Goal: Task Accomplishment & Management: Use online tool/utility

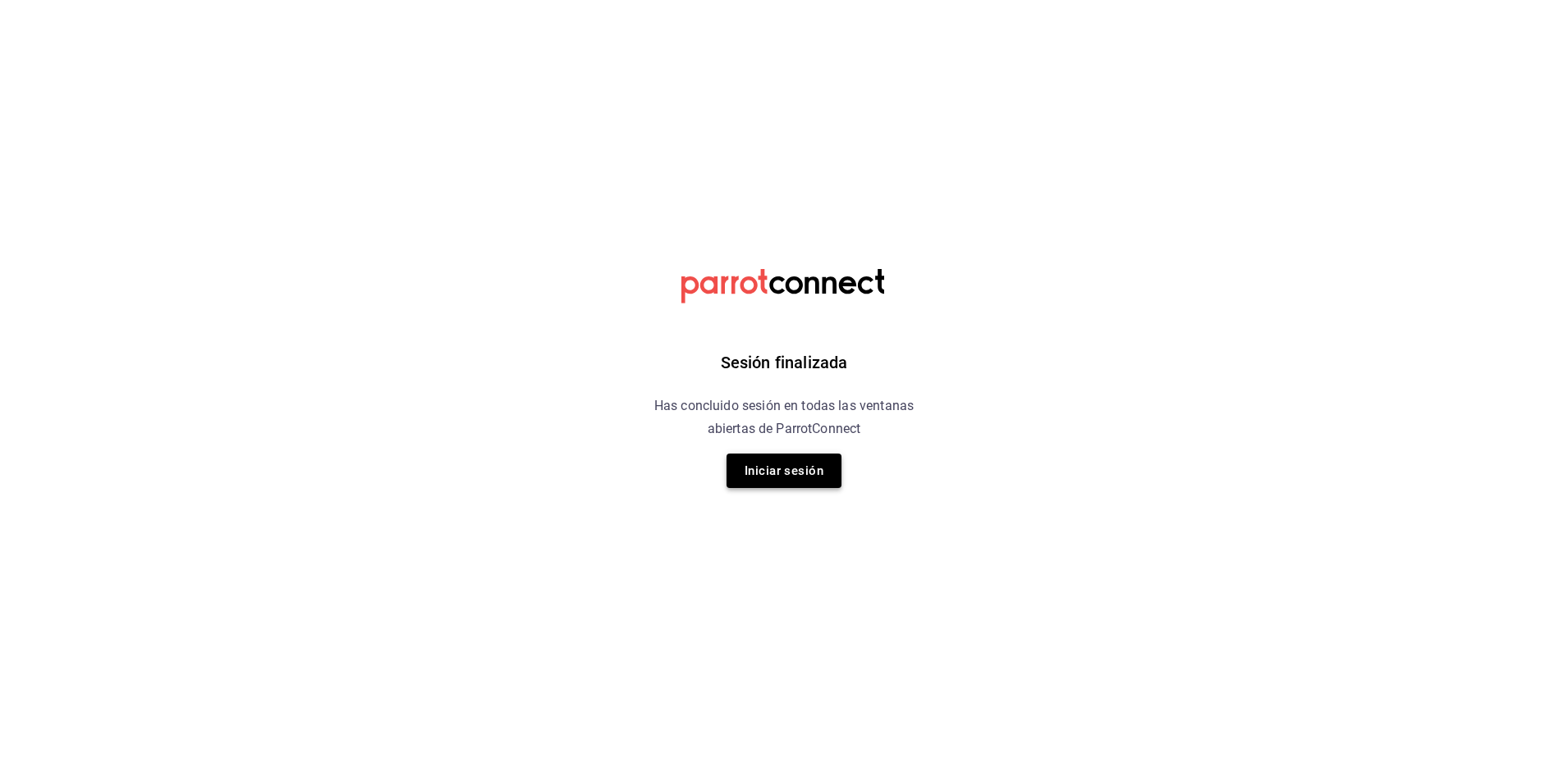
click at [741, 470] on button "Iniciar sesión" at bounding box center [783, 471] width 115 height 34
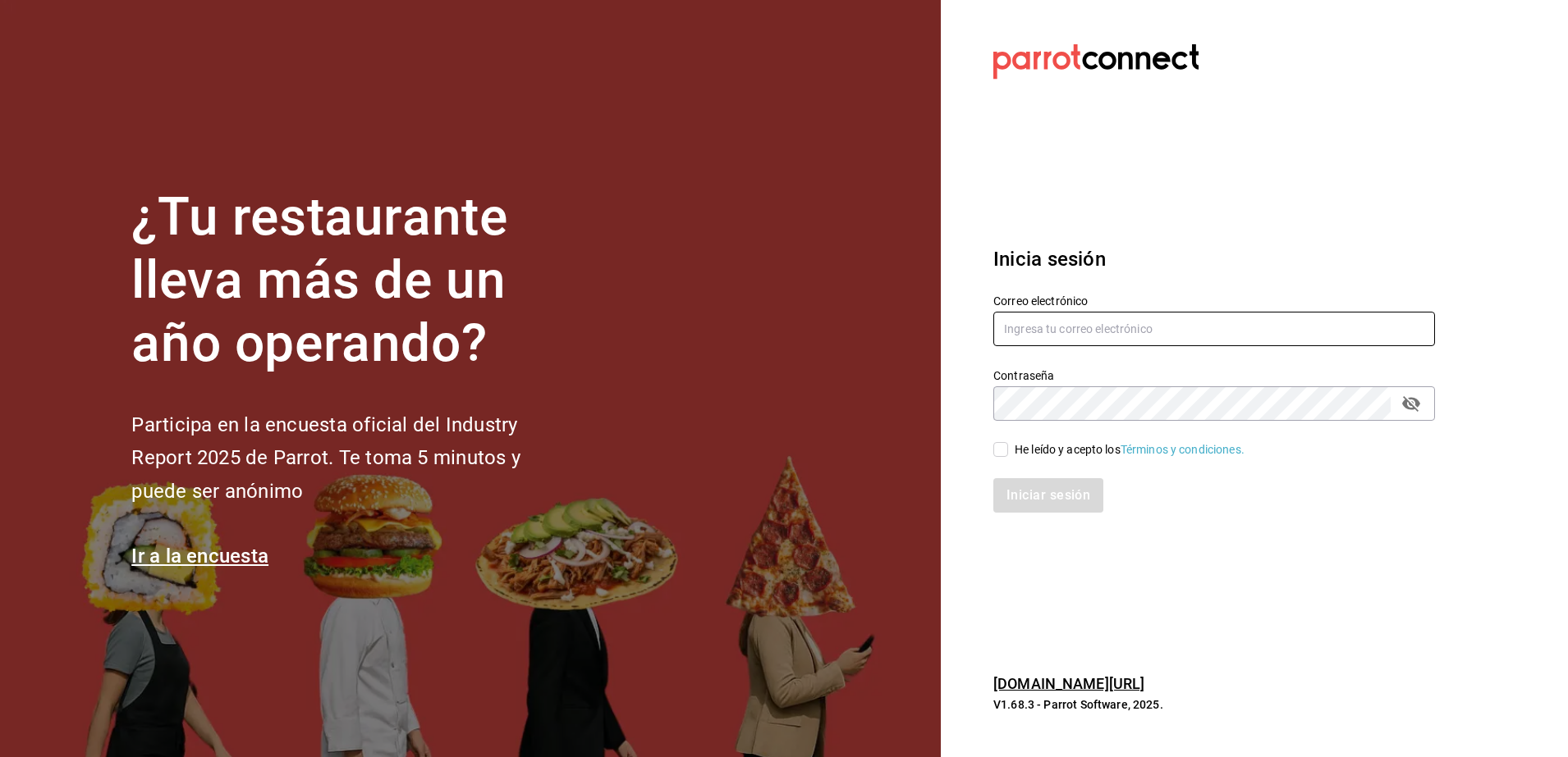
type input "[PERSON_NAME][EMAIL_ADDRESS][PERSON_NAME][DOMAIN_NAME]"
click at [1008, 450] on label "He leído y acepto los Términos y condiciones." at bounding box center [1119, 450] width 251 height 17
click at [1008, 450] on input "He leído y acepto los Términos y condiciones." at bounding box center [1001, 450] width 15 height 15
checkbox input "true"
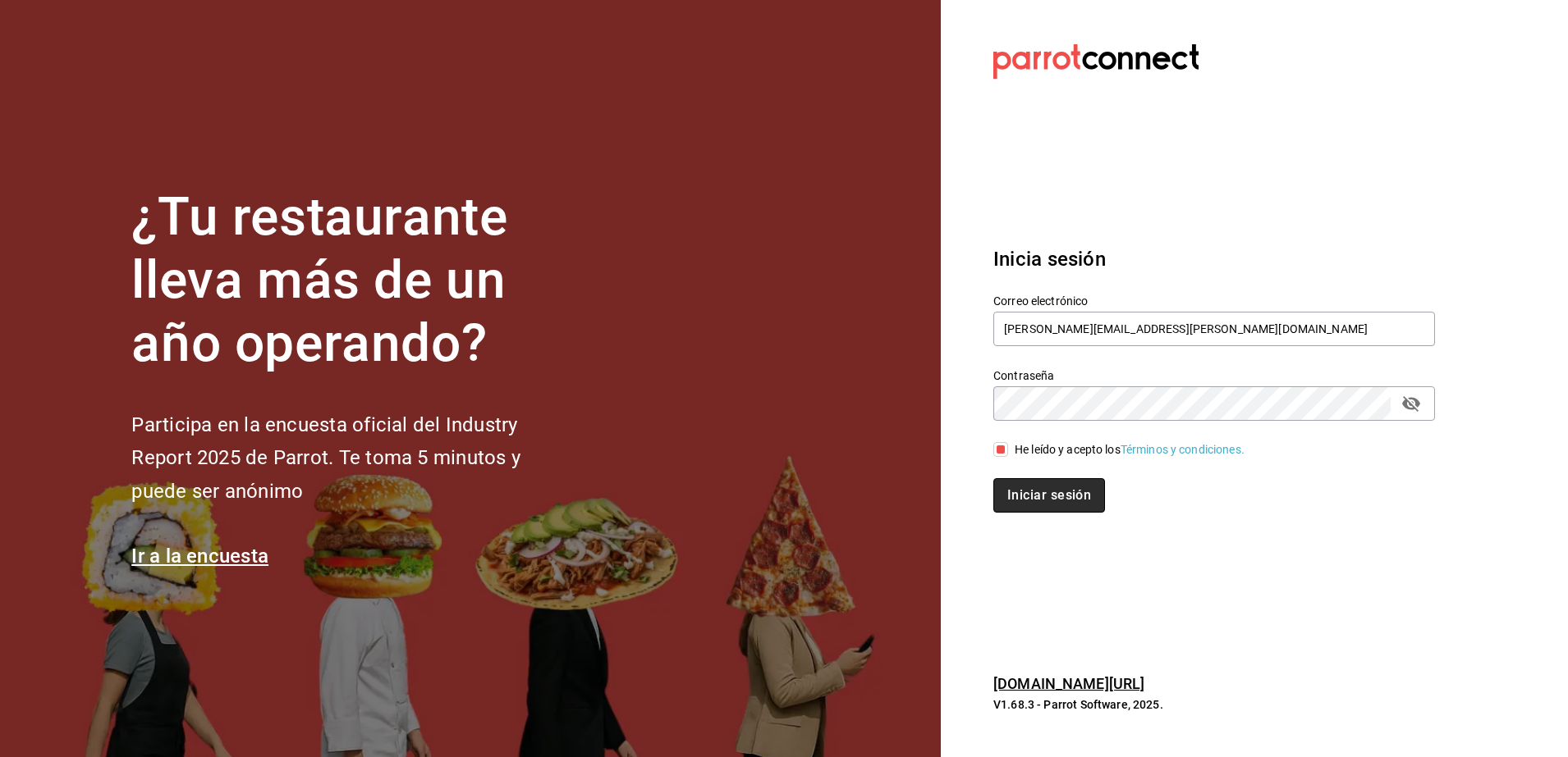
click at [1020, 497] on button "Iniciar sesión" at bounding box center [1048, 496] width 111 height 34
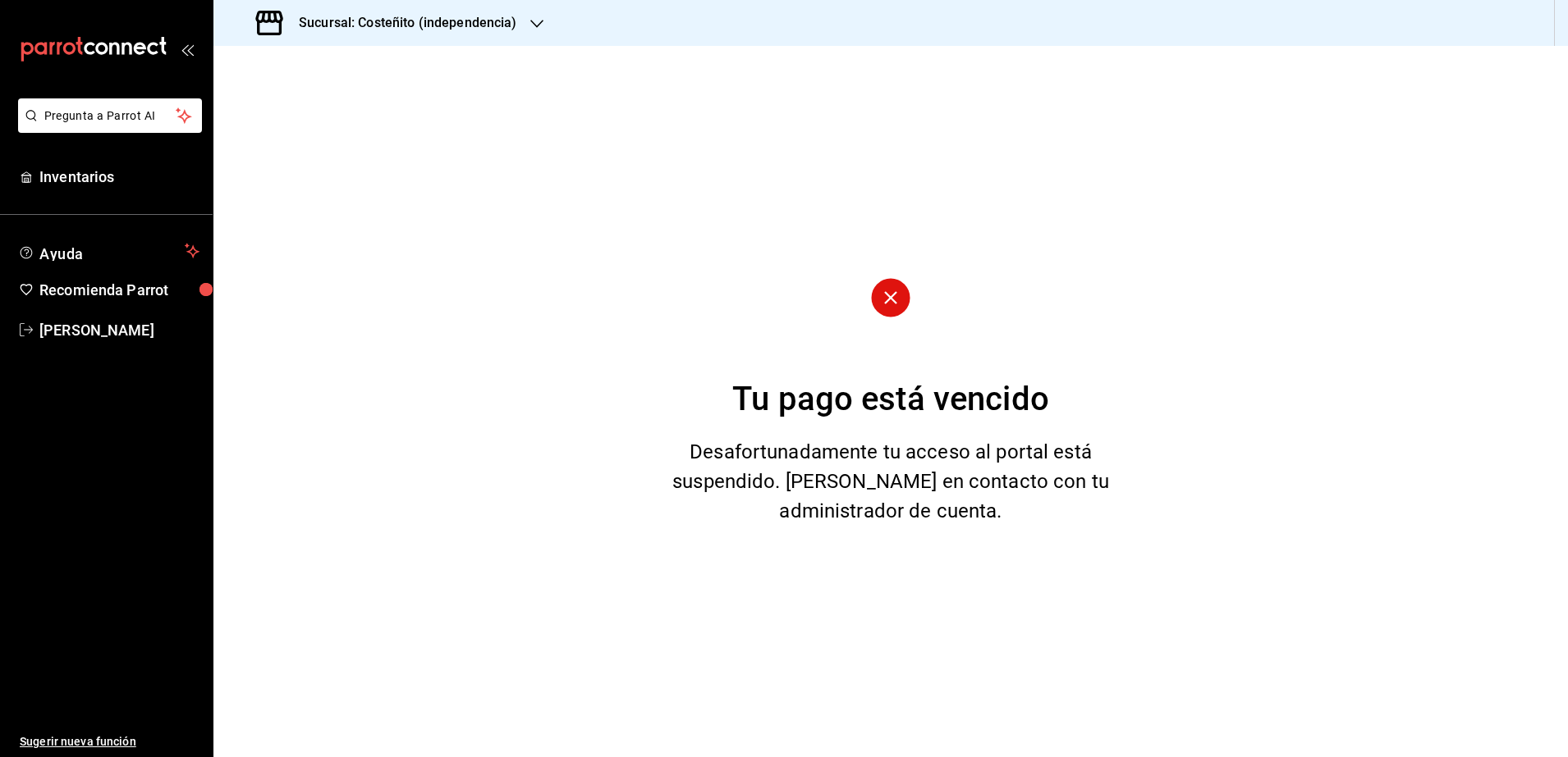
click at [418, 27] on h3 "Sucursal: Costeñito (independencia)" at bounding box center [402, 23] width 232 height 20
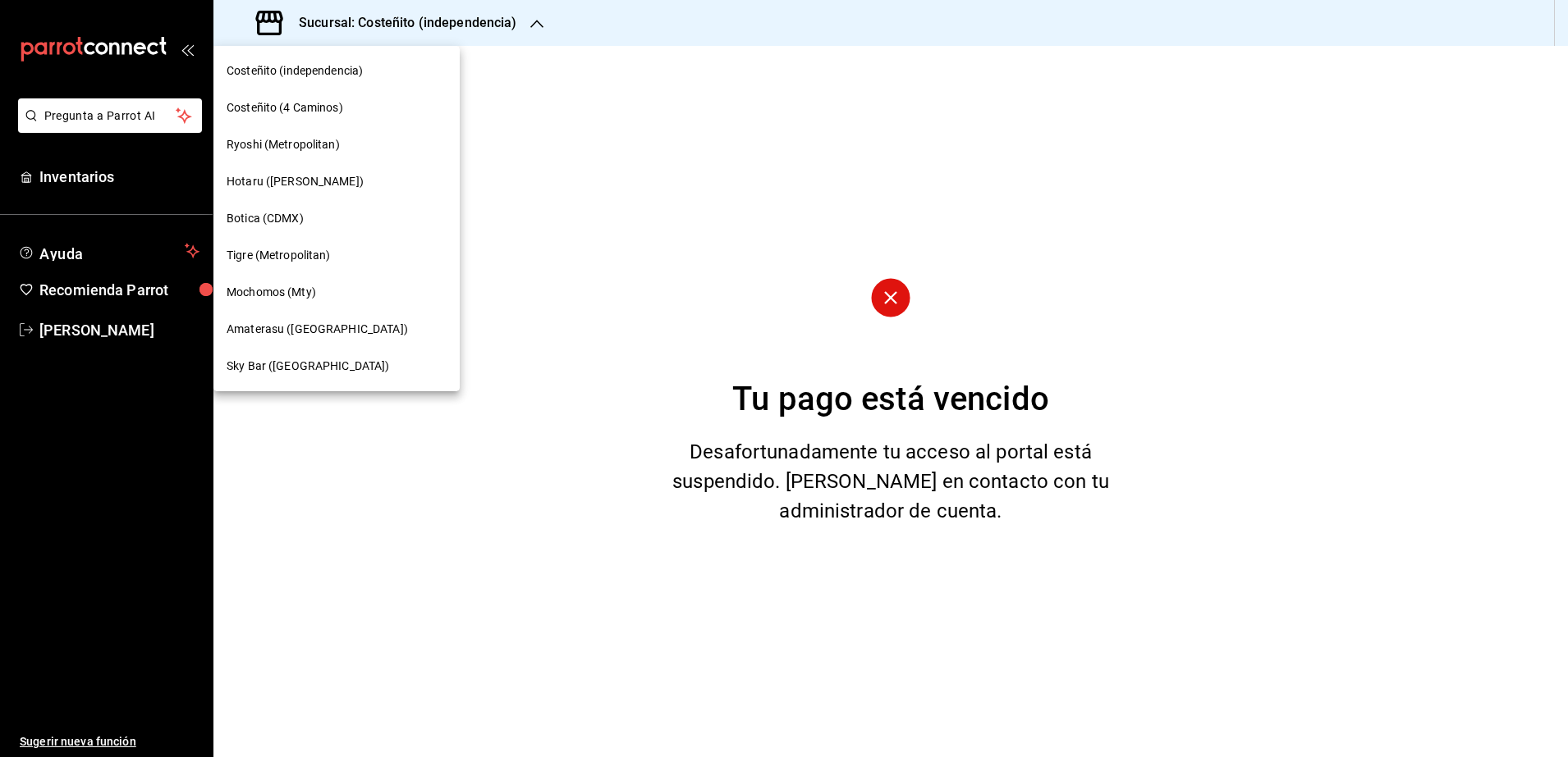
click at [353, 299] on div "Mochomos (Mty)" at bounding box center [335, 293] width 220 height 17
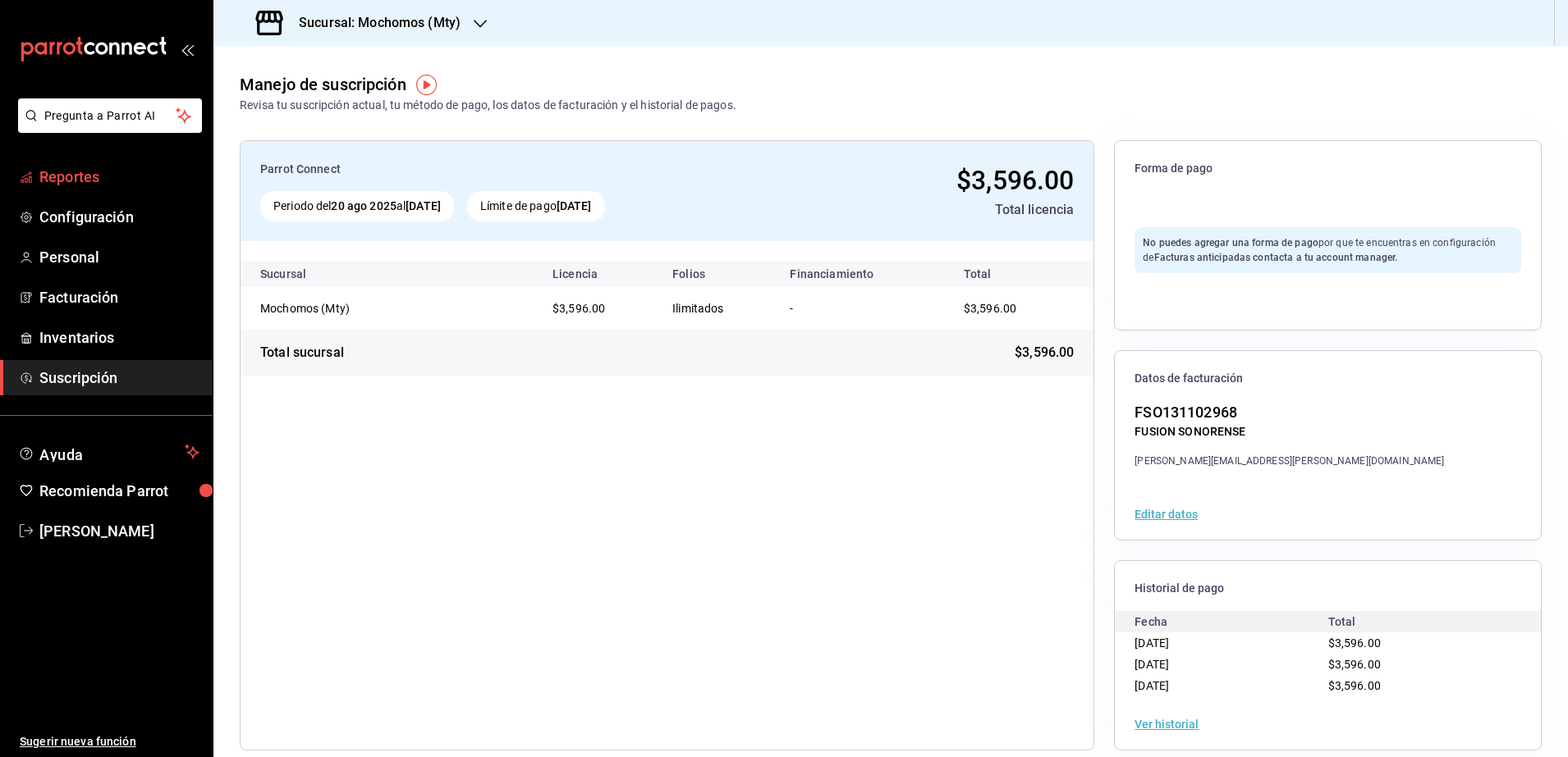
click at [118, 179] on span "Reportes" at bounding box center [119, 176] width 160 height 22
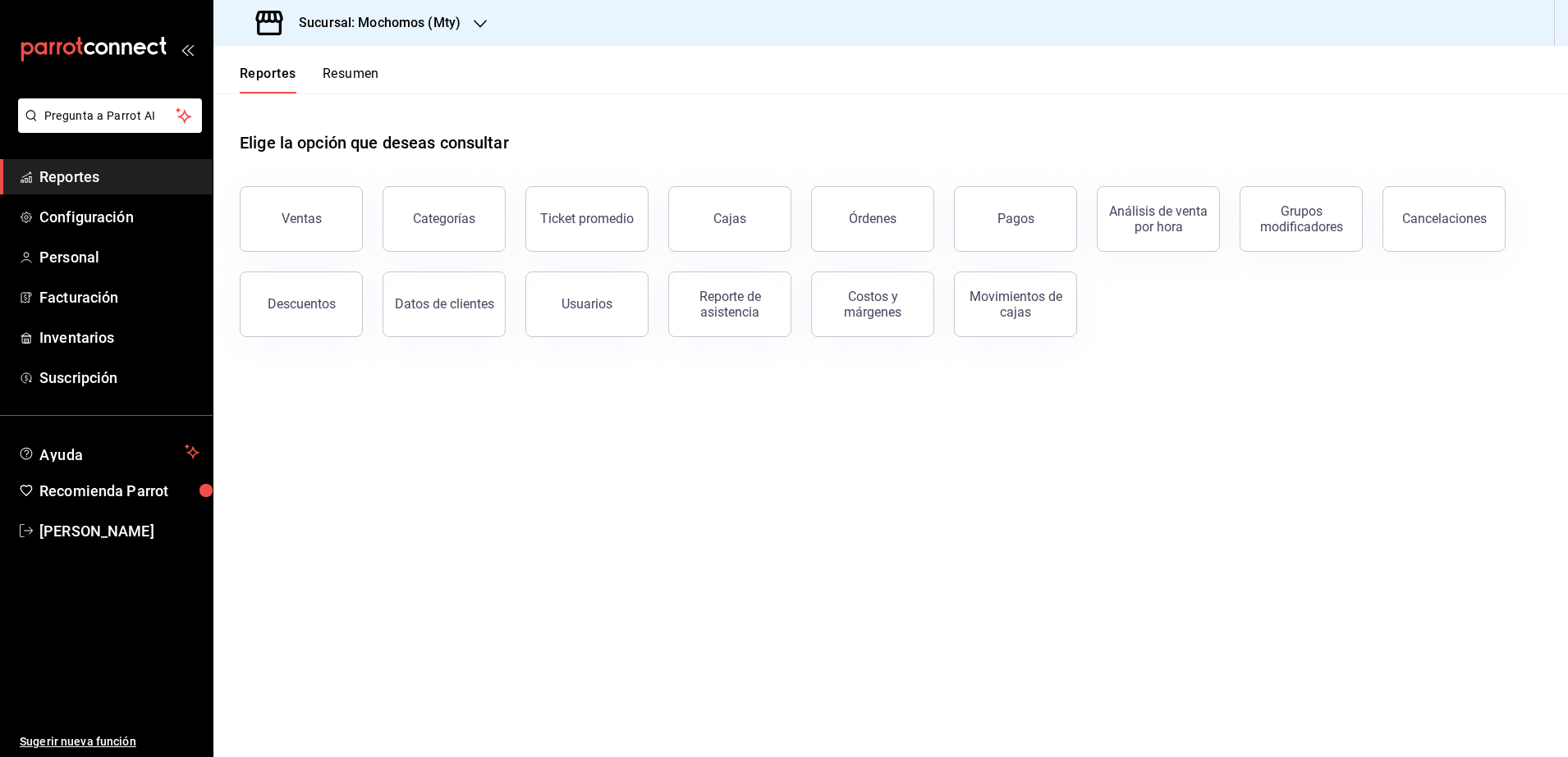
click at [985, 208] on button "Pagos" at bounding box center [1016, 218] width 124 height 66
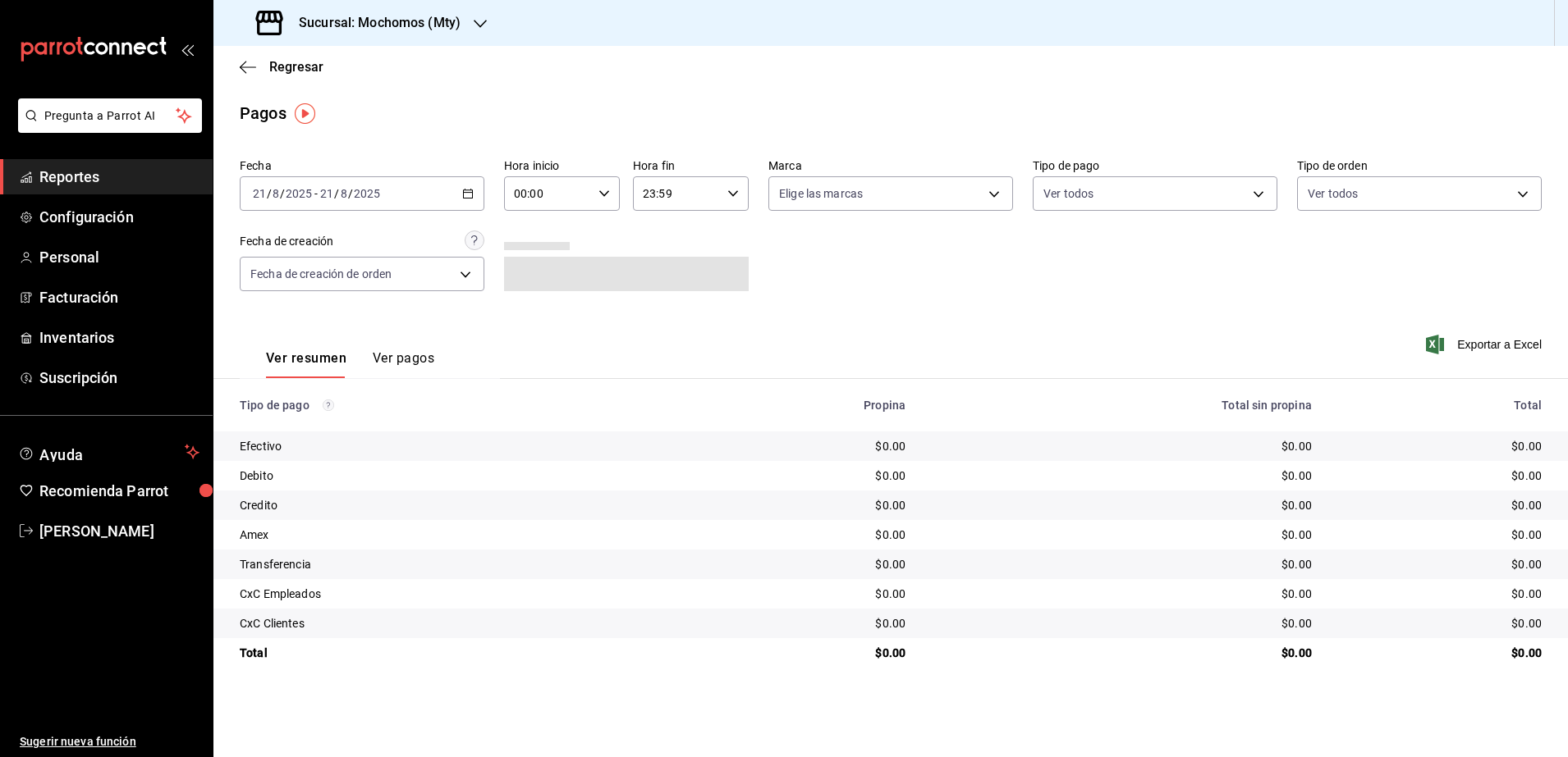
click at [461, 194] on div "[DATE] [DATE] - [DATE] [DATE]" at bounding box center [361, 194] width 244 height 34
click at [321, 420] on span "Rango de fechas" at bounding box center [317, 427] width 127 height 17
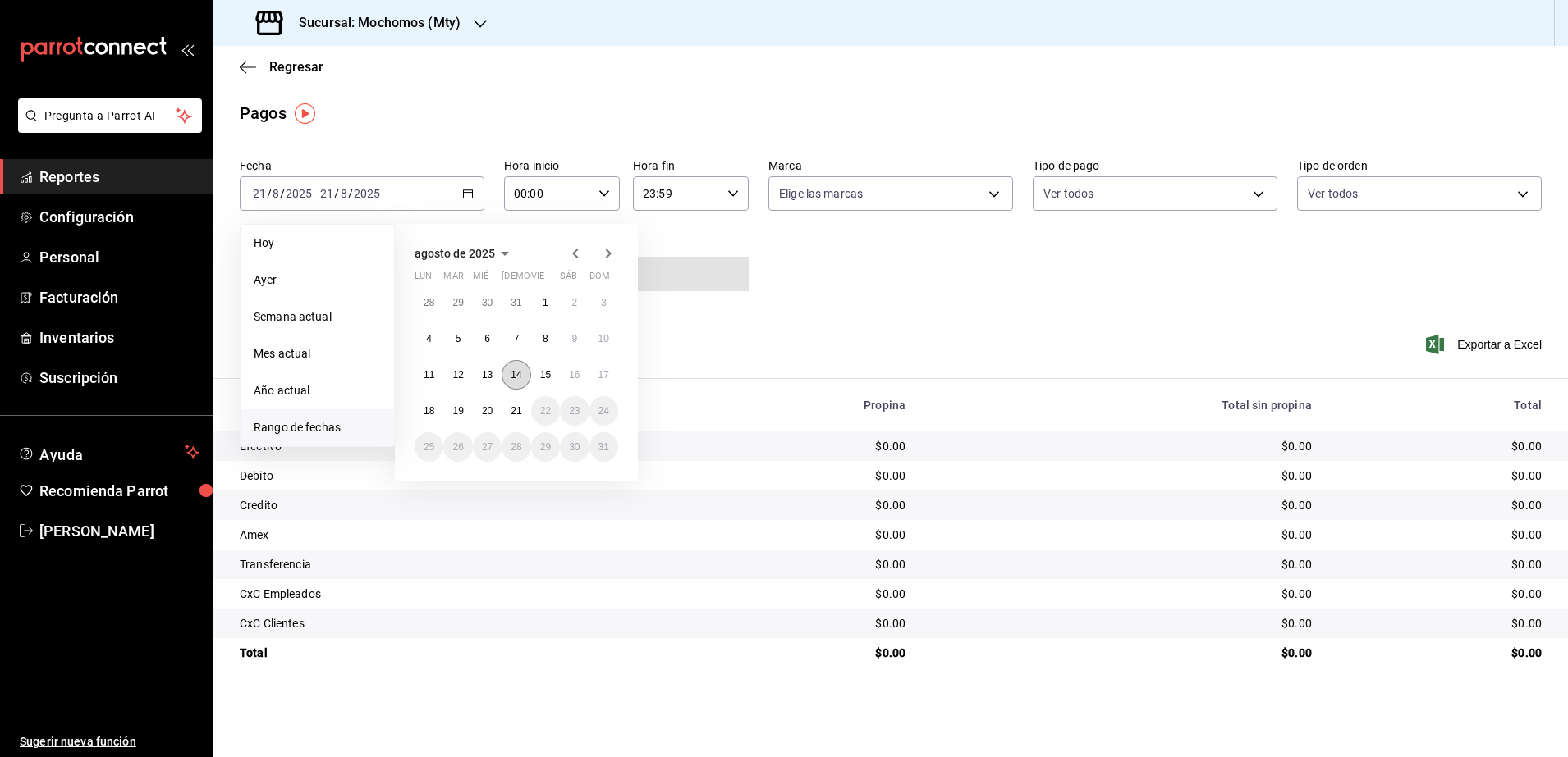
click at [520, 382] on button "14" at bounding box center [516, 374] width 29 height 29
click at [543, 382] on button "15" at bounding box center [545, 374] width 29 height 29
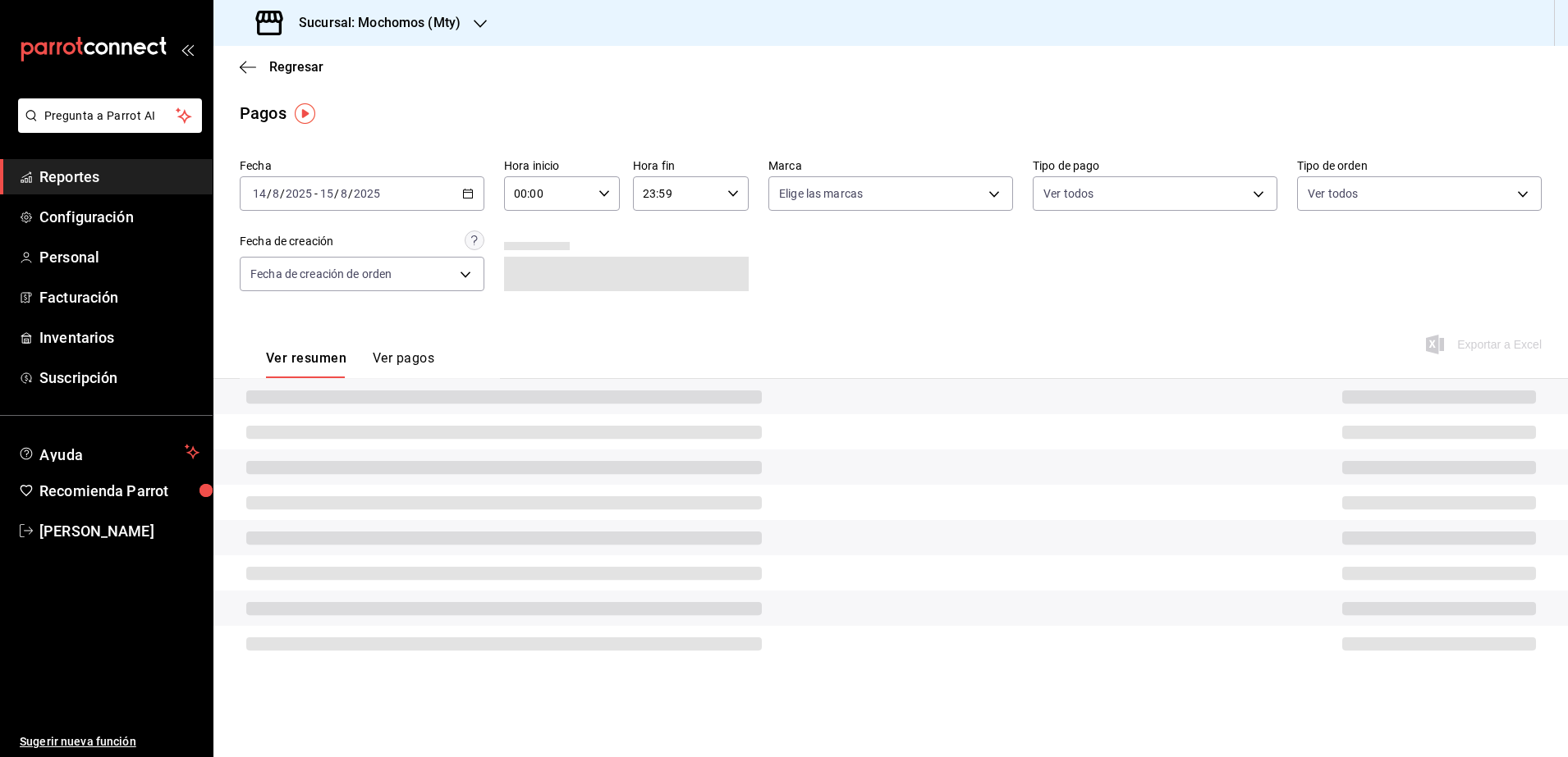
click at [608, 189] on icon "button" at bounding box center [604, 194] width 11 height 11
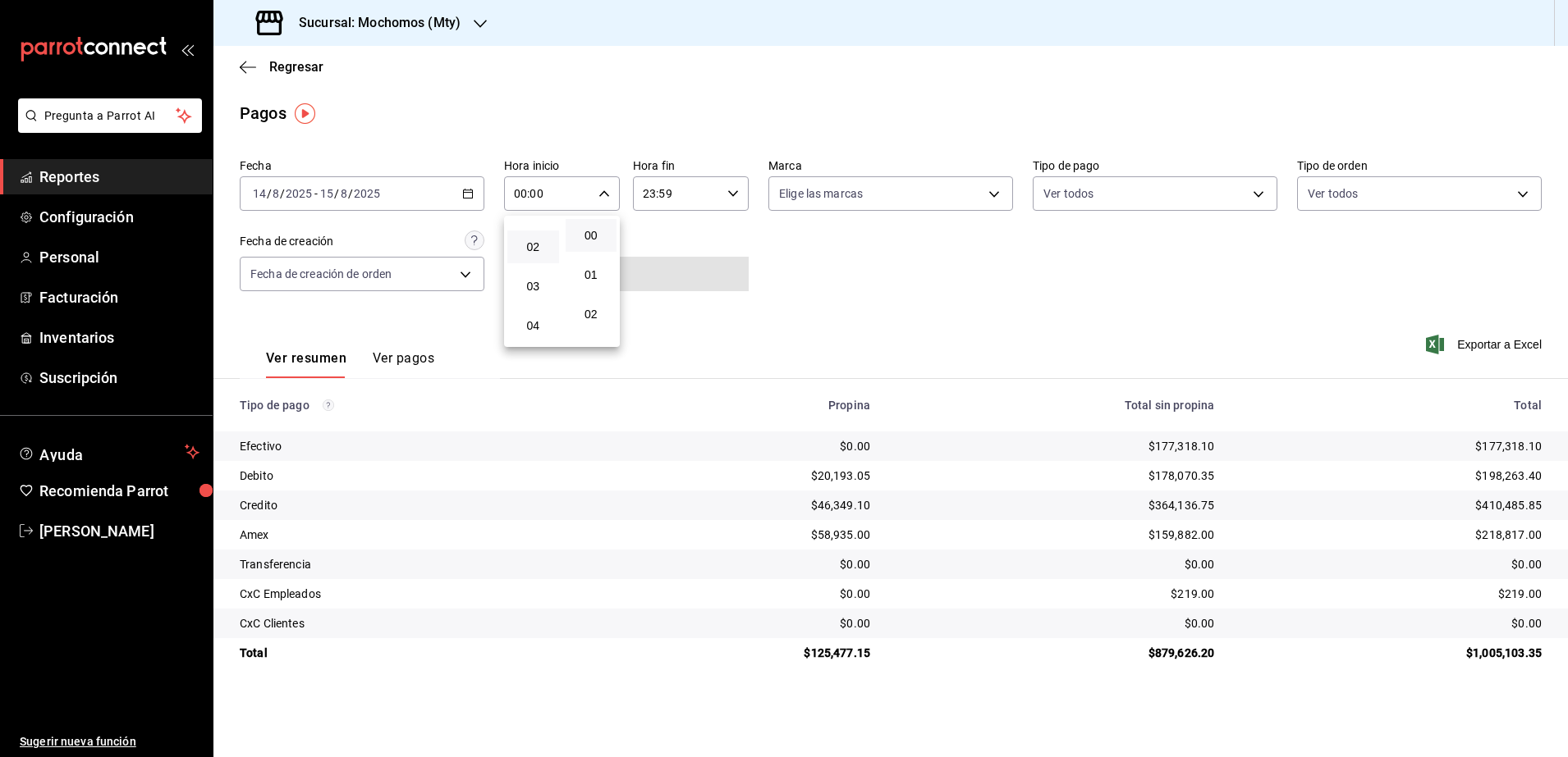
scroll to position [103, 0]
click at [531, 337] on button "05" at bounding box center [533, 330] width 51 height 33
type input "05:00"
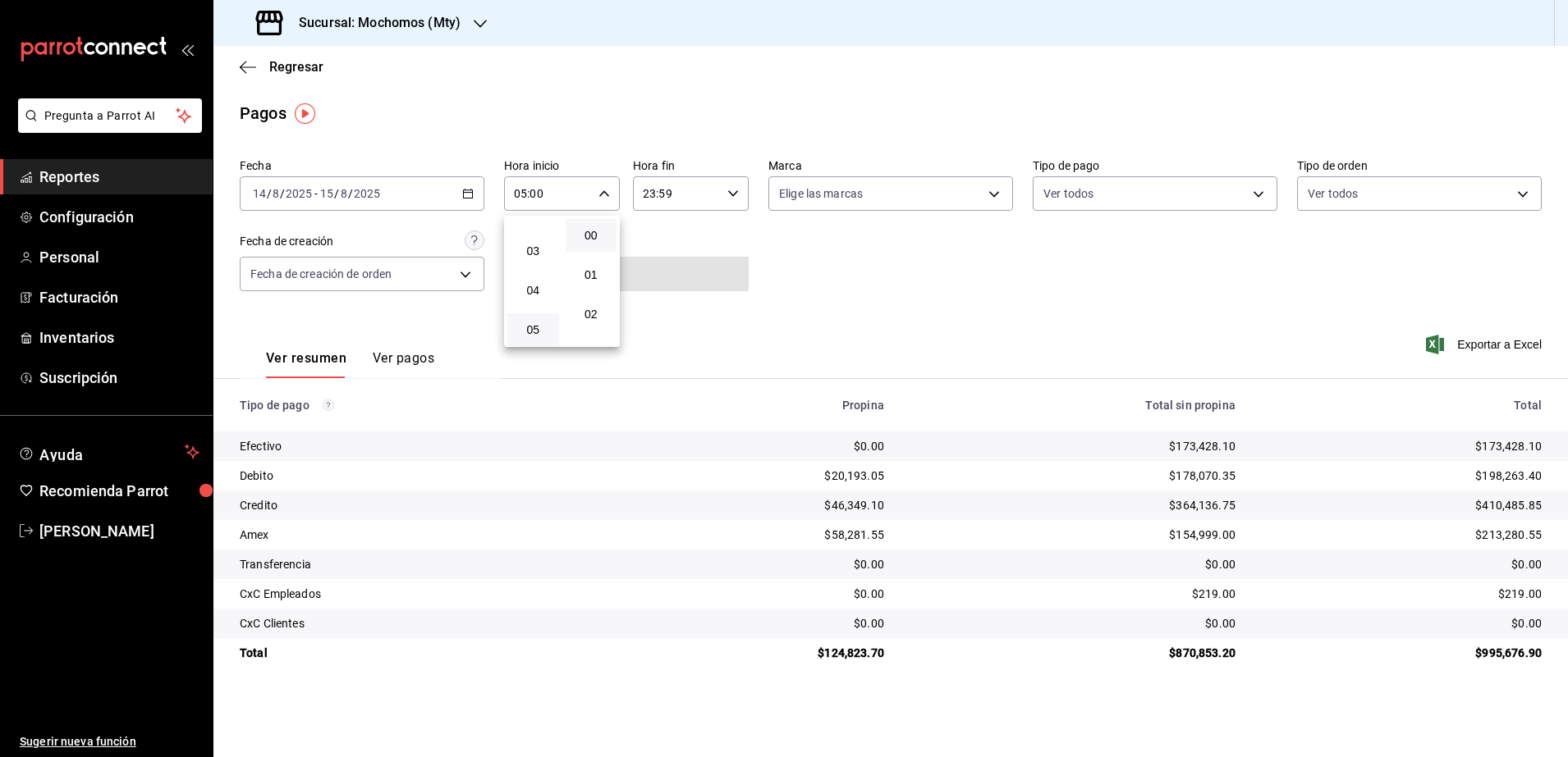
click at [736, 194] on div at bounding box center [784, 378] width 1568 height 757
click at [736, 194] on icon "button" at bounding box center [733, 194] width 11 height 11
click at [671, 302] on button "04" at bounding box center [661, 290] width 51 height 33
type input "04:59"
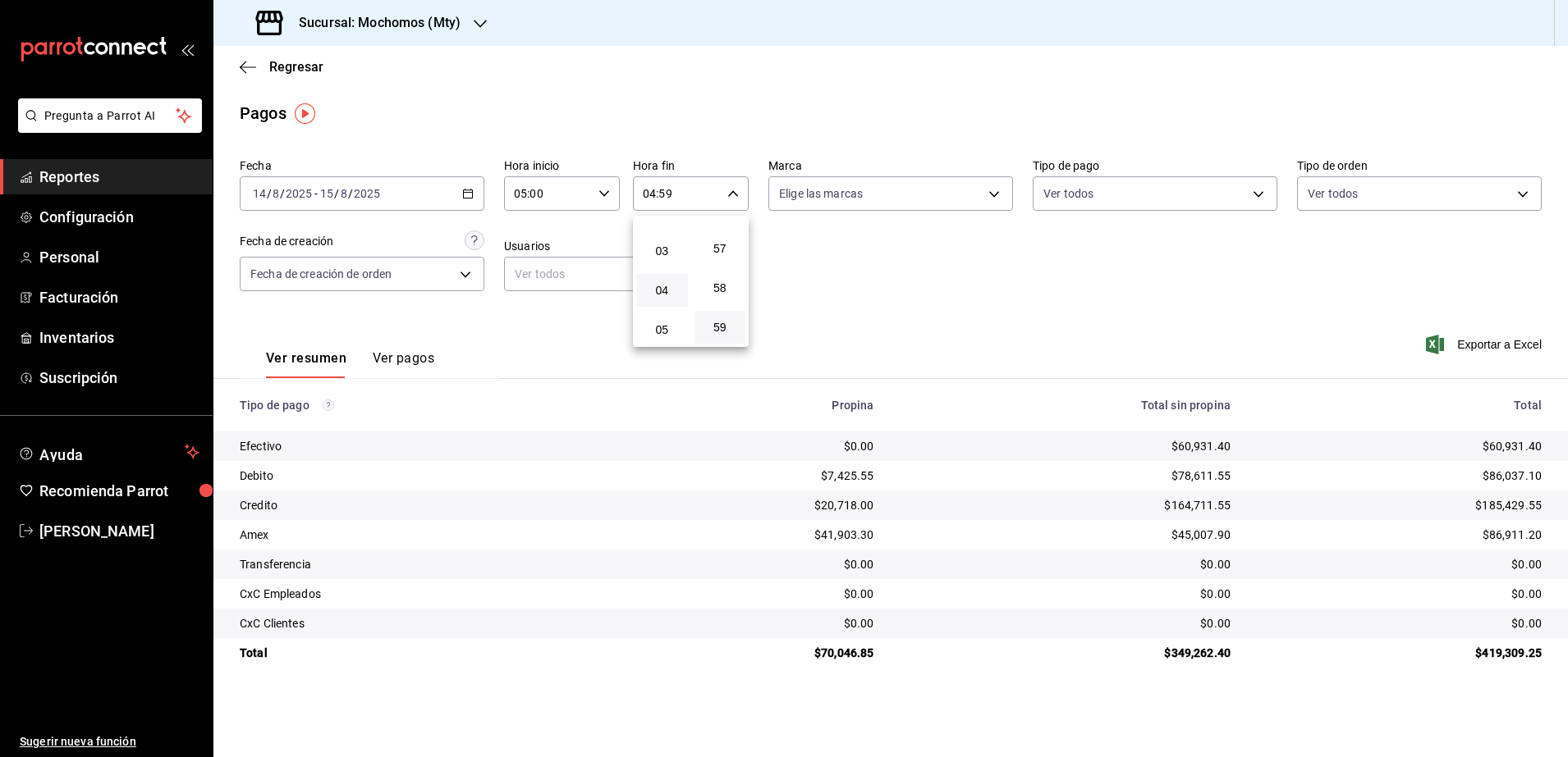
click at [829, 306] on div at bounding box center [784, 378] width 1568 height 757
click at [468, 196] on icon "button" at bounding box center [468, 194] width 11 height 11
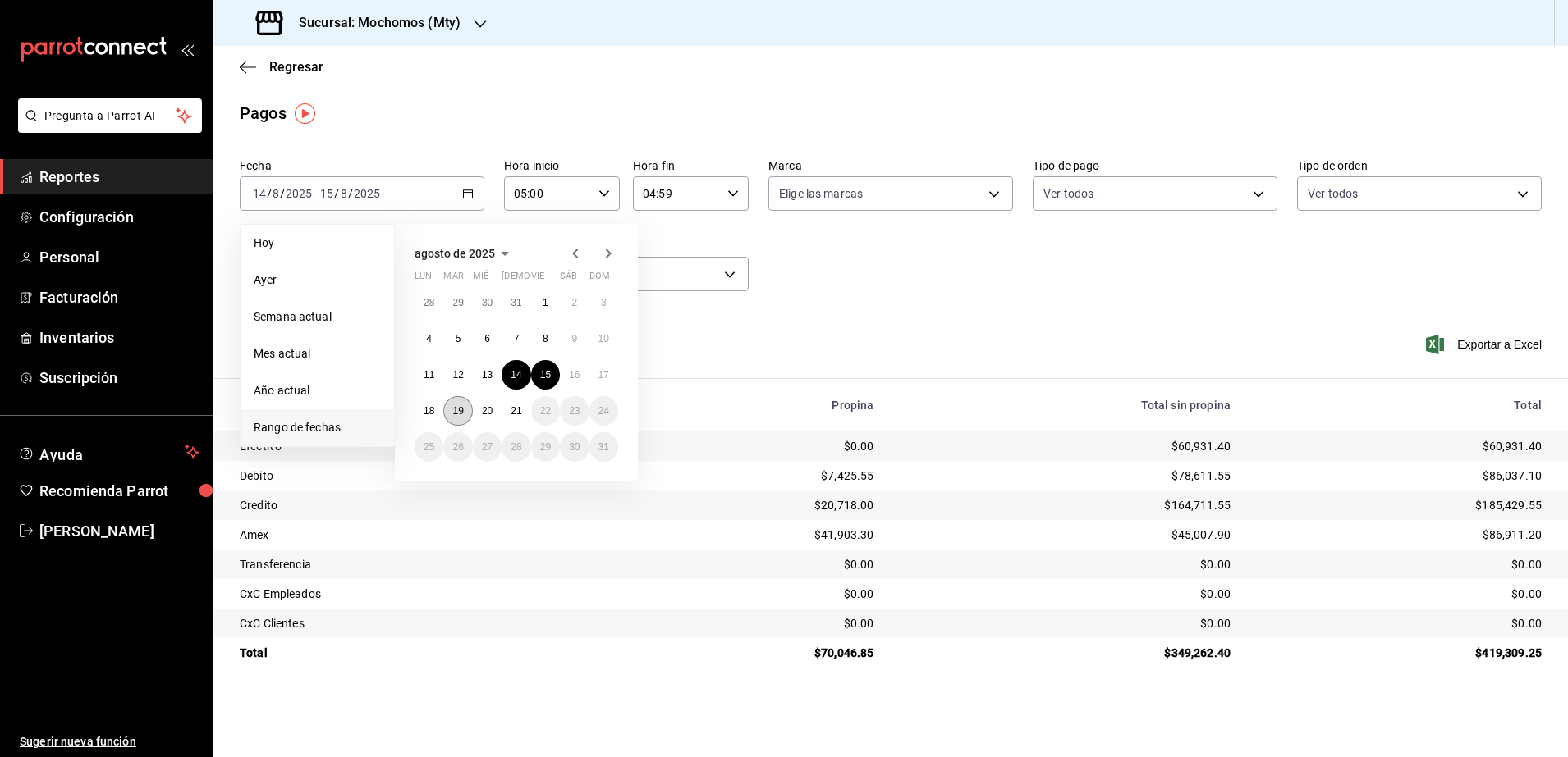
click at [453, 417] on button "19" at bounding box center [457, 410] width 29 height 29
click at [479, 412] on button "20" at bounding box center [487, 410] width 29 height 29
type input "00:00"
type input "23:59"
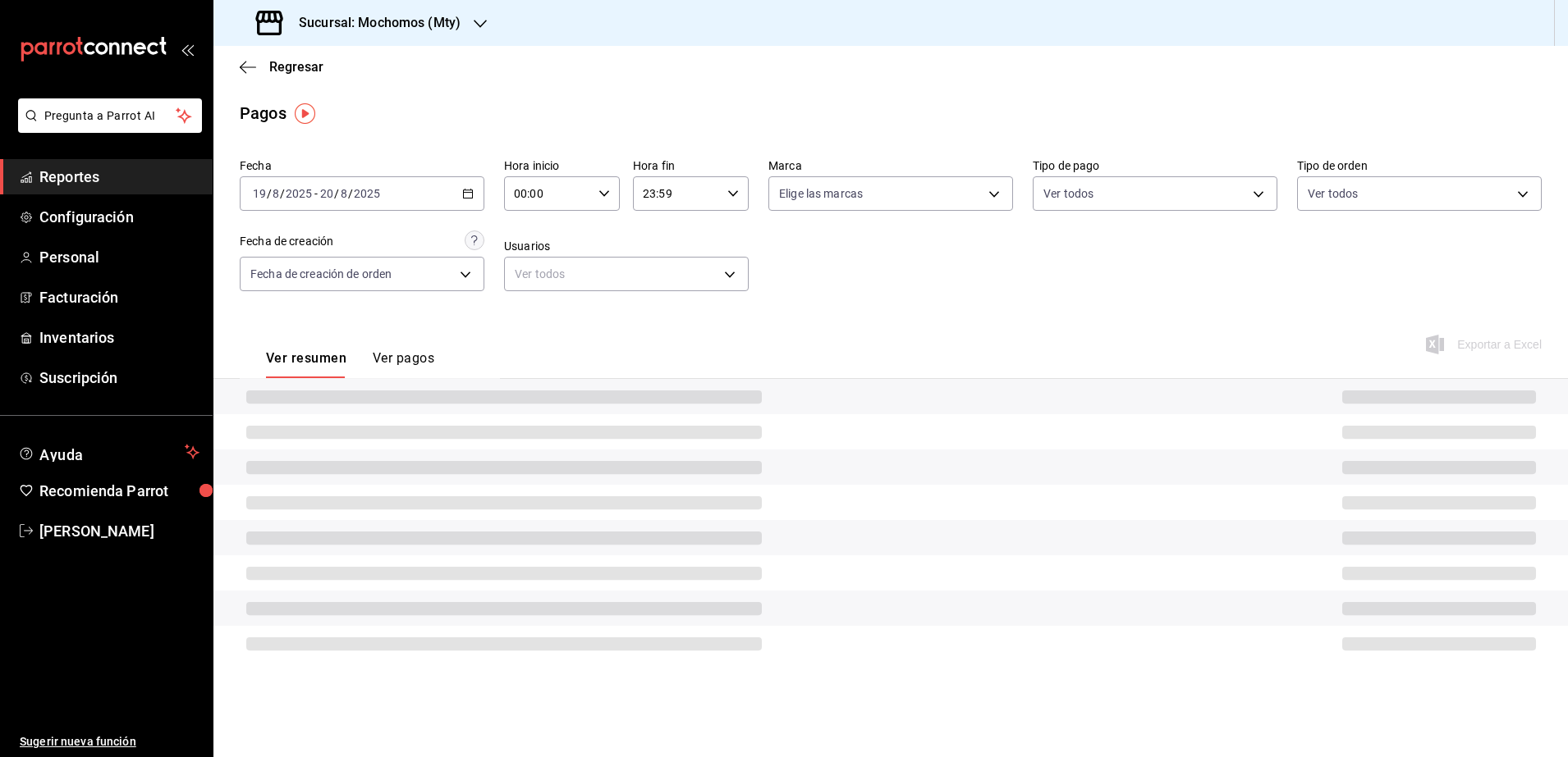
click at [607, 196] on icon "button" at bounding box center [604, 194] width 11 height 11
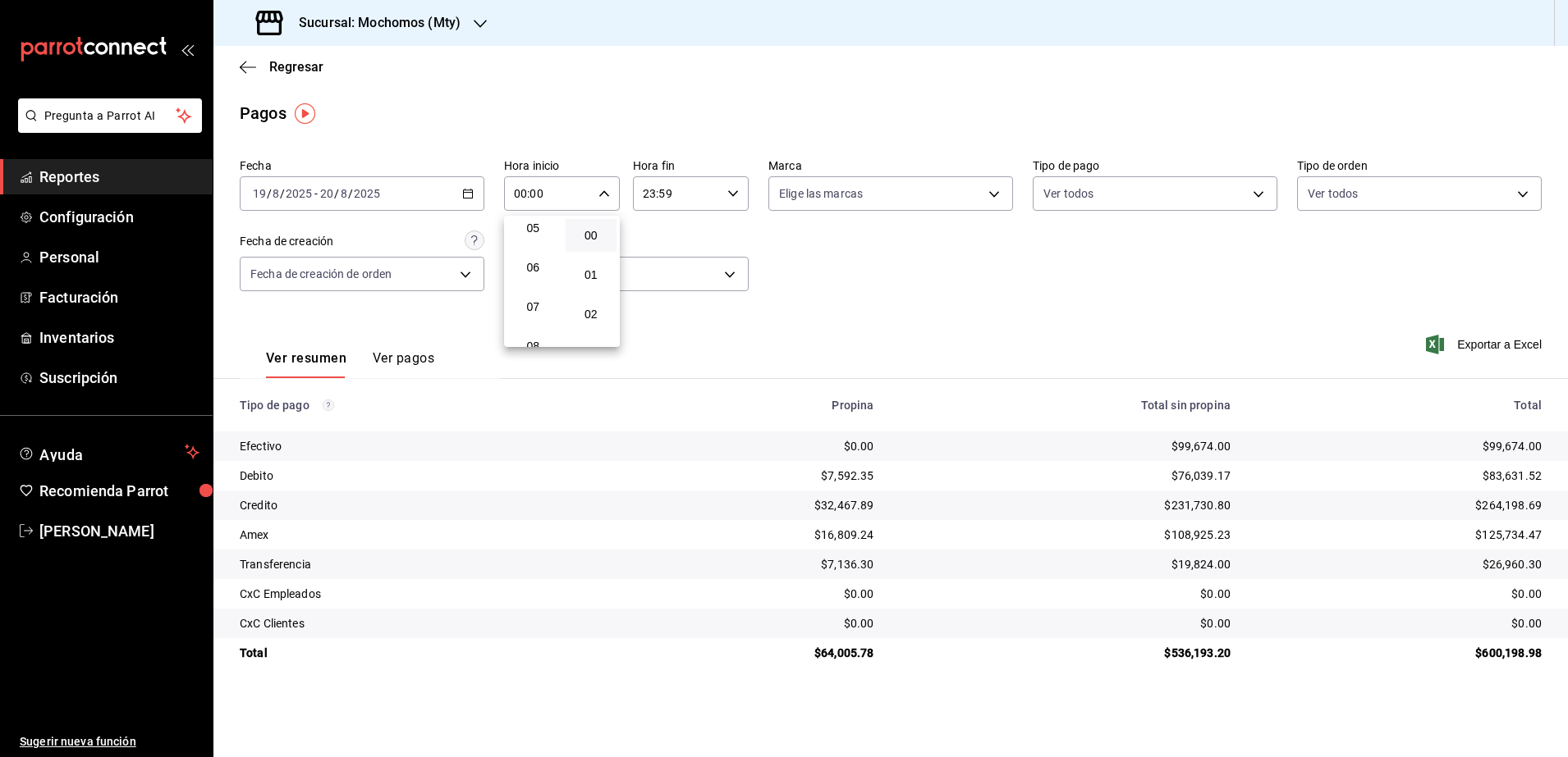
scroll to position [205, 0]
click at [545, 232] on span "05" at bounding box center [533, 227] width 32 height 13
type input "05:00"
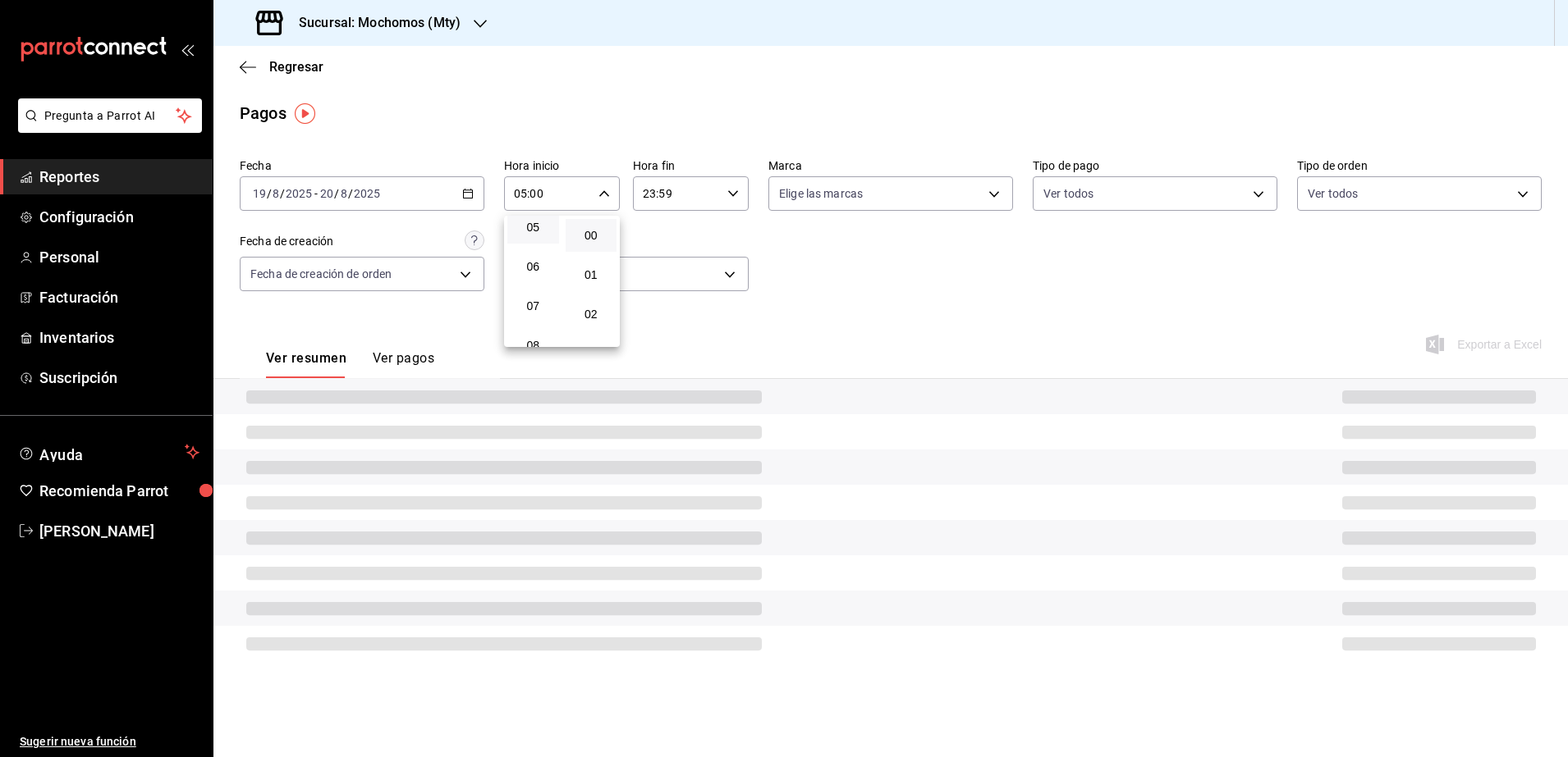
click at [732, 190] on div at bounding box center [784, 378] width 1568 height 757
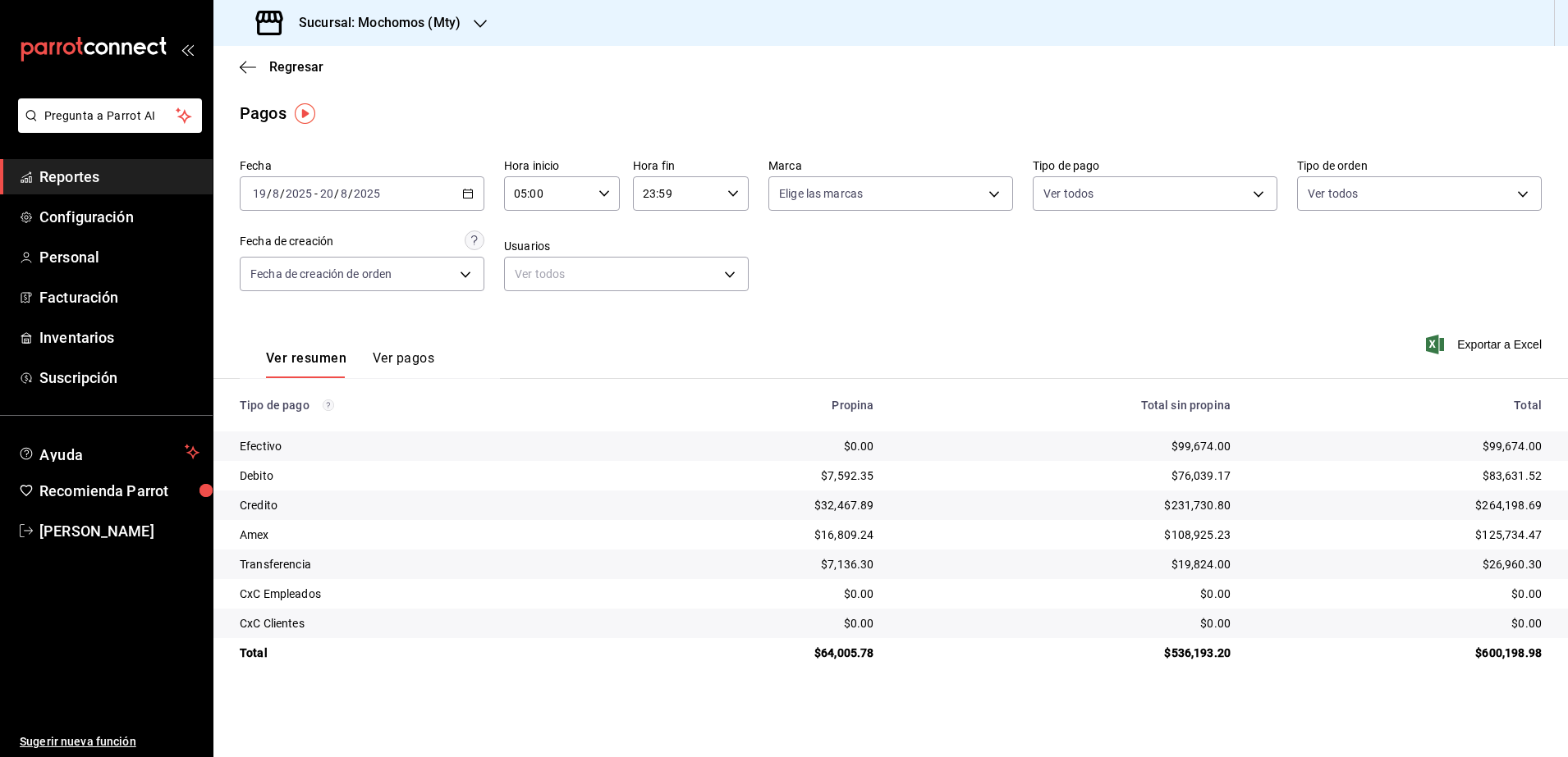
click at [732, 190] on icon "button" at bounding box center [733, 194] width 11 height 11
click at [666, 298] on span "04" at bounding box center [662, 297] width 32 height 13
type input "04:59"
click at [966, 288] on div at bounding box center [784, 378] width 1568 height 757
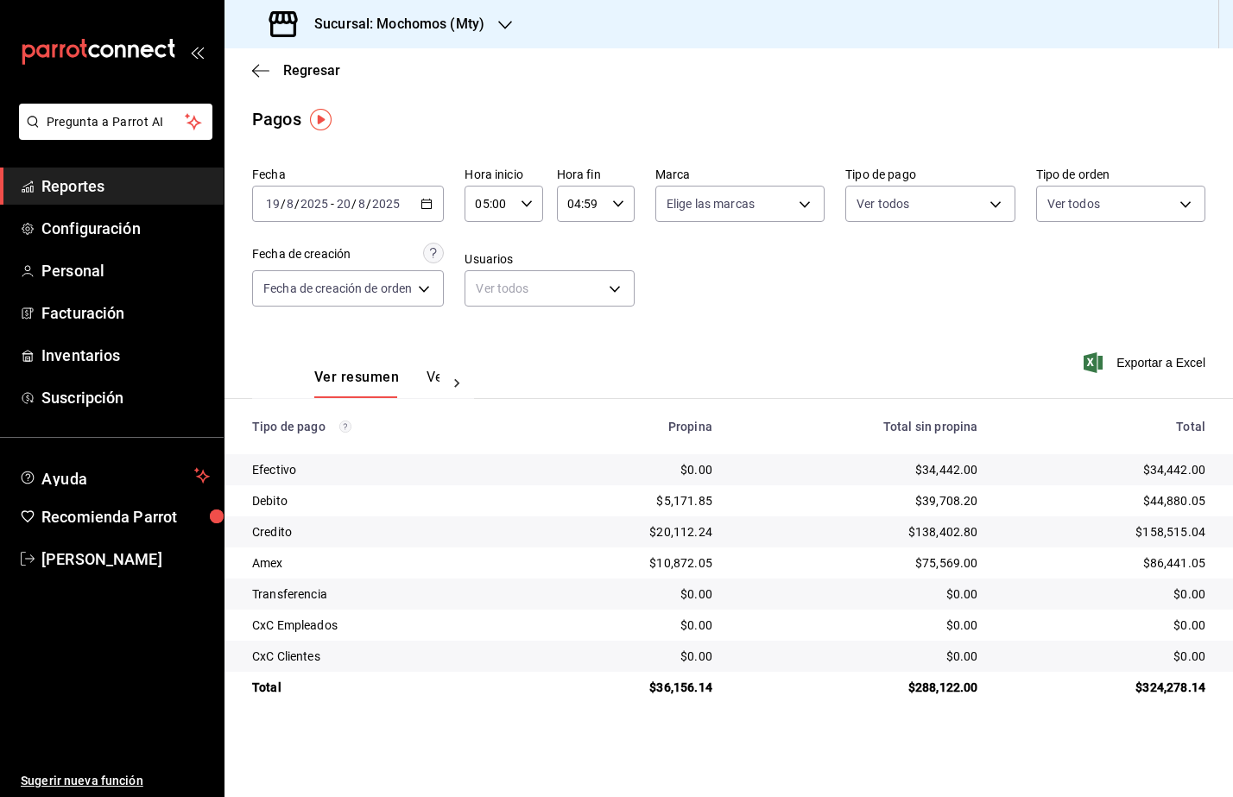
click at [420, 29] on h3 "Sucursal: Mochomos (Mty)" at bounding box center [393, 24] width 184 height 21
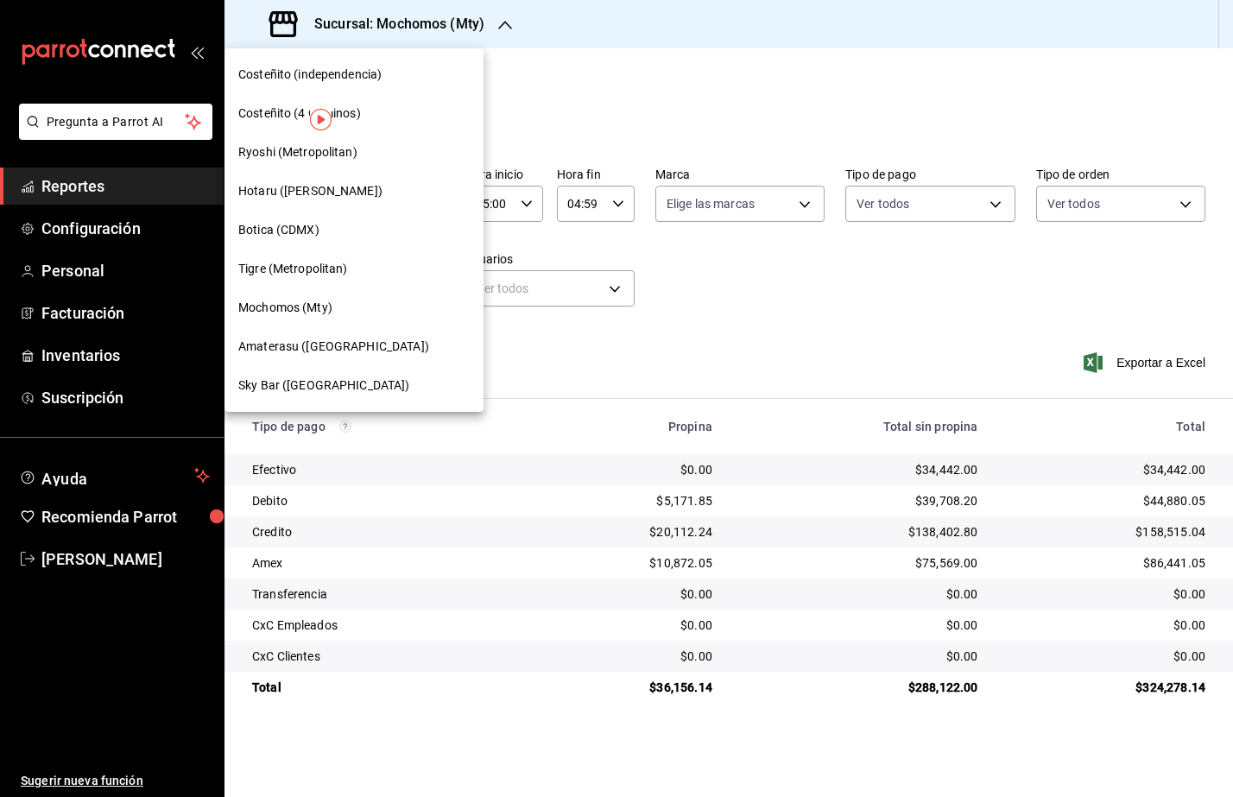
click at [321, 350] on span "Amaterasu ([GEOGRAPHIC_DATA])" at bounding box center [333, 347] width 191 height 18
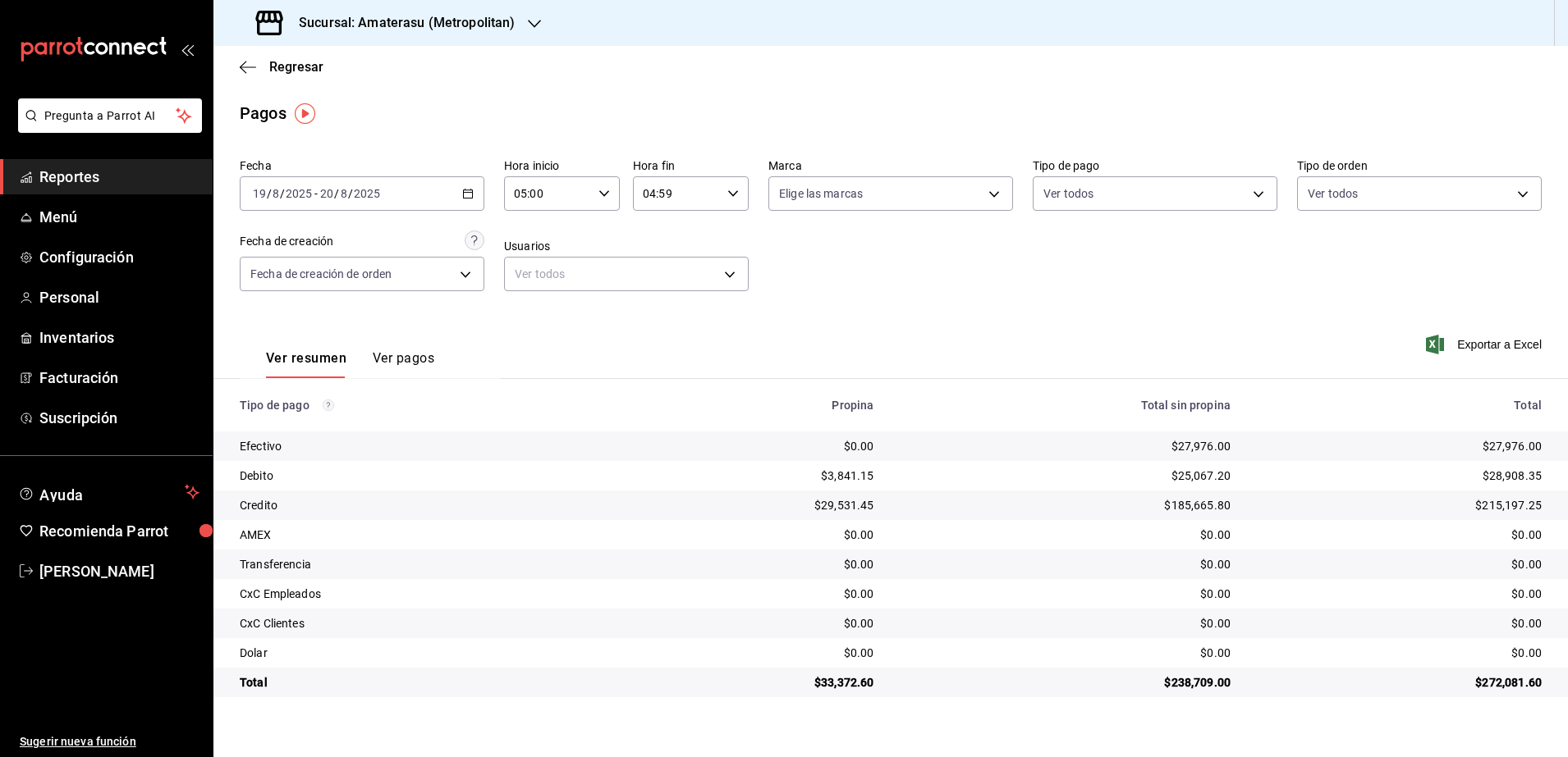
click at [461, 190] on div "2025-08-19 19 / 8 / 2025 - 2025-08-20 20 / 8 / 2025" at bounding box center [361, 194] width 244 height 34
click at [304, 436] on span "Rango de fechas" at bounding box center [317, 427] width 127 height 17
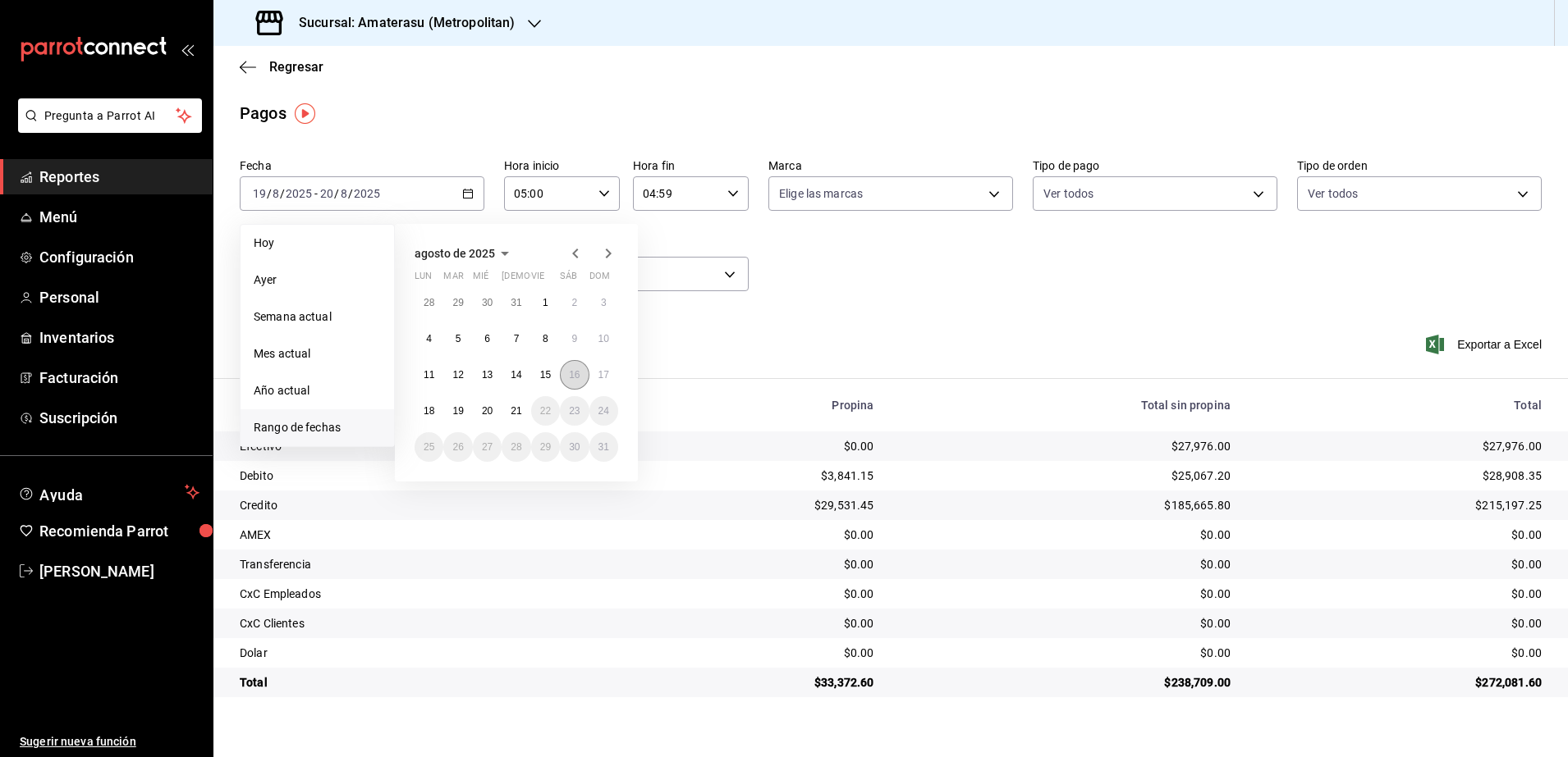
click at [567, 382] on button "16" at bounding box center [574, 374] width 29 height 29
click at [607, 367] on button "17" at bounding box center [603, 374] width 29 height 29
type input "00:00"
type input "23:59"
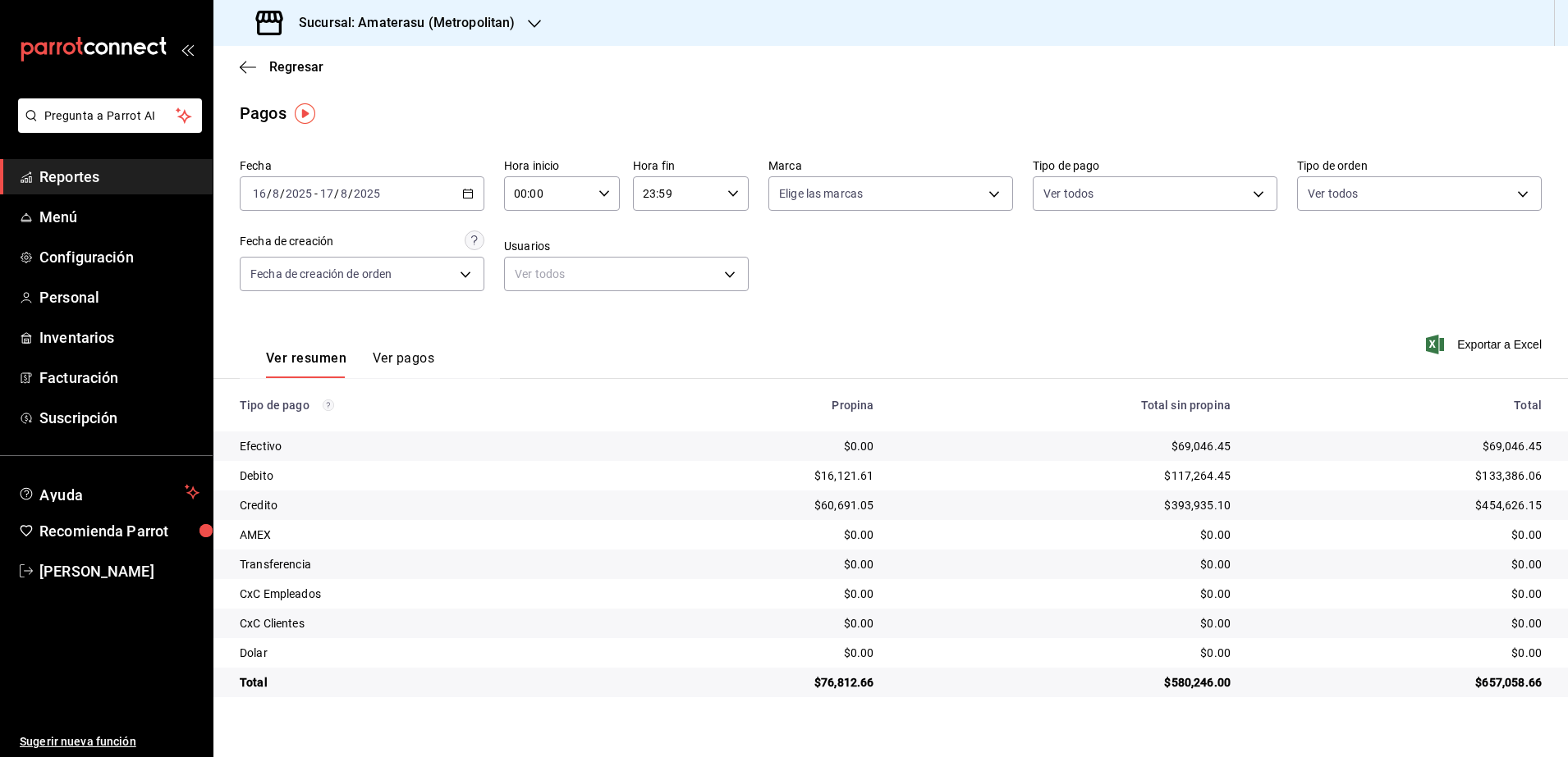
click at [611, 199] on div "00:00 Hora inicio" at bounding box center [562, 194] width 116 height 34
click at [543, 237] on button "05" at bounding box center [533, 227] width 51 height 33
type input "05:00"
click at [731, 196] on div at bounding box center [784, 378] width 1568 height 757
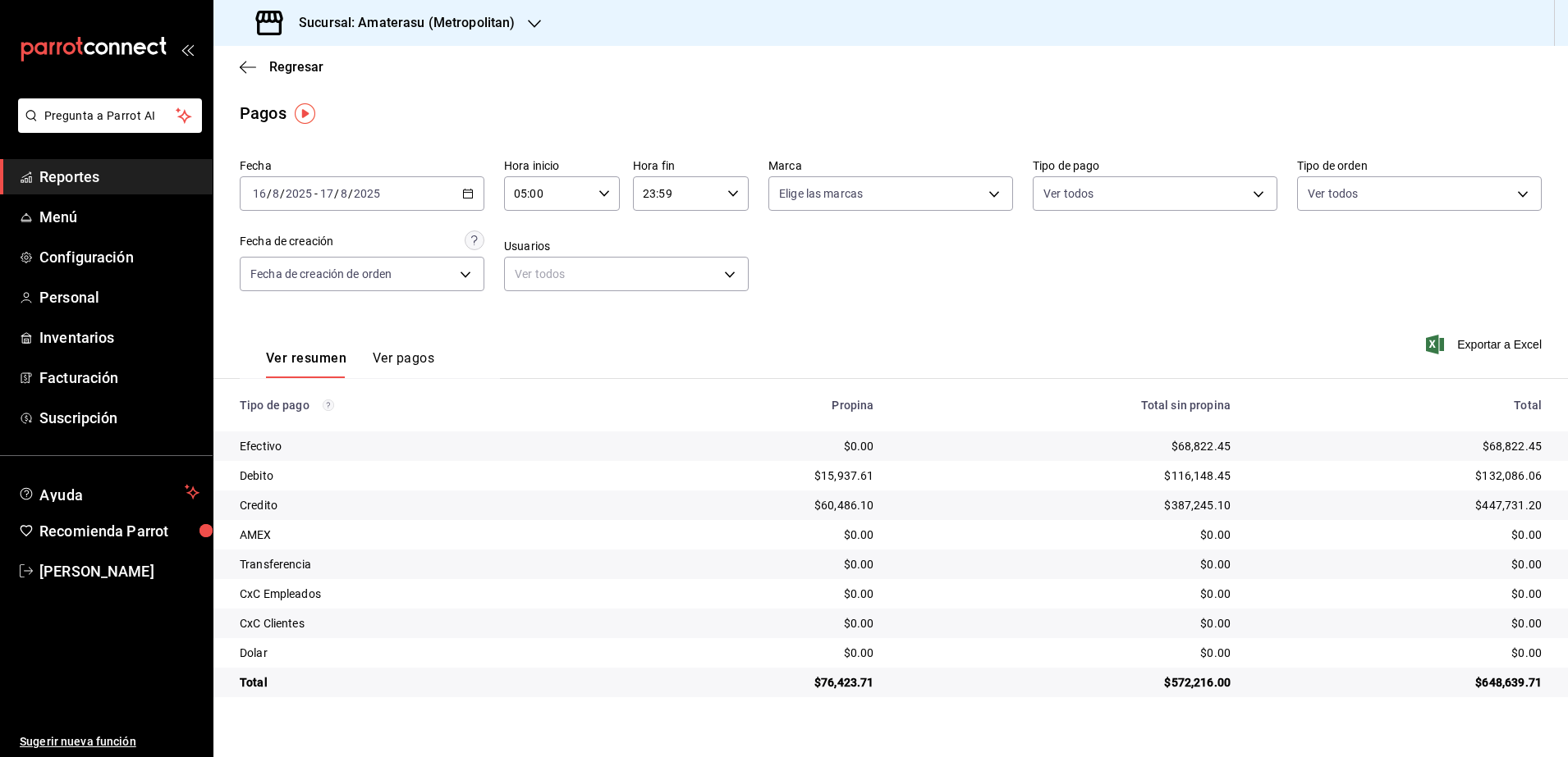
click at [731, 196] on icon "button" at bounding box center [733, 194] width 11 height 11
click at [674, 298] on span "04" at bounding box center [662, 297] width 32 height 13
type input "04:59"
click at [938, 259] on div at bounding box center [784, 378] width 1568 height 757
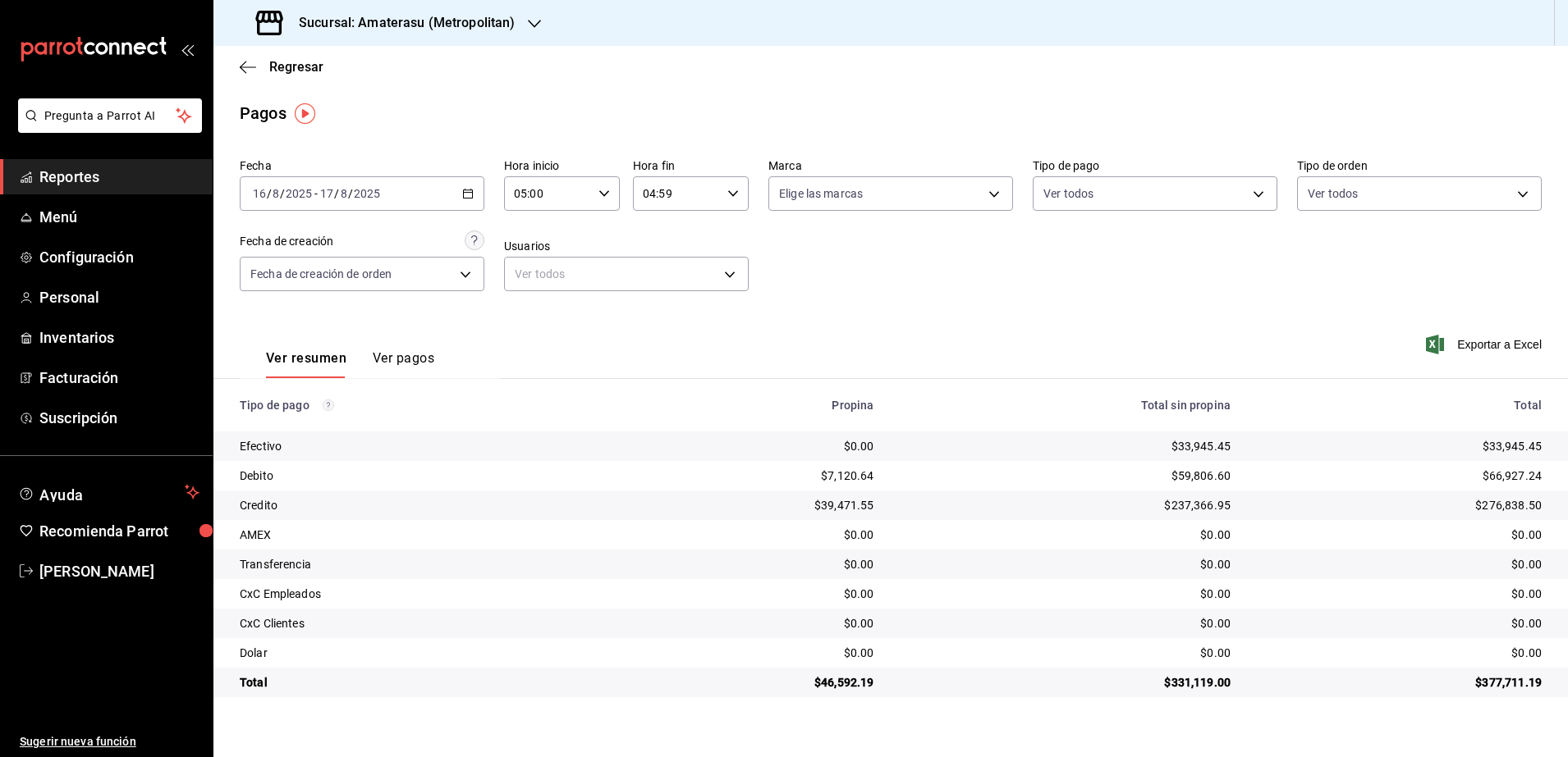
click at [462, 196] on icon "button" at bounding box center [468, 194] width 11 height 11
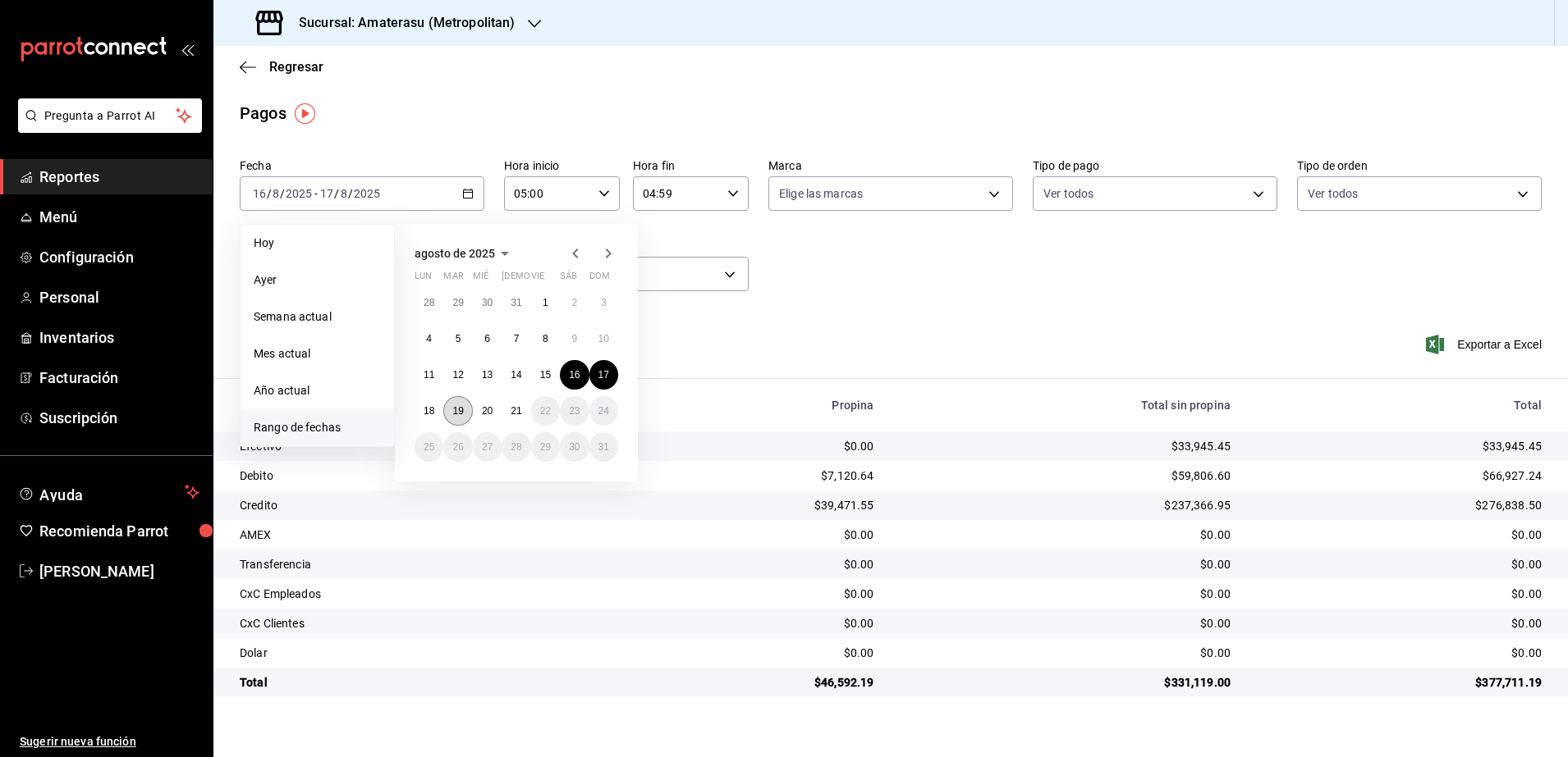
click at [471, 405] on button "19" at bounding box center [457, 410] width 29 height 29
click at [489, 412] on abbr "20" at bounding box center [487, 411] width 10 height 11
type input "00:00"
type input "23:59"
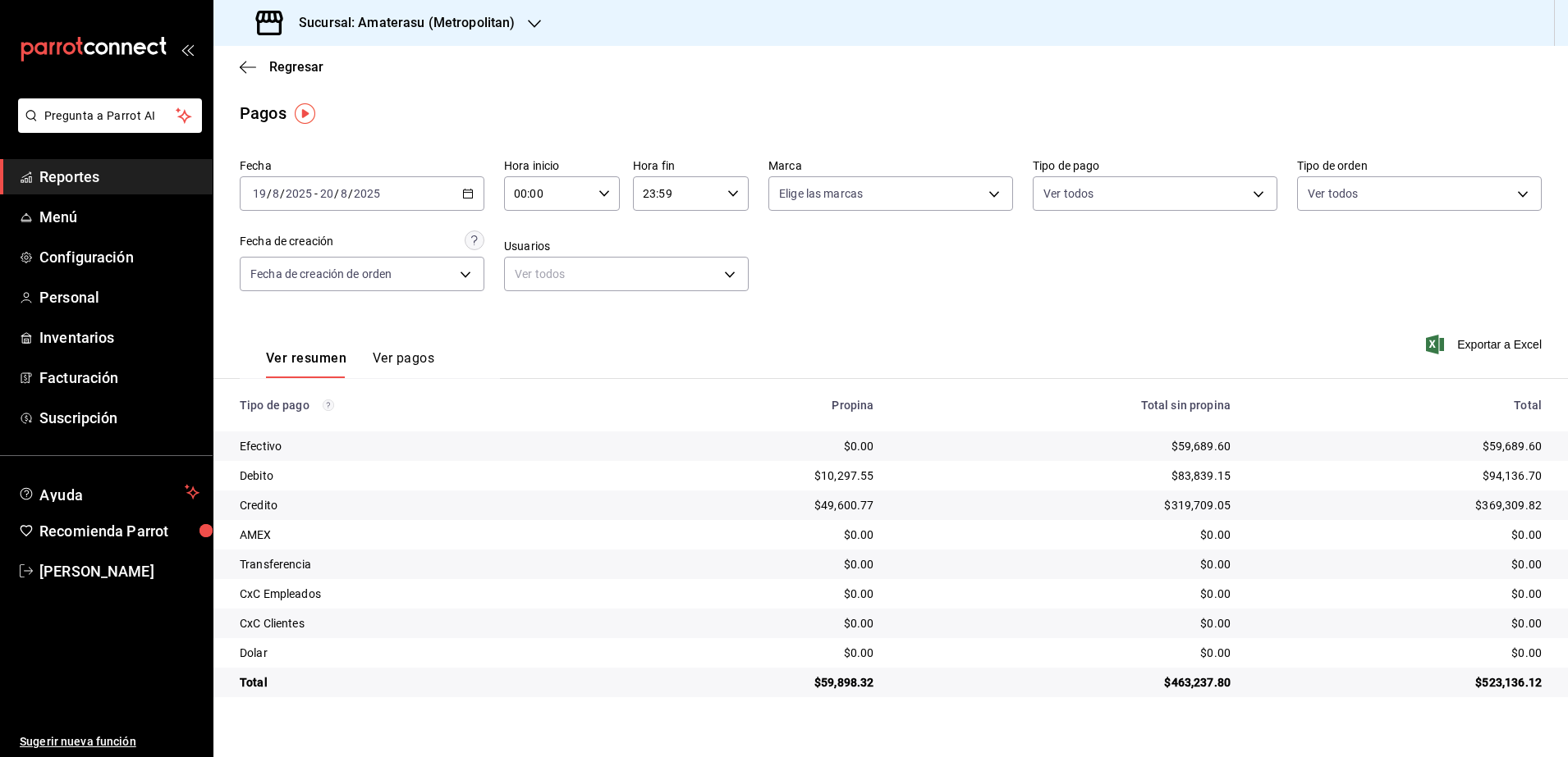
click at [614, 190] on div "00:00 Hora inicio" at bounding box center [562, 194] width 116 height 34
click at [527, 328] on span "05" at bounding box center [533, 330] width 32 height 13
type input "05:00"
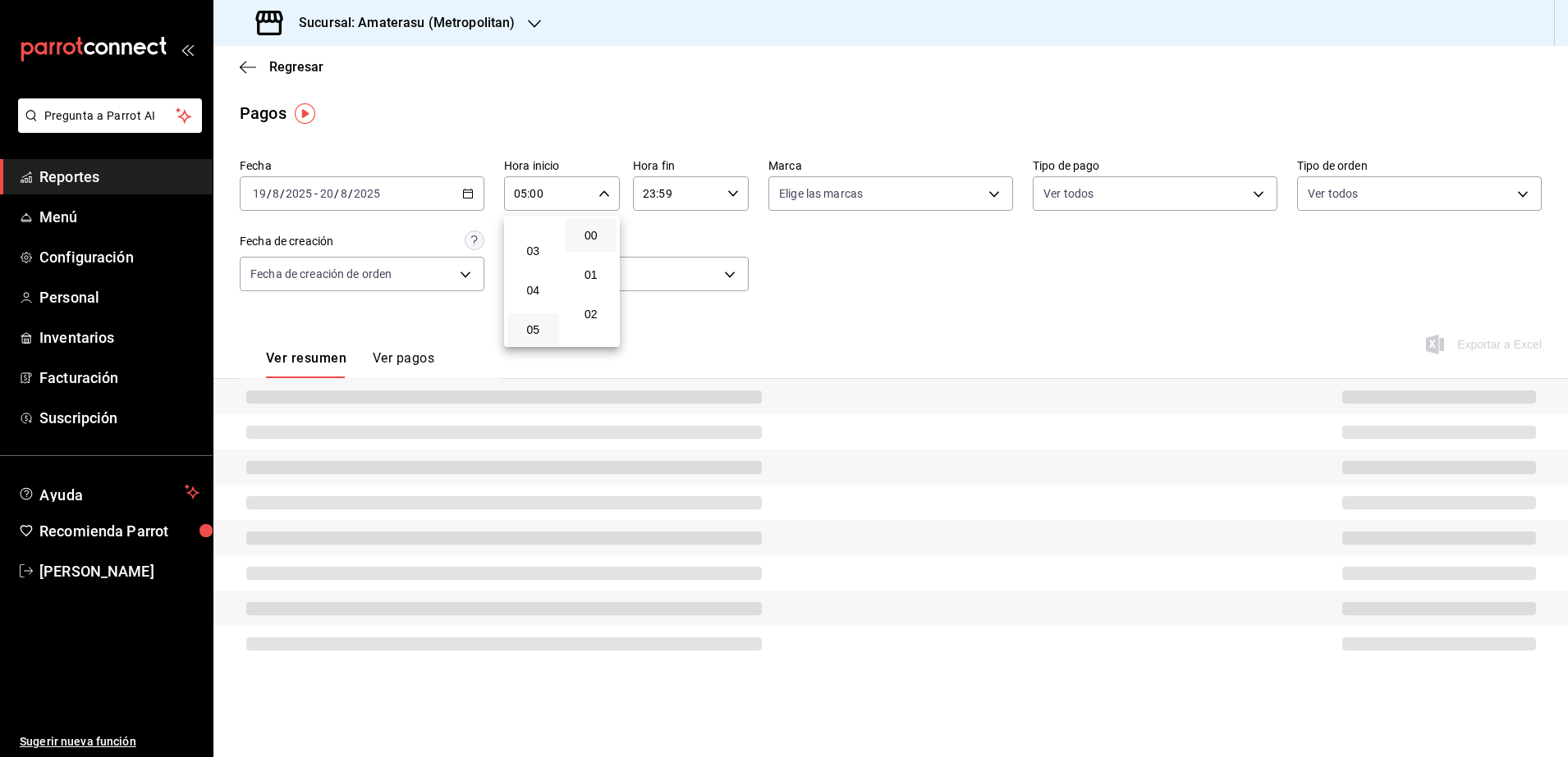
click at [743, 196] on div at bounding box center [784, 378] width 1568 height 757
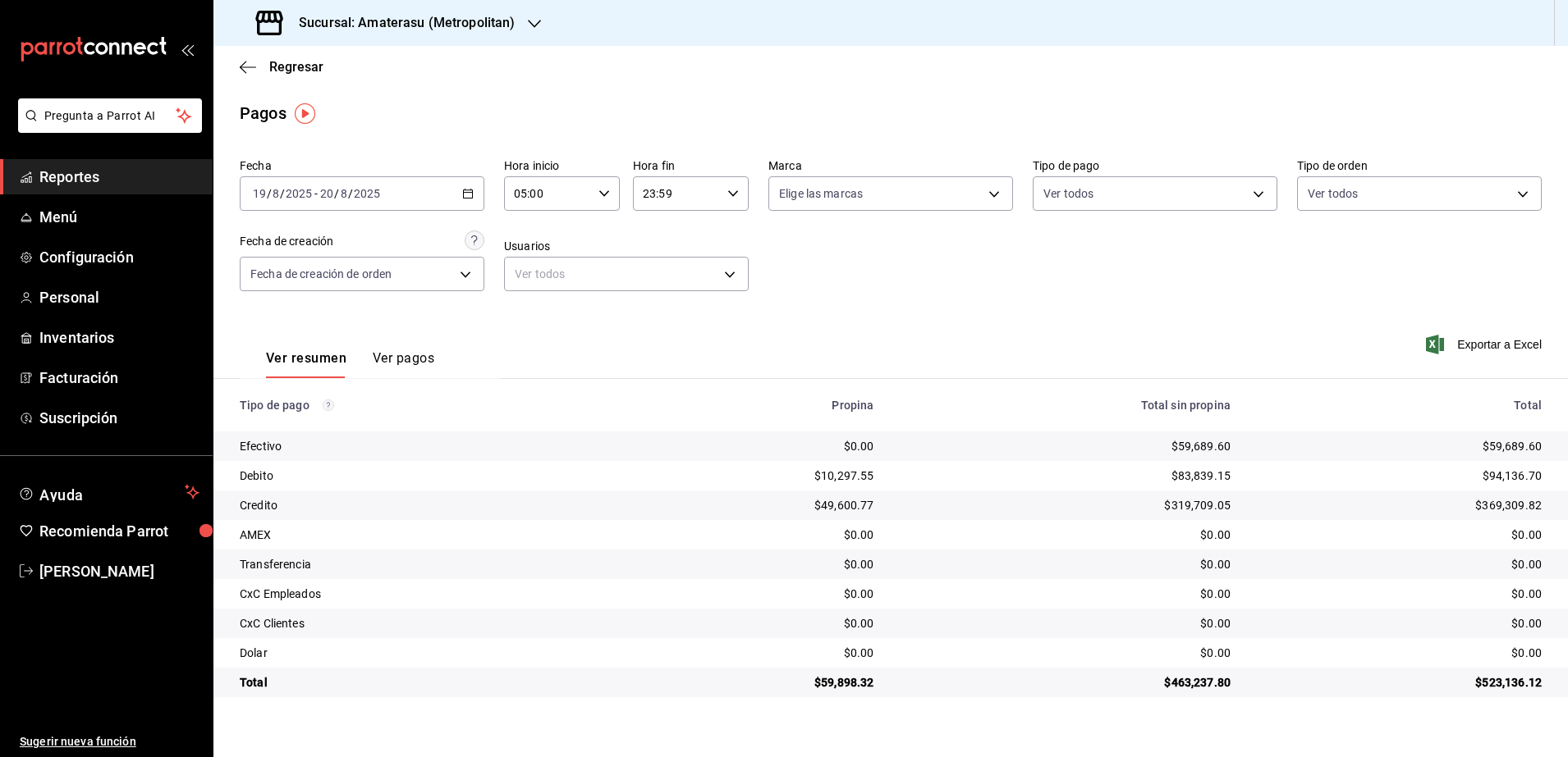
click at [737, 196] on icon "button" at bounding box center [733, 194] width 11 height 11
click at [667, 296] on span "04" at bounding box center [662, 297] width 32 height 13
type input "04:59"
click at [843, 298] on div at bounding box center [784, 378] width 1568 height 757
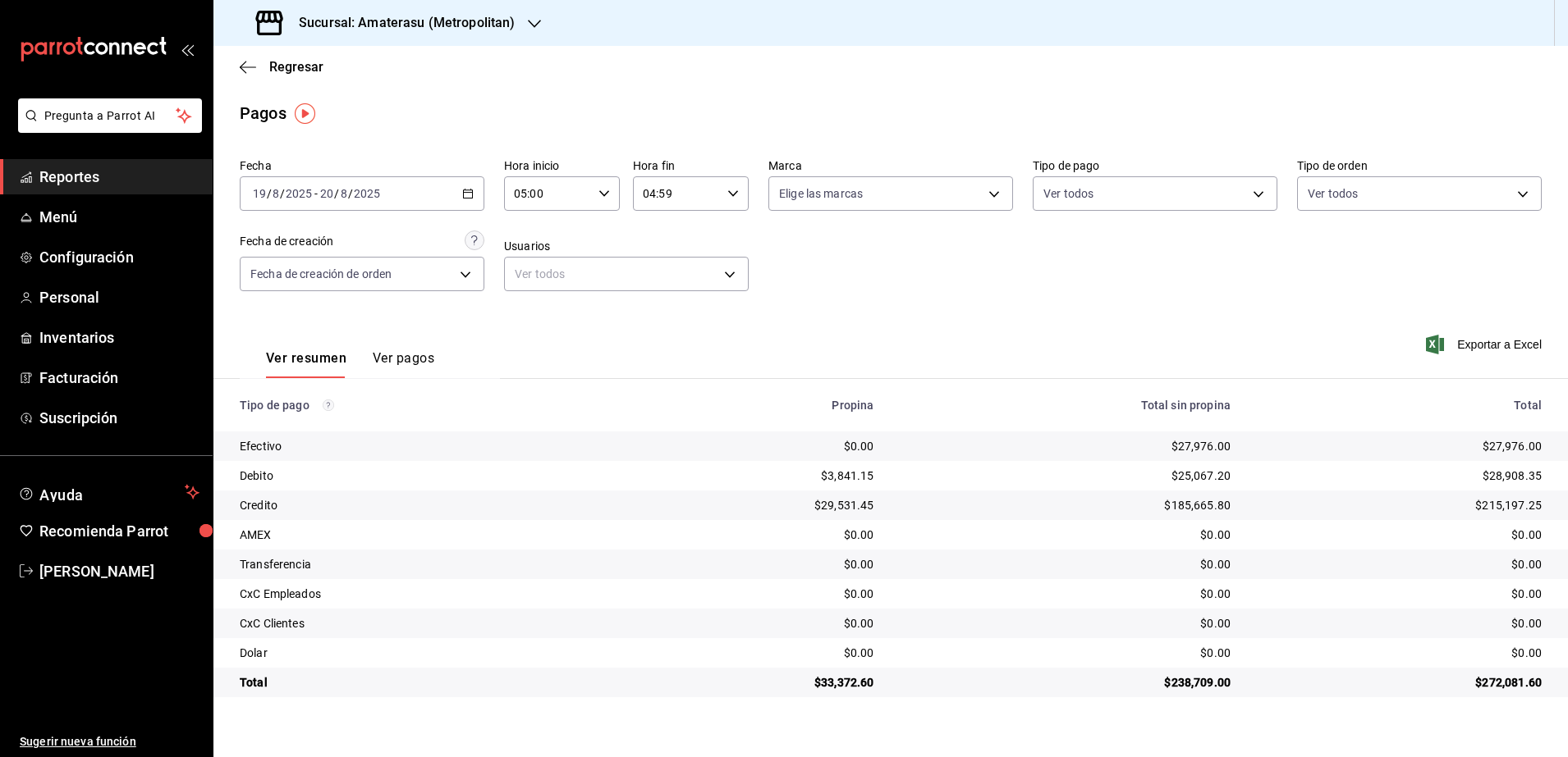
click at [465, 196] on icon "button" at bounding box center [468, 194] width 11 height 11
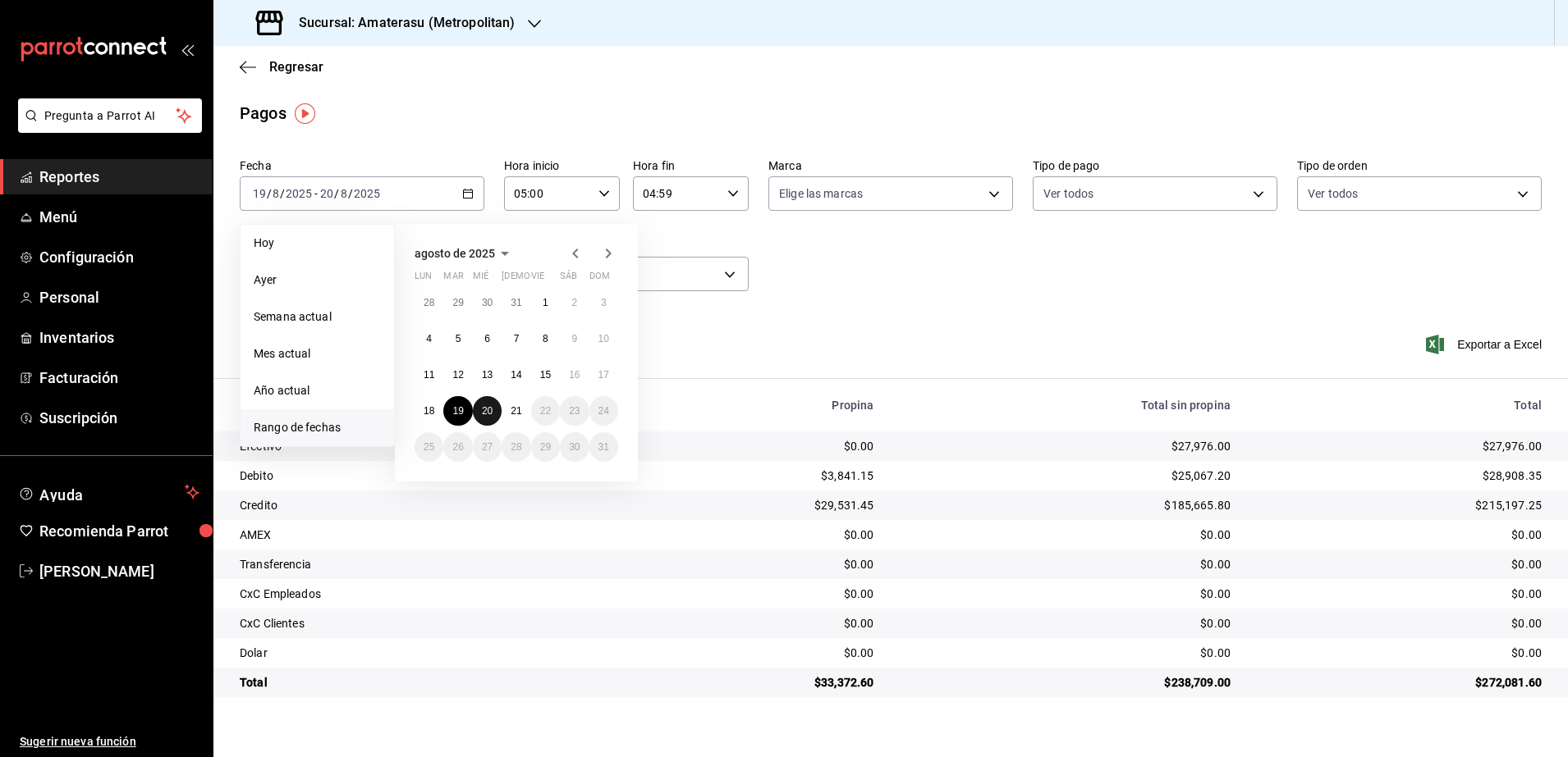
click at [477, 413] on button "20" at bounding box center [487, 410] width 29 height 29
click at [516, 401] on button "21" at bounding box center [516, 410] width 29 height 29
type input "00:00"
type input "23:59"
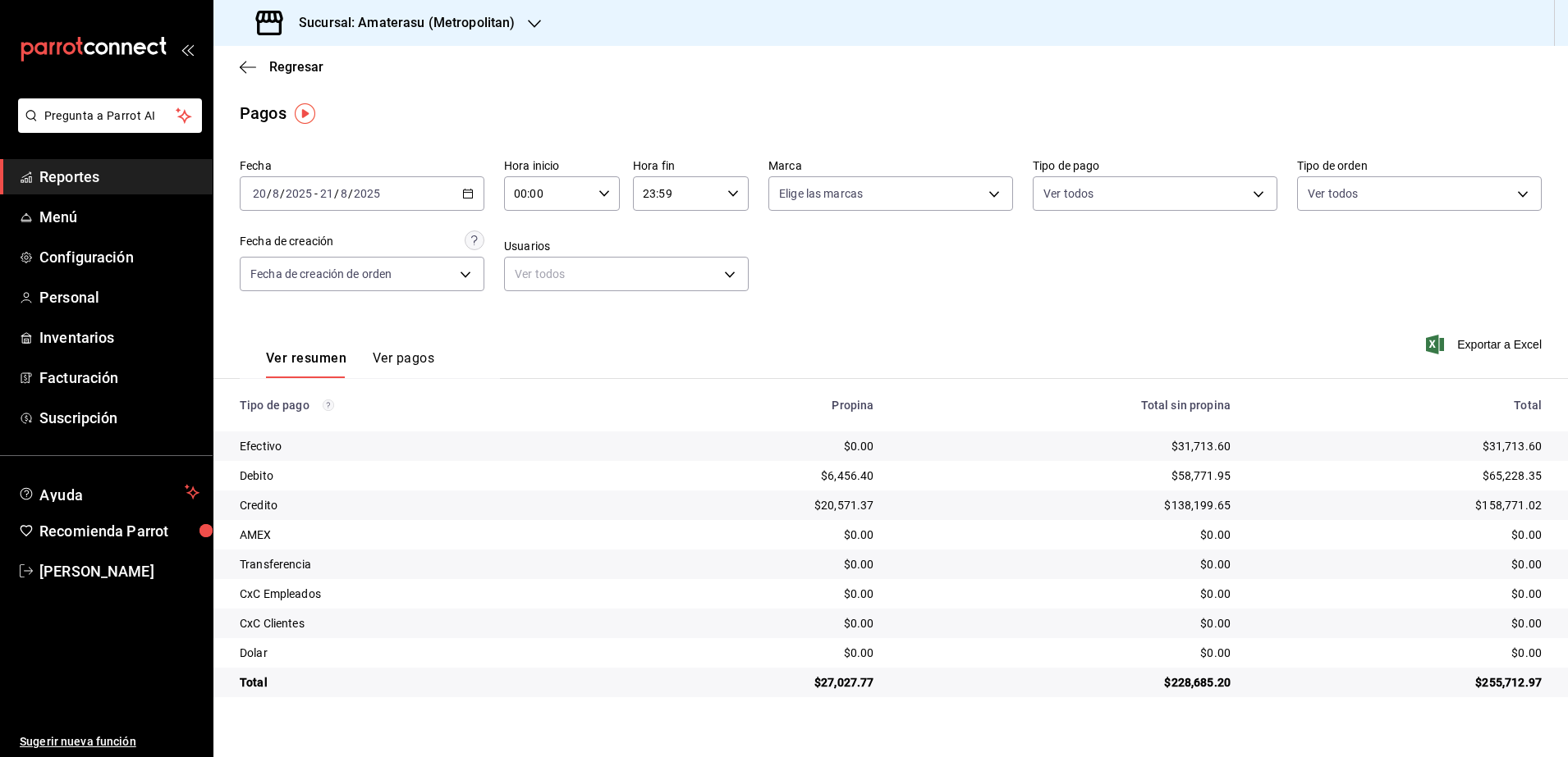
click at [595, 196] on div "00:00 Hora inicio" at bounding box center [562, 194] width 116 height 34
click at [534, 318] on button "05" at bounding box center [533, 330] width 51 height 33
type input "05:00"
click at [732, 197] on div at bounding box center [784, 378] width 1568 height 757
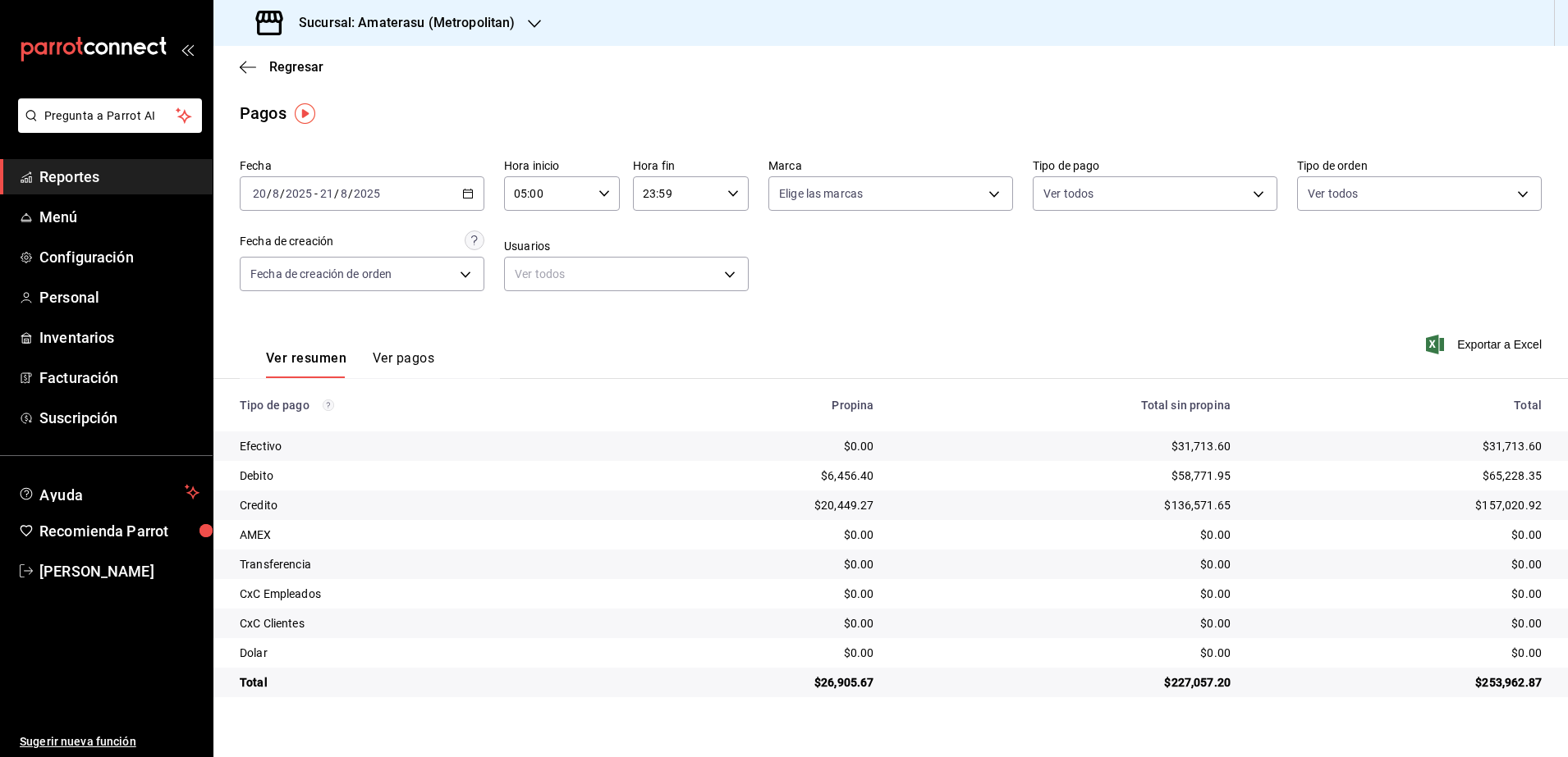
click at [732, 197] on icon "button" at bounding box center [733, 194] width 11 height 11
click at [666, 292] on span "04" at bounding box center [662, 297] width 32 height 13
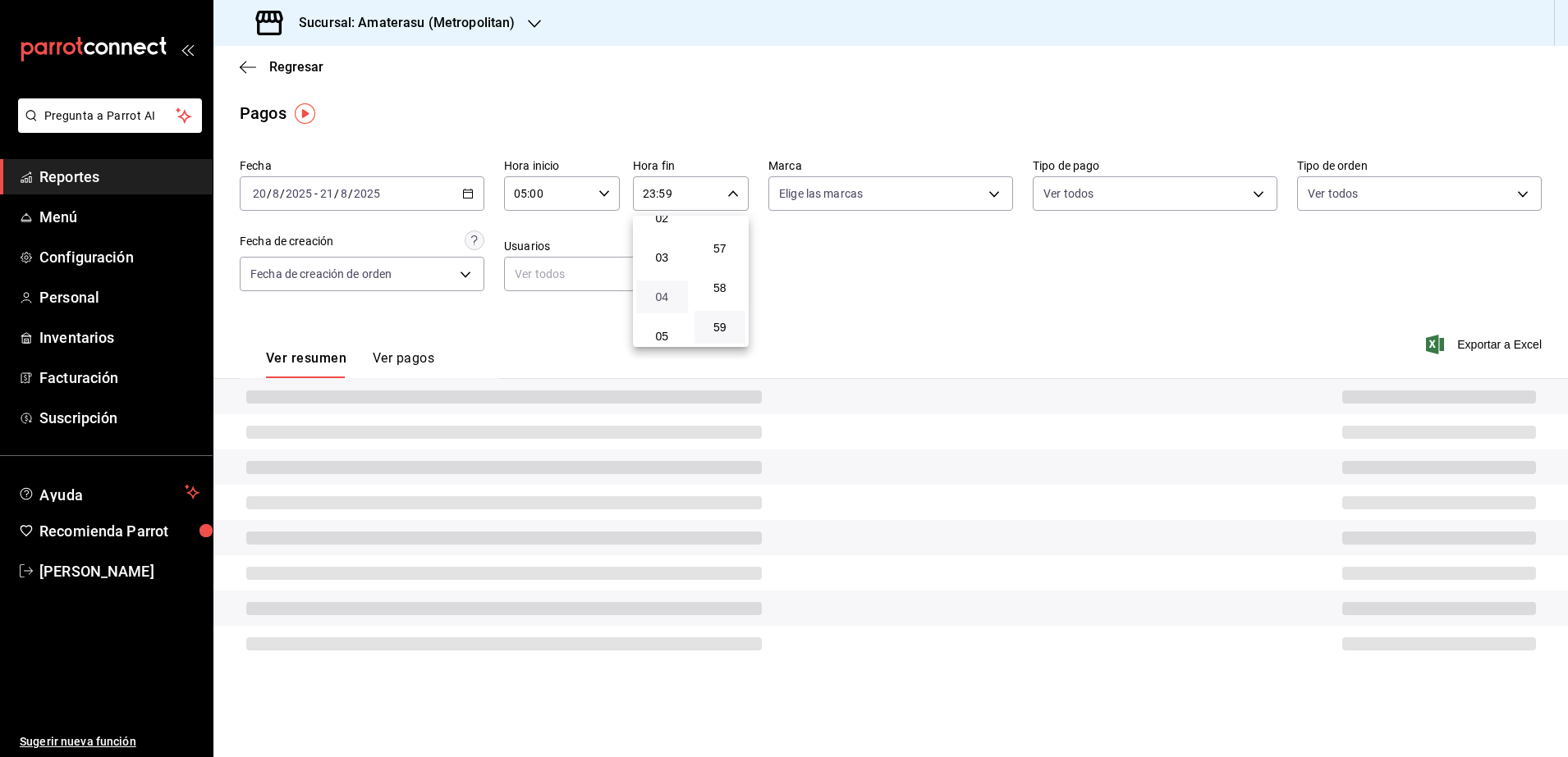
type input "04:59"
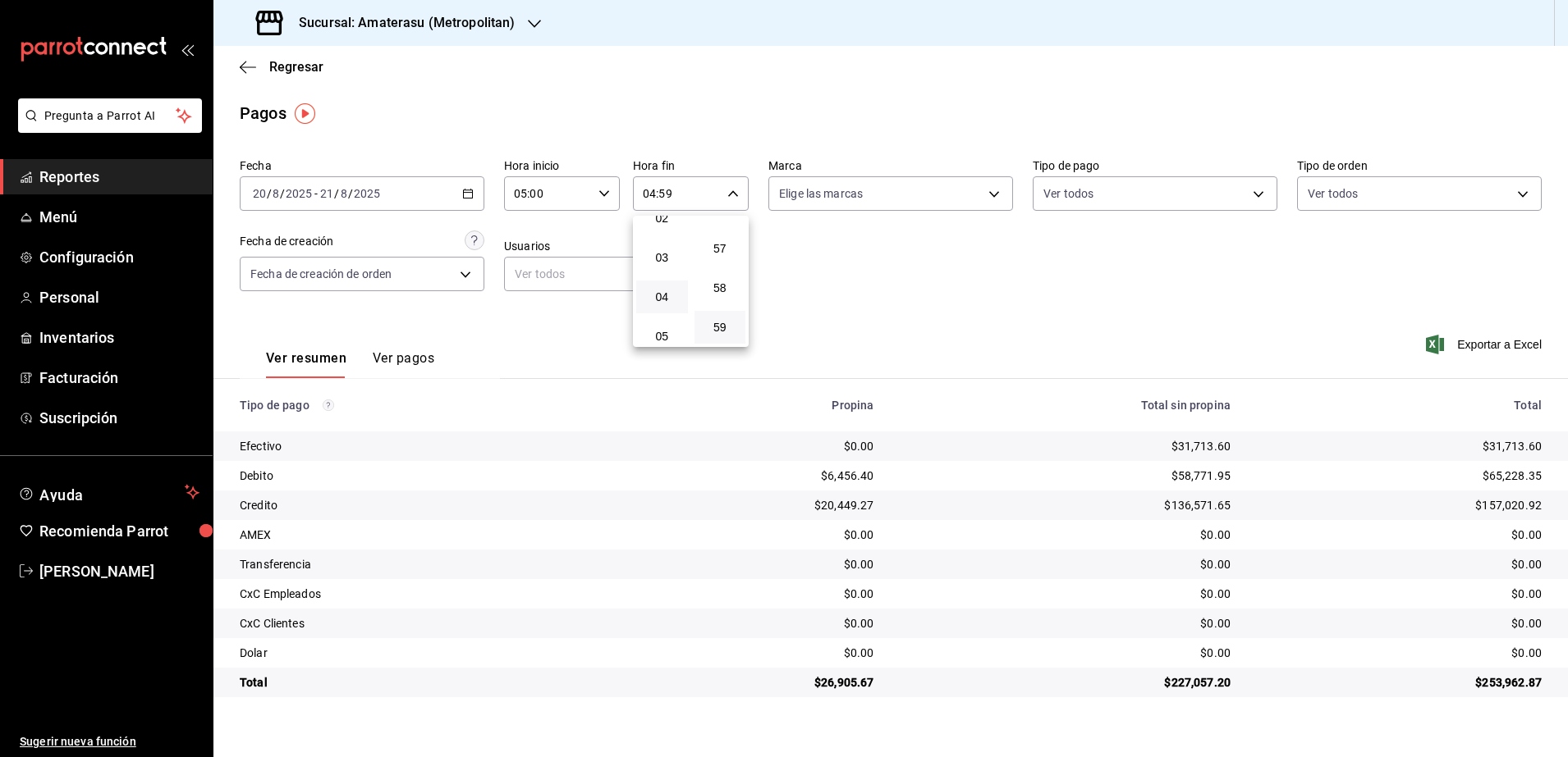
click at [1025, 318] on div at bounding box center [784, 378] width 1568 height 757
drag, startPoint x: 825, startPoint y: 681, endPoint x: 876, endPoint y: 684, distance: 51.1
click at [874, 684] on div "$26,905.67" at bounding box center [755, 682] width 238 height 16
copy div "26,905.67"
drag, startPoint x: 1180, startPoint y: 445, endPoint x: 1236, endPoint y: 438, distance: 56.4
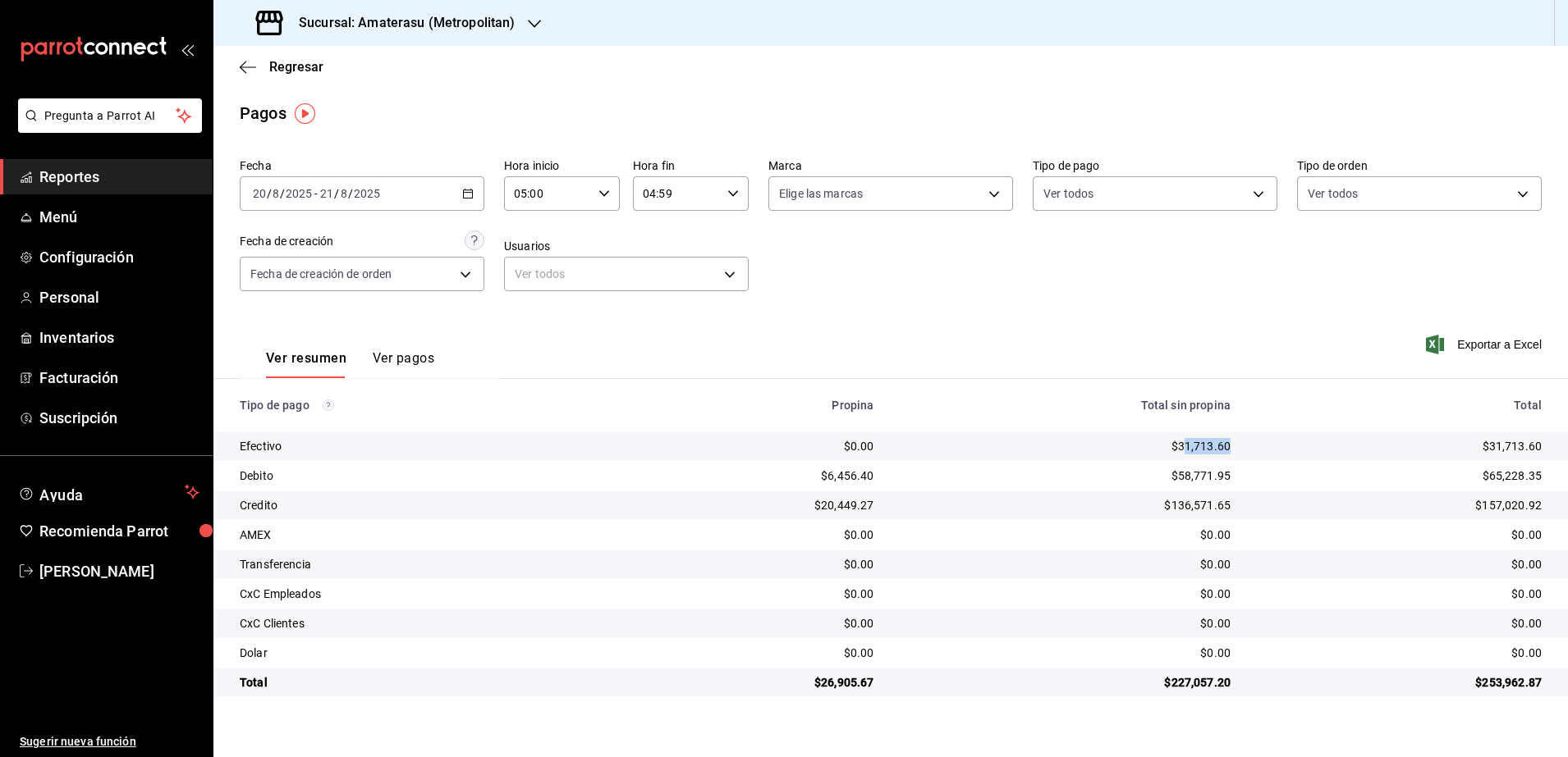
click at [1236, 438] on td "$31,713.60" at bounding box center [1066, 445] width 357 height 29
drag, startPoint x: 1236, startPoint y: 438, endPoint x: 1174, endPoint y: 451, distance: 63.3
click at [1174, 451] on div "$31,713.60" at bounding box center [1065, 445] width 331 height 16
click at [1176, 449] on div "$31,713.60" at bounding box center [1065, 445] width 331 height 16
click at [428, 28] on h3 "Sucursal: Amaterasu (Metropolitan)" at bounding box center [400, 23] width 229 height 20
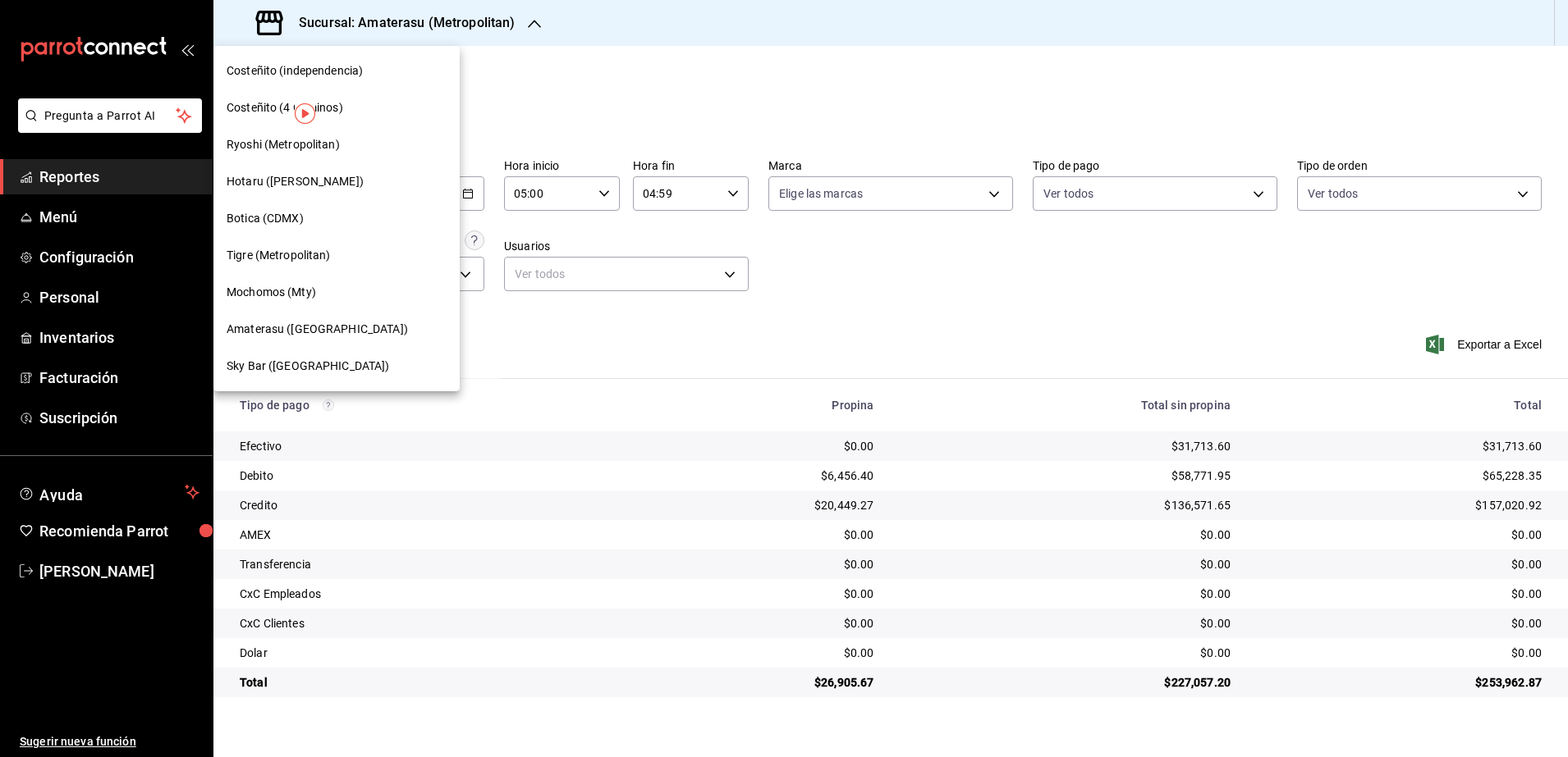
click at [340, 144] on div "Ryoshi (Metropolitan)" at bounding box center [335, 144] width 220 height 17
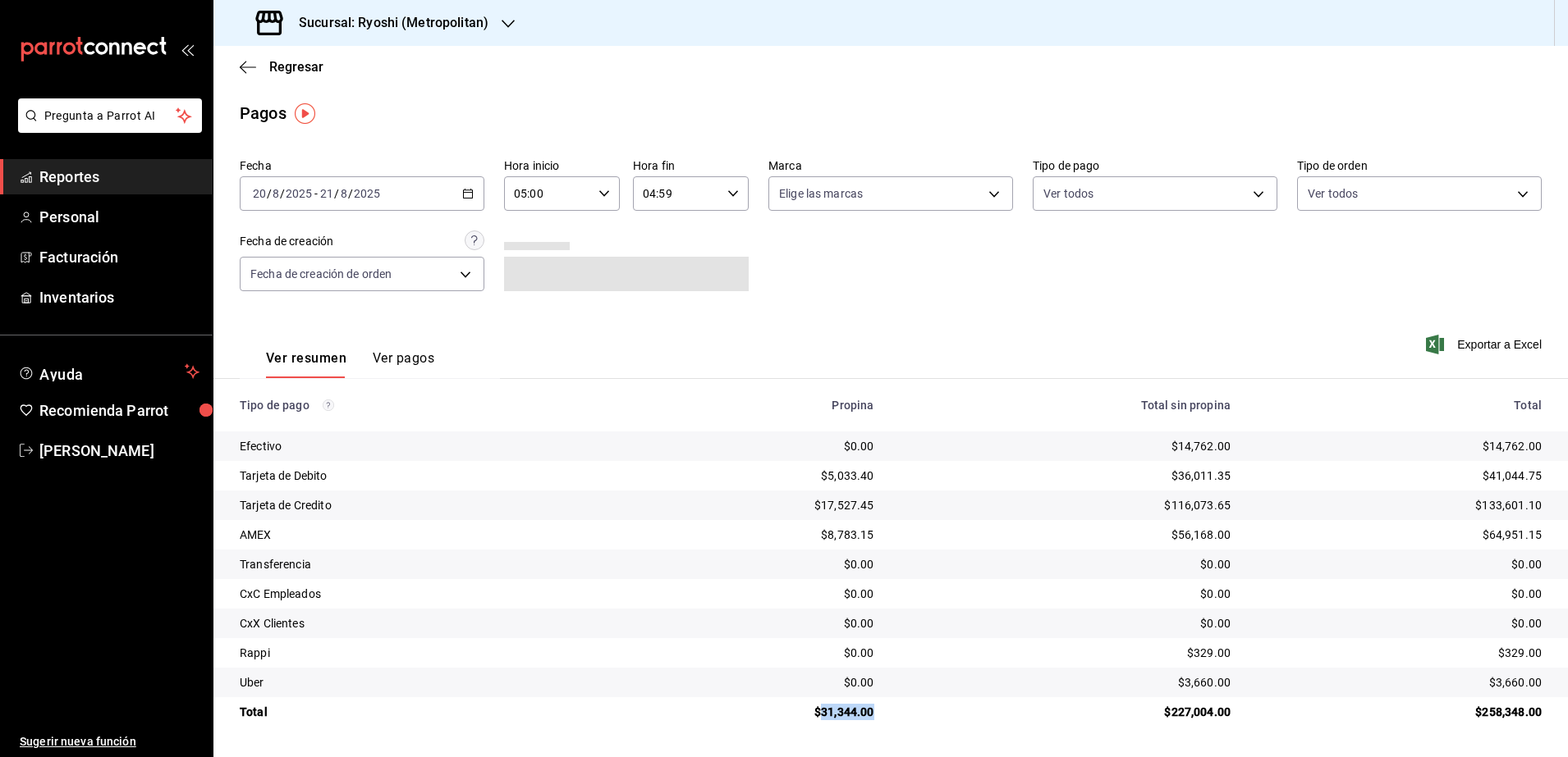
drag, startPoint x: 822, startPoint y: 714, endPoint x: 879, endPoint y: 707, distance: 57.4
click at [879, 707] on td "$31,344.00" at bounding box center [755, 711] width 263 height 29
copy div "31,344.00"
drag, startPoint x: 1176, startPoint y: 445, endPoint x: 1243, endPoint y: 432, distance: 68.2
click at [1243, 432] on tr "Efectivo $0.00 $14,762.00 $14,762.00" at bounding box center [890, 445] width 1354 height 29
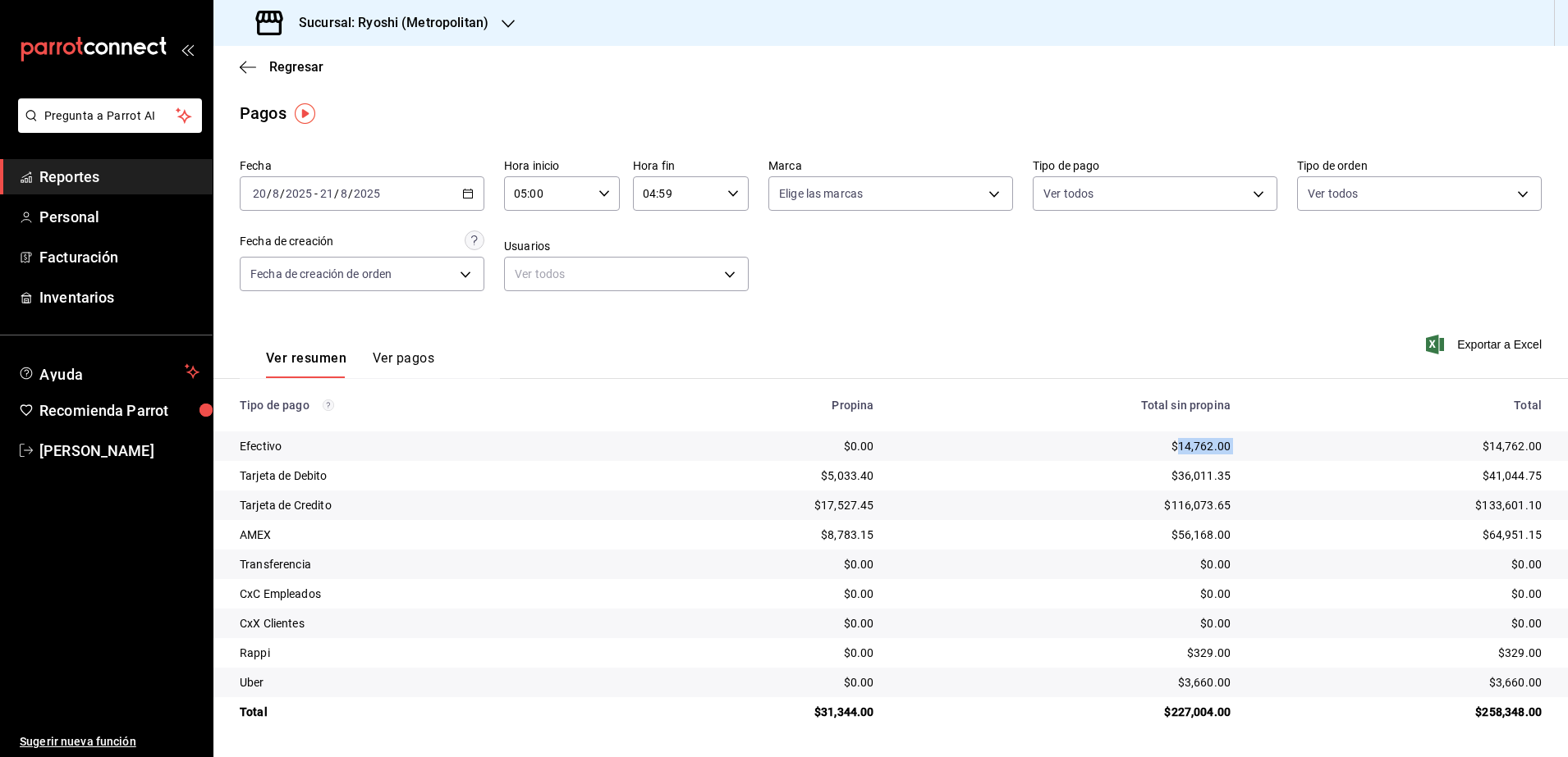
copy div "14,762.00"
click at [1093, 460] on td "$14,762.00" at bounding box center [1066, 445] width 357 height 29
click at [473, 199] on div "2025-08-20 20 / 8 / 2025 - 2025-08-21 21 / 8 / 2025" at bounding box center [361, 194] width 244 height 34
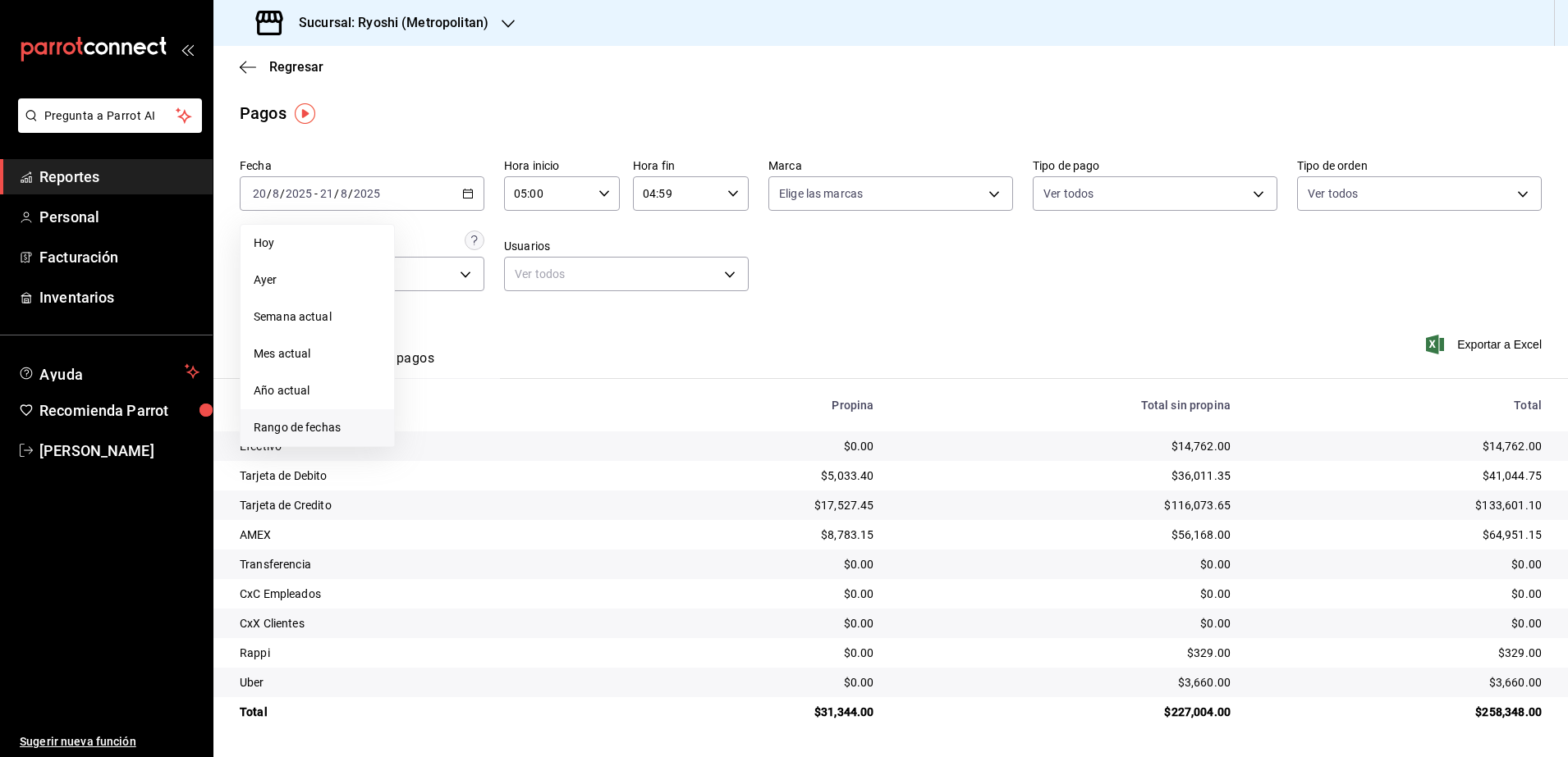
click at [337, 426] on span "Rango de fechas" at bounding box center [317, 427] width 127 height 17
click at [545, 303] on abbr "1" at bounding box center [545, 303] width 6 height 11
click at [519, 417] on button "21" at bounding box center [516, 410] width 29 height 29
type input "00:00"
type input "23:59"
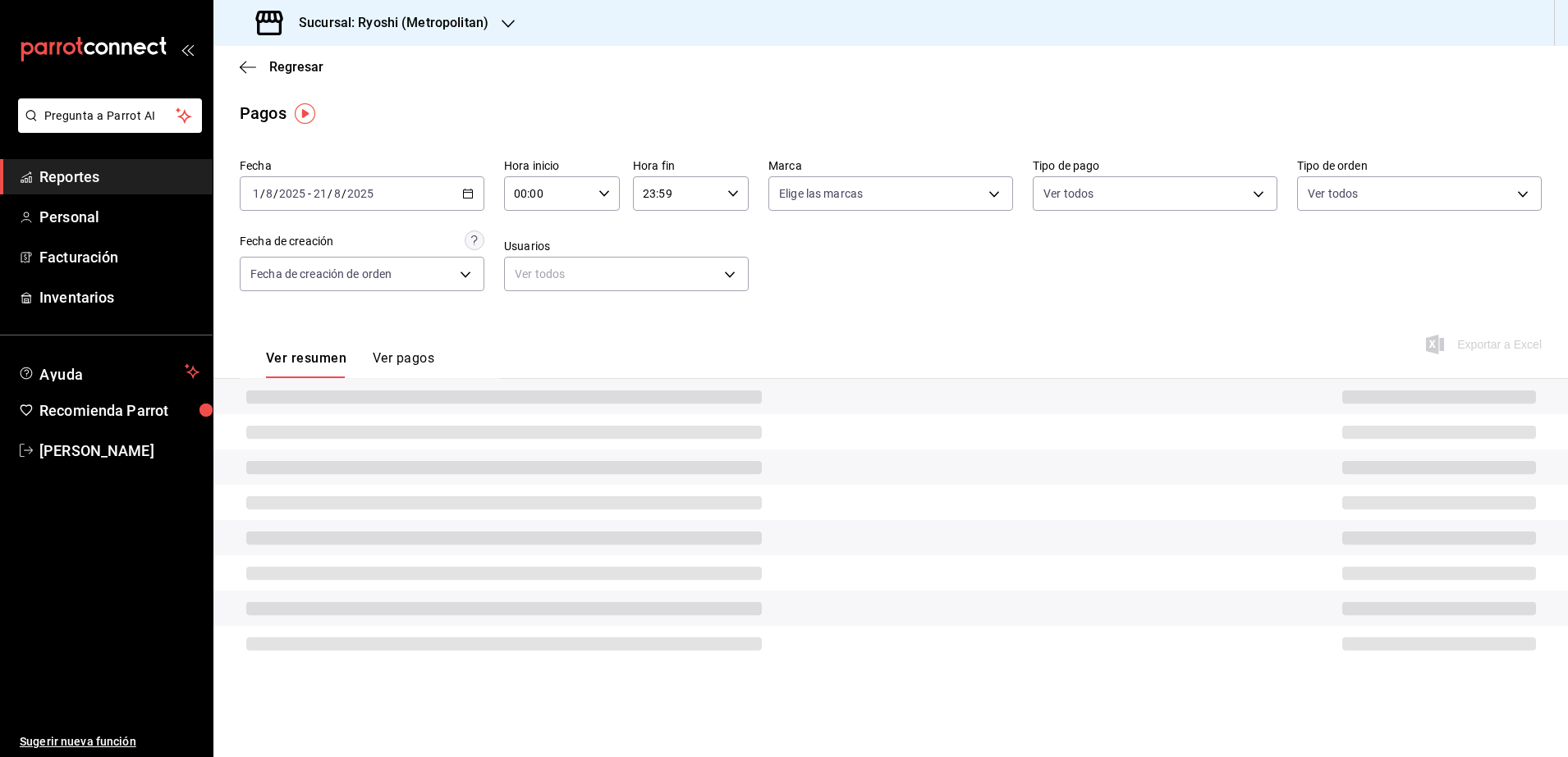
click at [607, 197] on icon "button" at bounding box center [604, 194] width 11 height 11
click at [524, 328] on span "05" at bounding box center [533, 330] width 32 height 13
type input "05:00"
click at [727, 197] on div at bounding box center [784, 378] width 1568 height 757
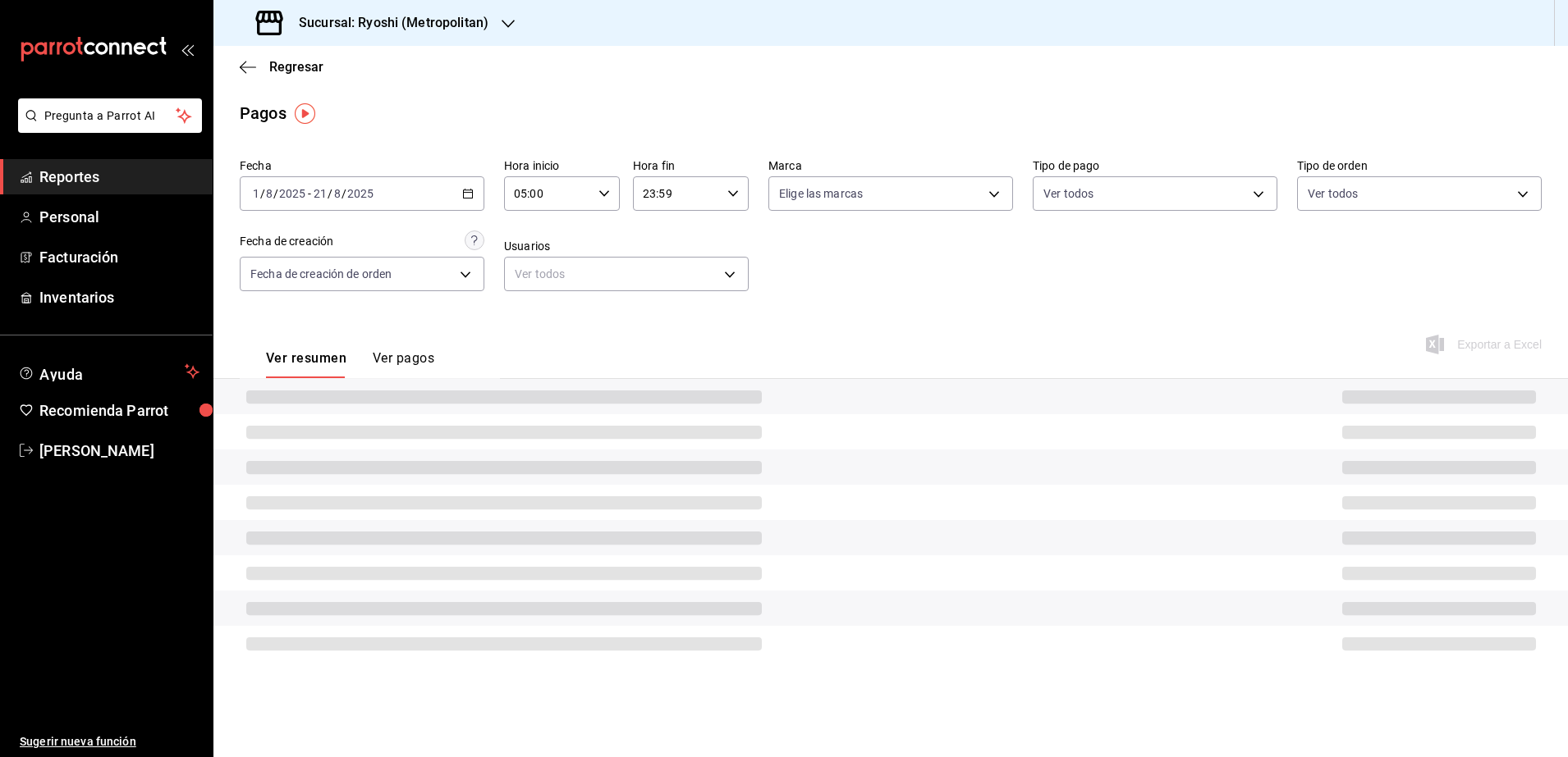
click at [729, 201] on div "23:59 Hora fin" at bounding box center [691, 194] width 116 height 34
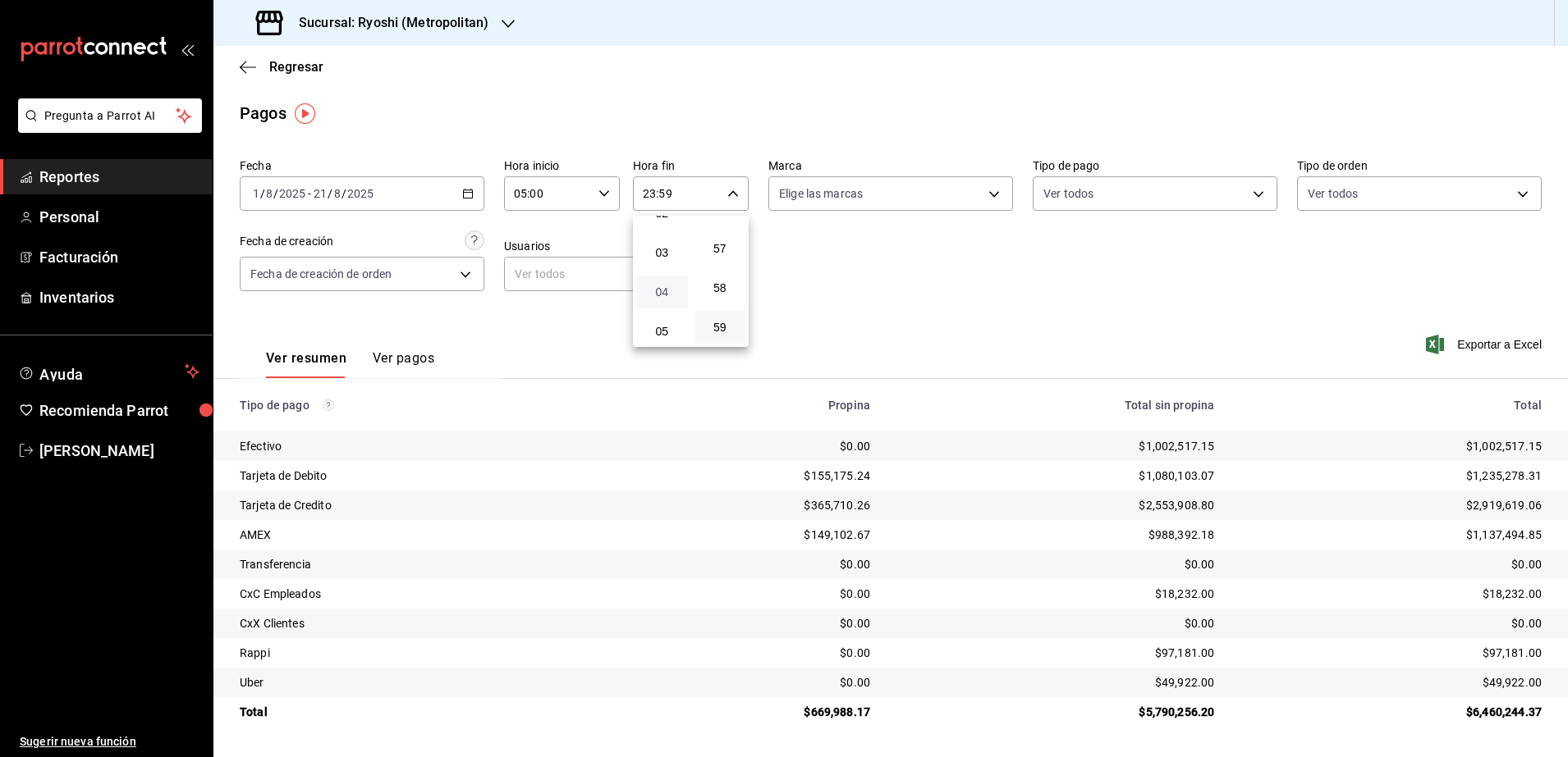
scroll to position [96, 0]
click at [668, 300] on span "04" at bounding box center [662, 297] width 32 height 13
type input "04:59"
click at [1491, 337] on div at bounding box center [784, 378] width 1568 height 757
drag, startPoint x: 1494, startPoint y: 345, endPoint x: 1482, endPoint y: 344, distance: 12.0
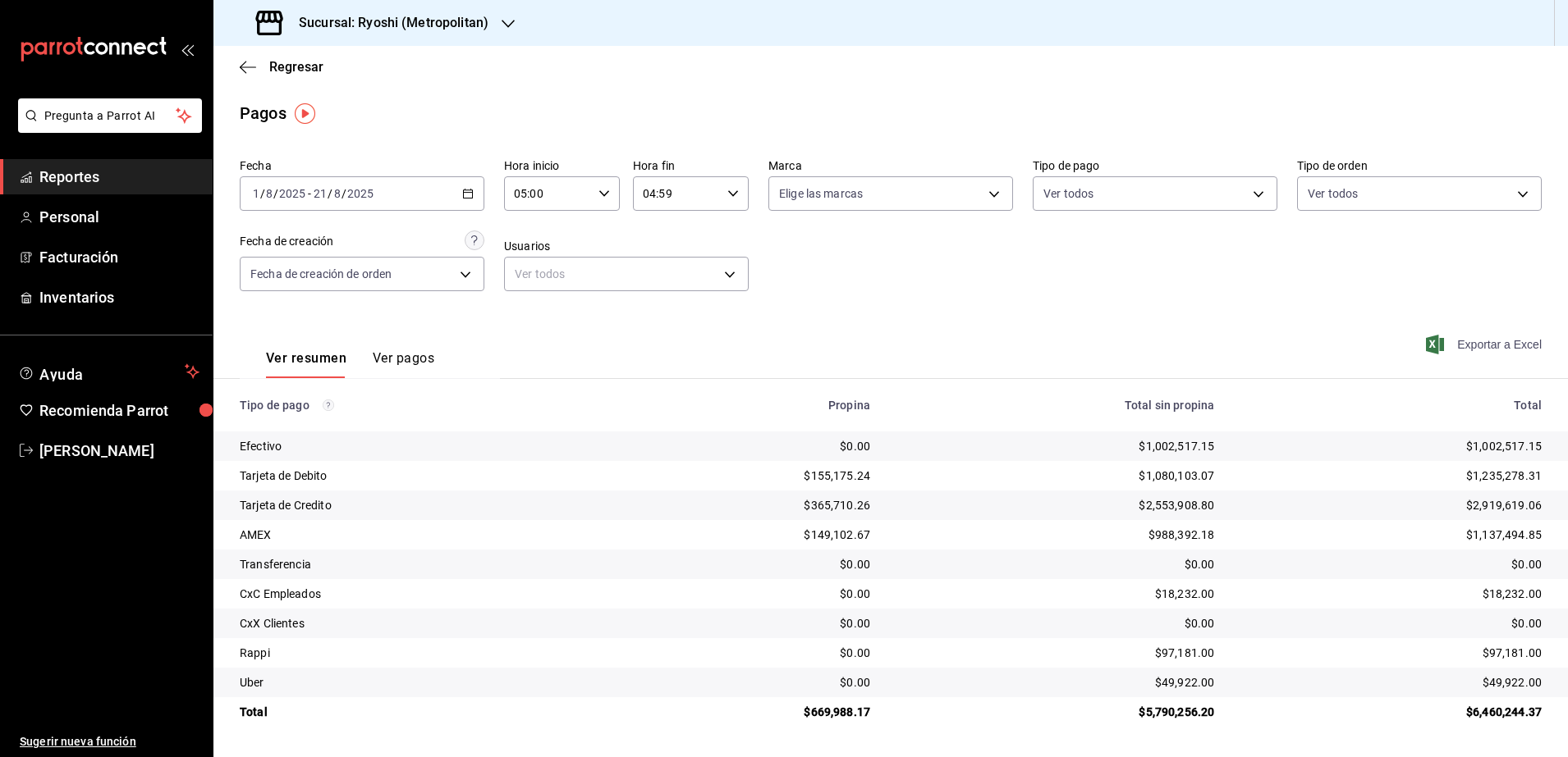
click at [1486, 344] on span "Exportar a Excel" at bounding box center [1485, 344] width 112 height 20
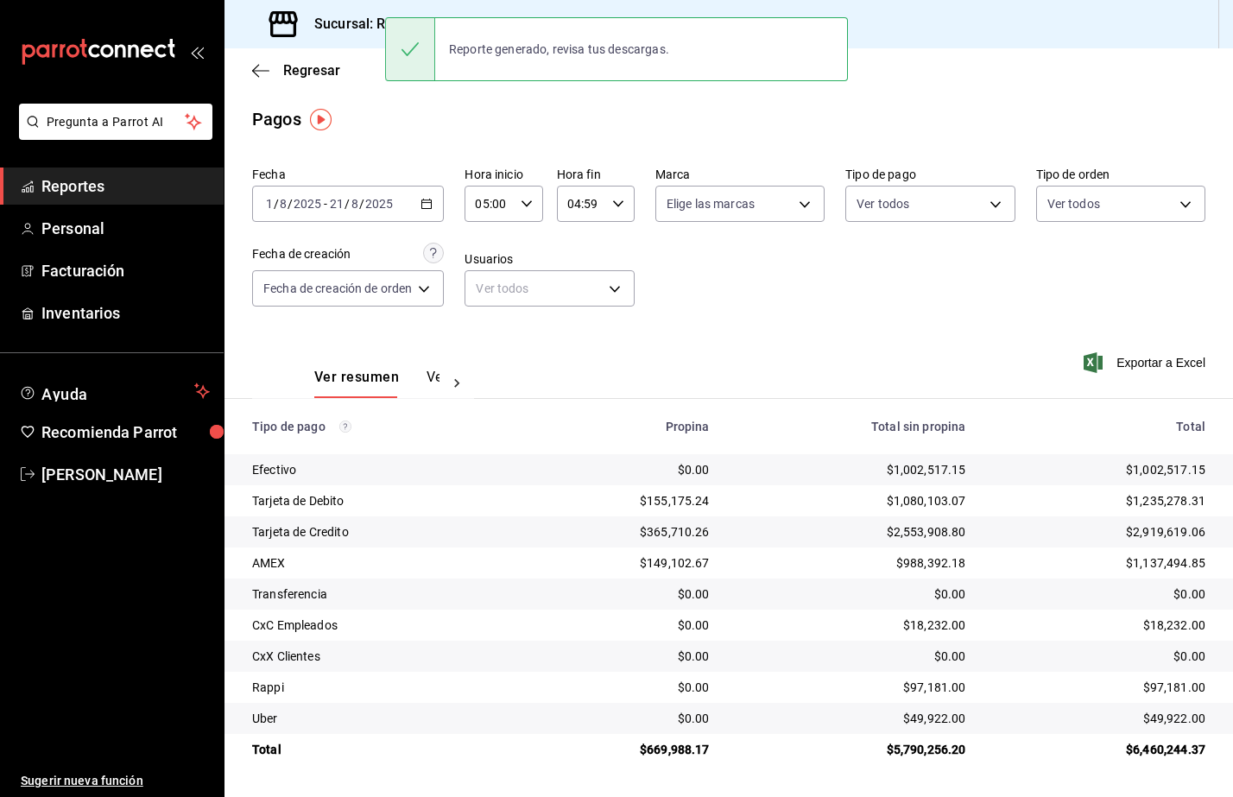
click at [119, 179] on span "Reportes" at bounding box center [125, 185] width 168 height 23
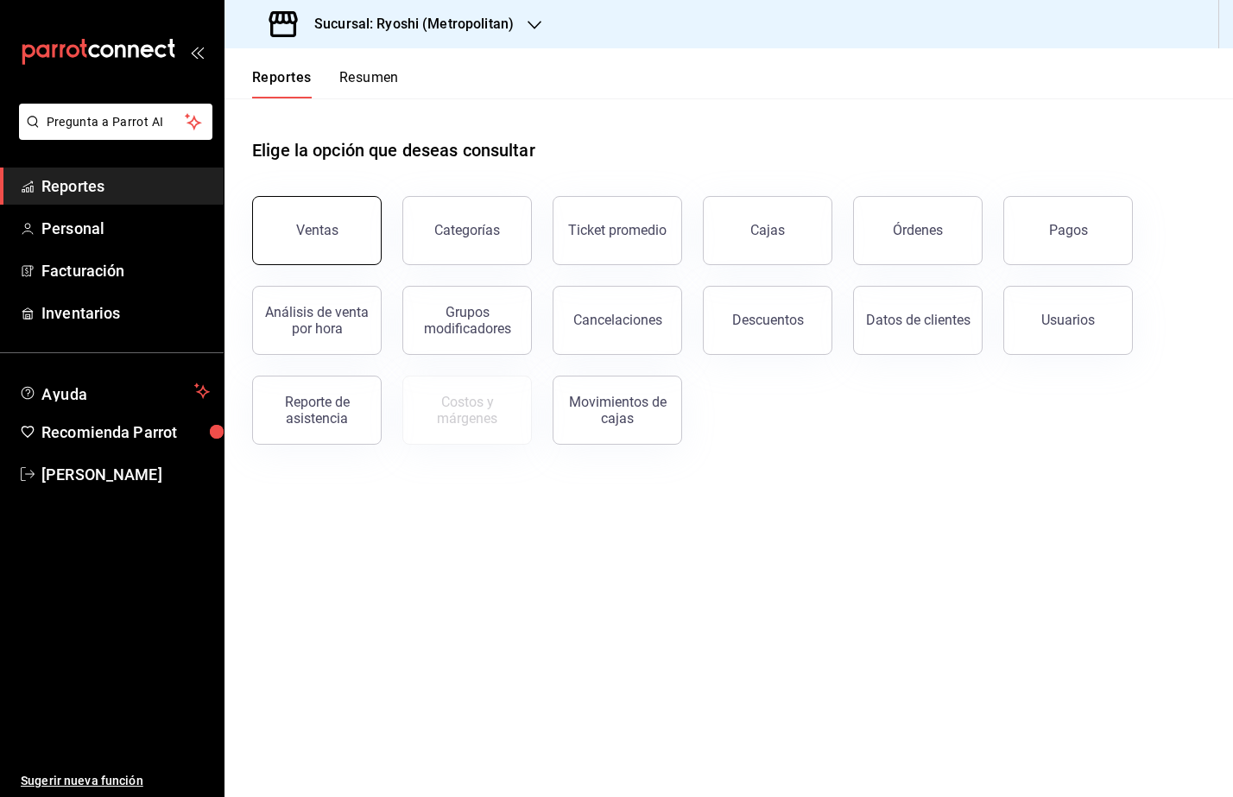
click at [339, 233] on button "Ventas" at bounding box center [317, 230] width 130 height 69
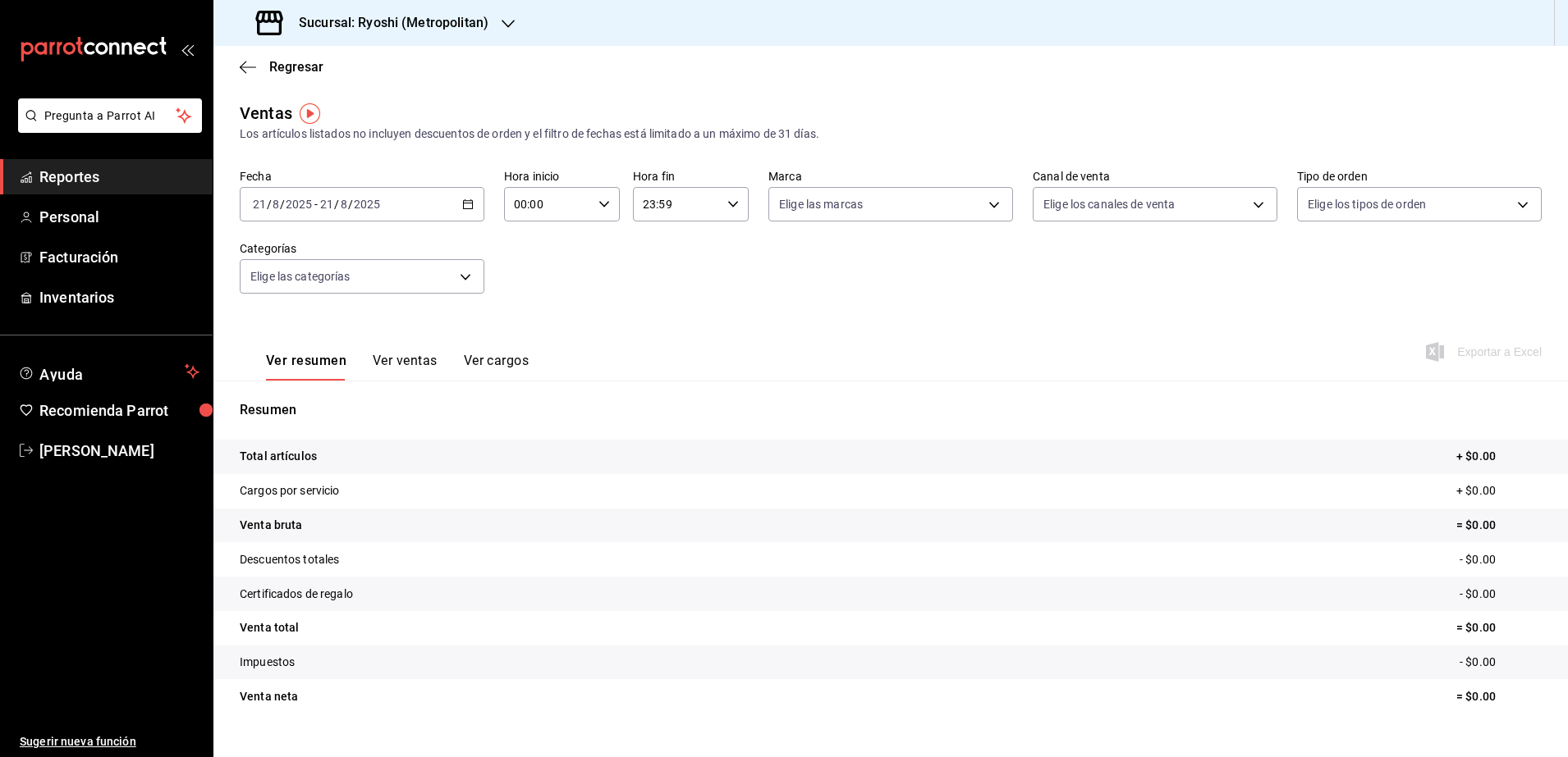
click at [462, 202] on icon "button" at bounding box center [468, 204] width 11 height 11
click at [334, 398] on span "Rango de fechas" at bounding box center [317, 402] width 127 height 17
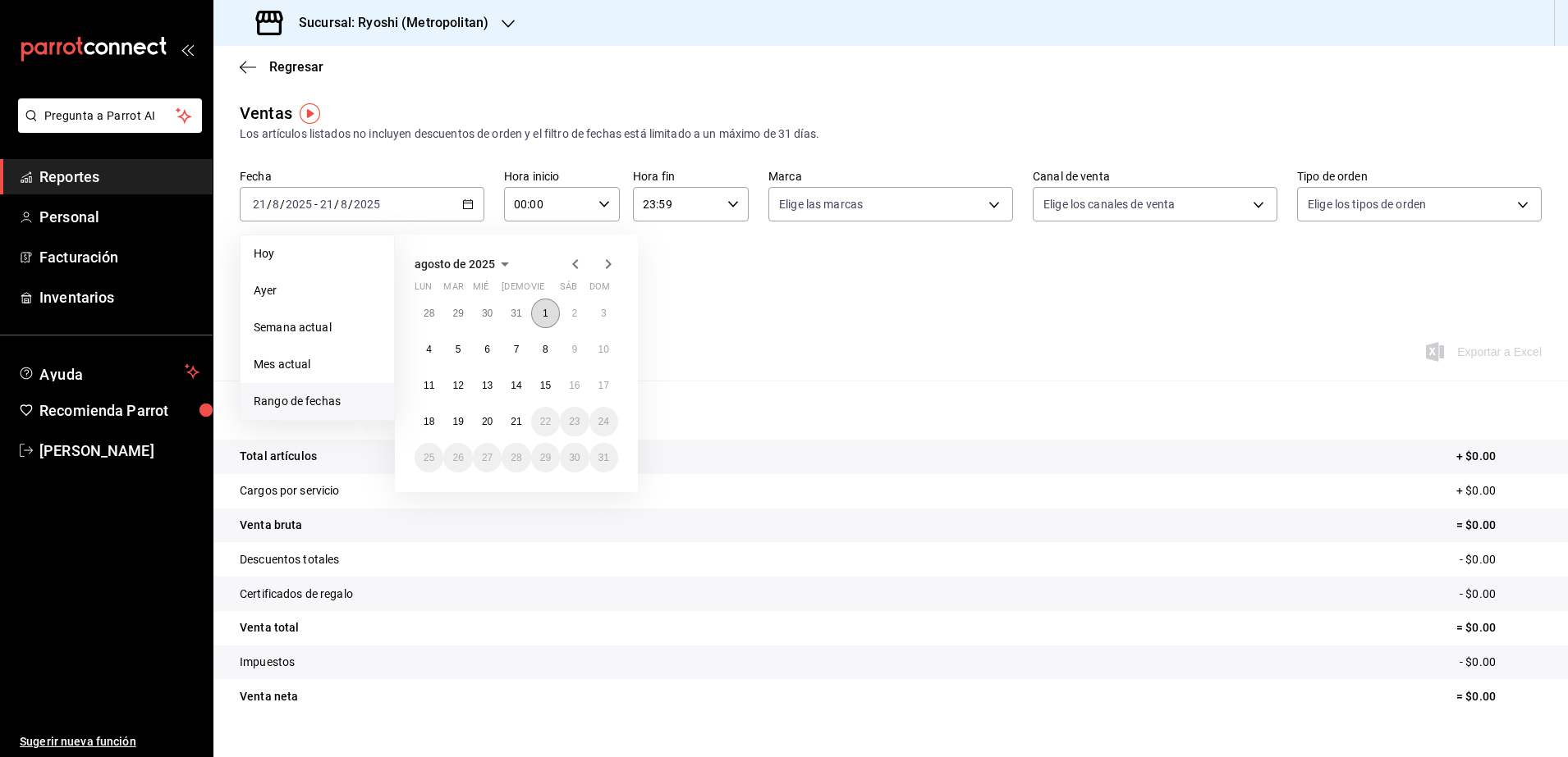
click at [553, 310] on button "1" at bounding box center [545, 312] width 29 height 29
drag, startPoint x: 519, startPoint y: 420, endPoint x: 564, endPoint y: 295, distance: 132.9
click at [519, 421] on abbr "21" at bounding box center [515, 422] width 10 height 11
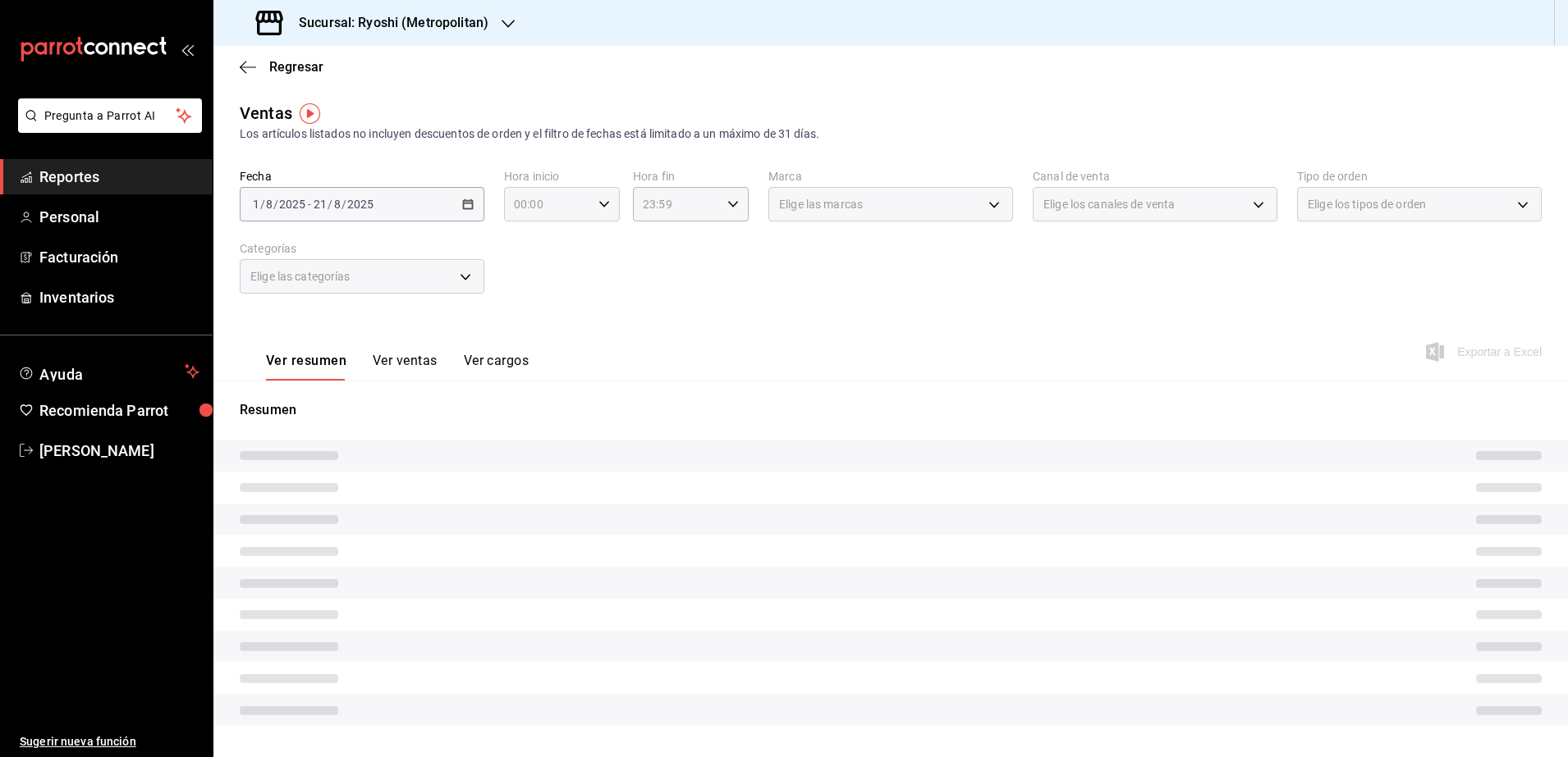
click at [602, 209] on icon "button" at bounding box center [604, 204] width 11 height 11
drag, startPoint x: 530, startPoint y: 326, endPoint x: 602, endPoint y: 292, distance: 79.6
click at [530, 325] on button "05" at bounding box center [529, 340] width 51 height 33
type input "05:00"
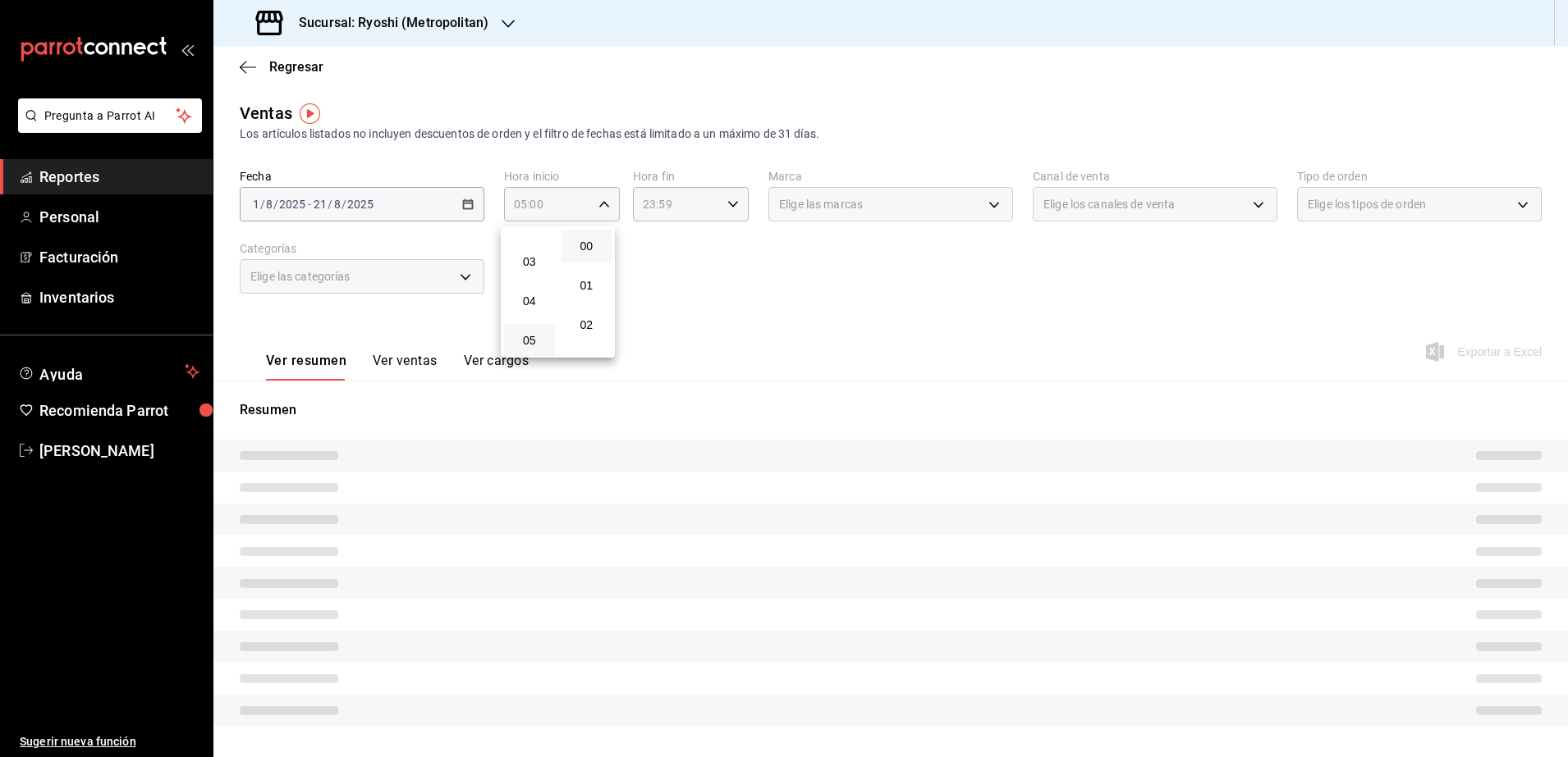
click at [739, 209] on div at bounding box center [784, 378] width 1568 height 757
click at [732, 211] on div "23:59 Hora fin" at bounding box center [691, 204] width 116 height 34
click at [662, 307] on span "04" at bounding box center [657, 301] width 31 height 13
type input "04:59"
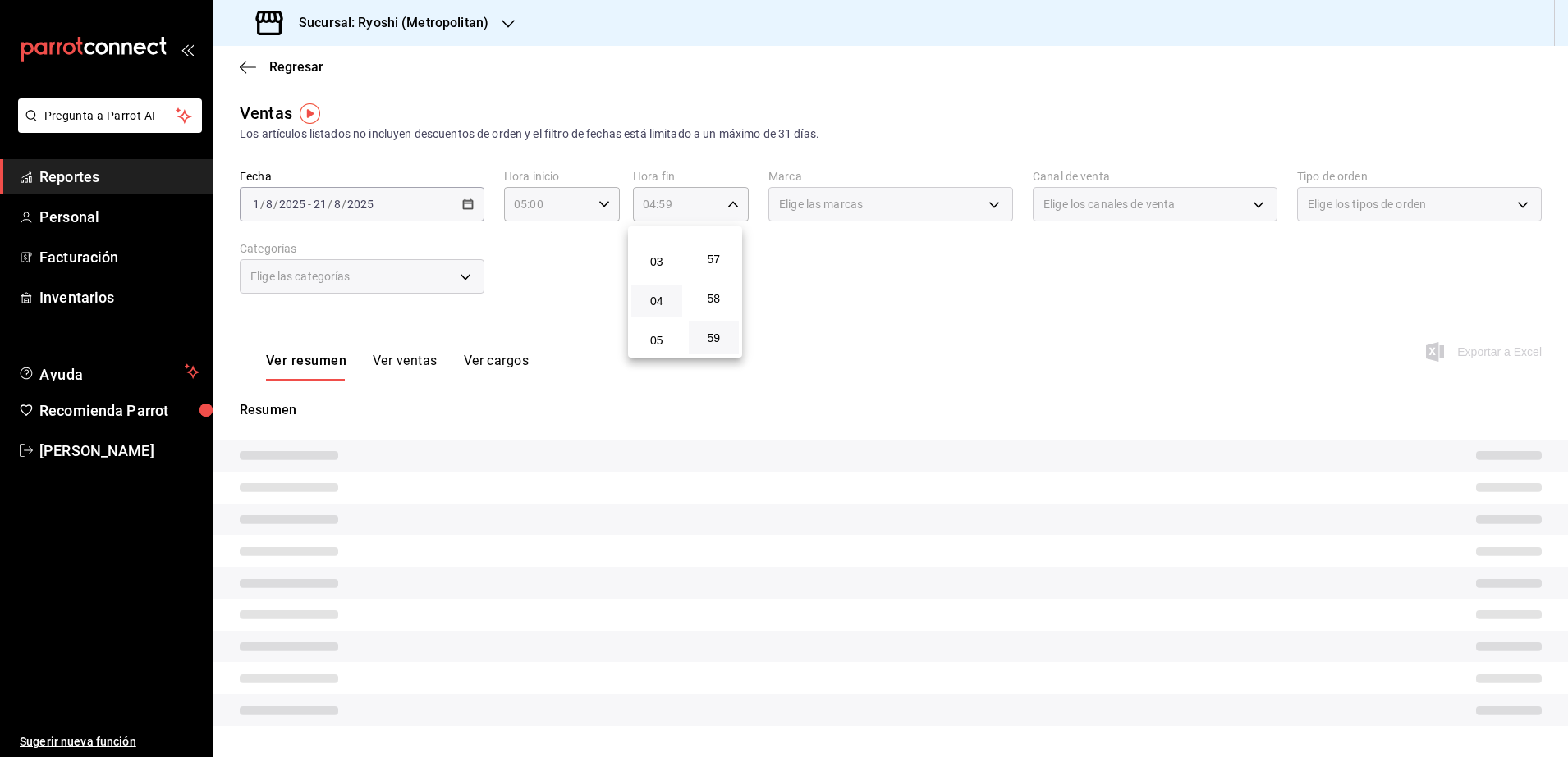
click at [944, 338] on div at bounding box center [784, 378] width 1568 height 757
click at [768, 388] on div "Resumen" at bounding box center [890, 563] width 1354 height 365
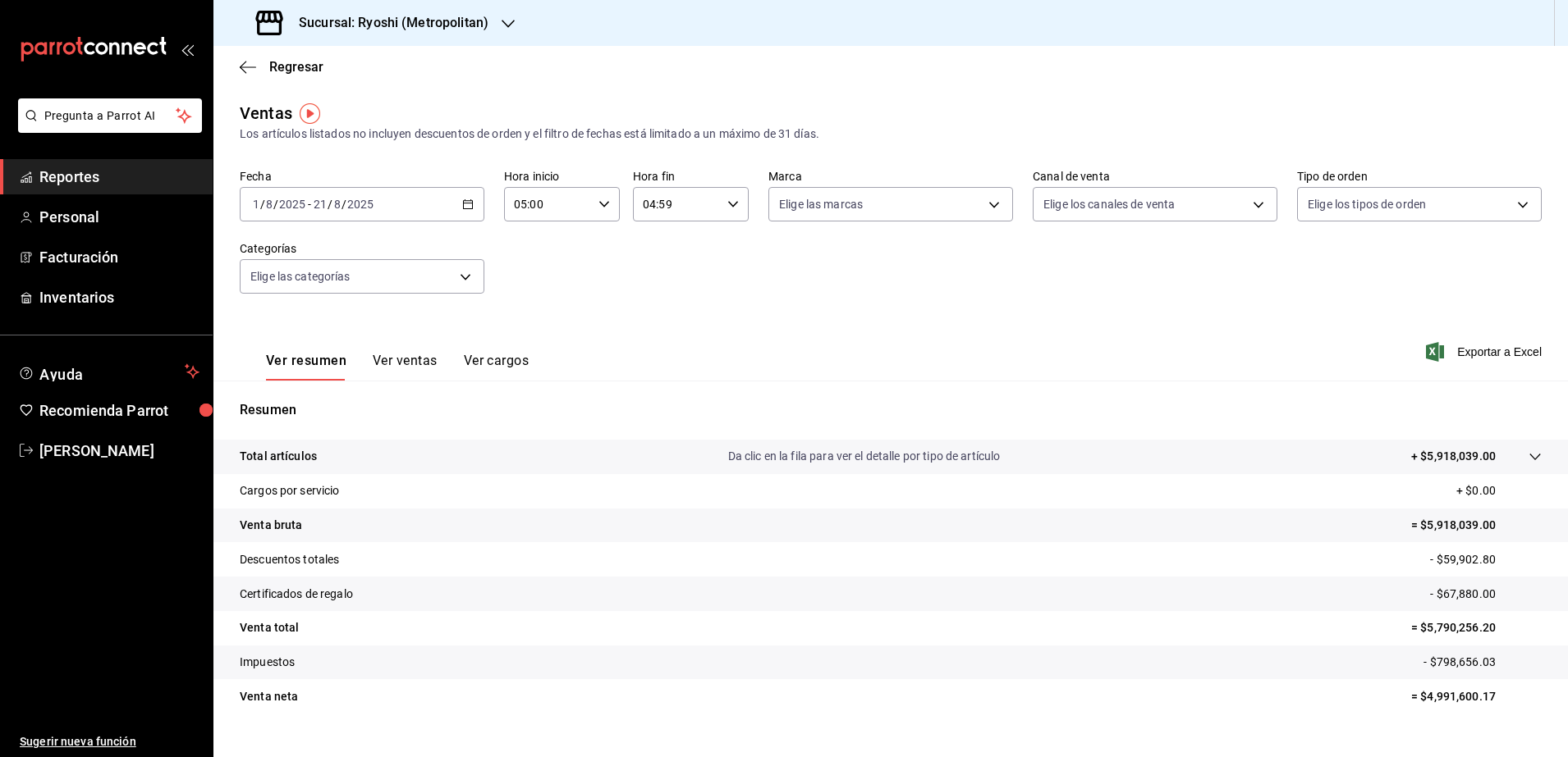
click at [1474, 348] on span "Exportar a Excel" at bounding box center [1485, 351] width 112 height 20
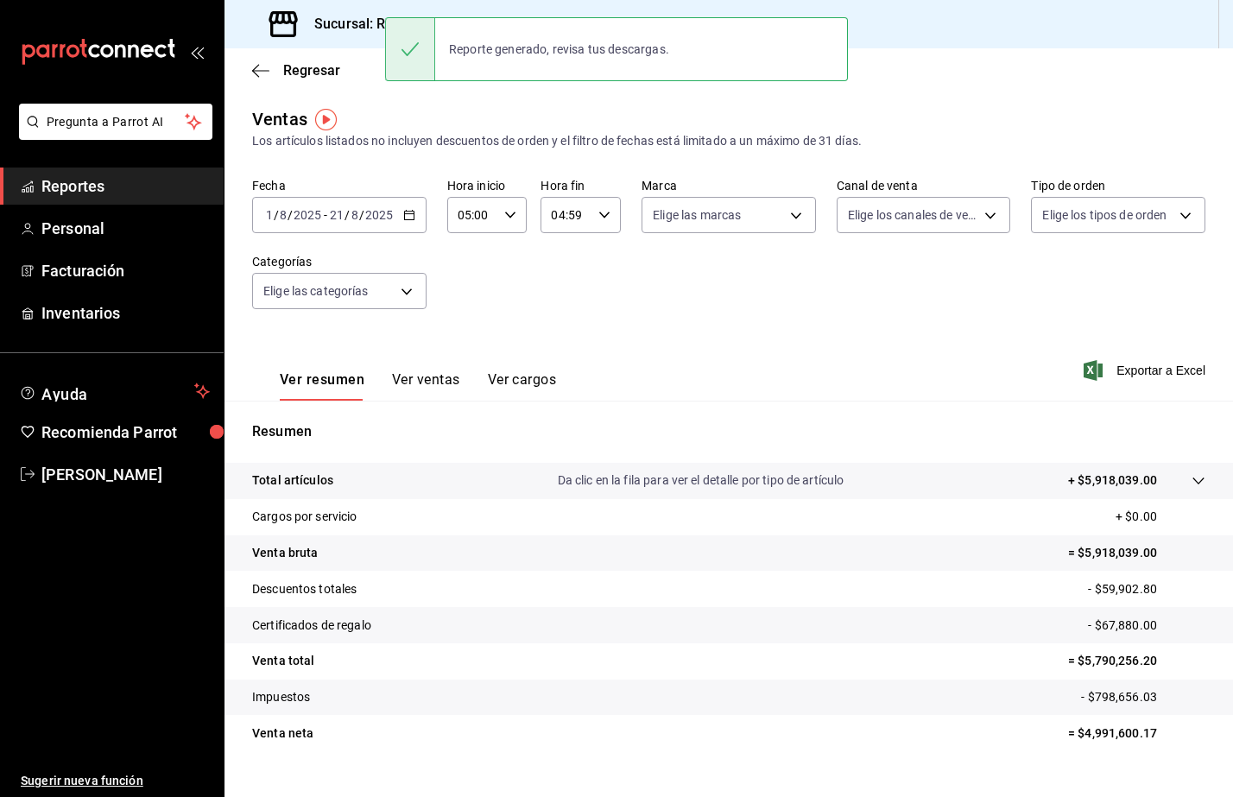
click at [405, 211] on \(Stroke\) "button" at bounding box center [409, 216] width 10 height 10
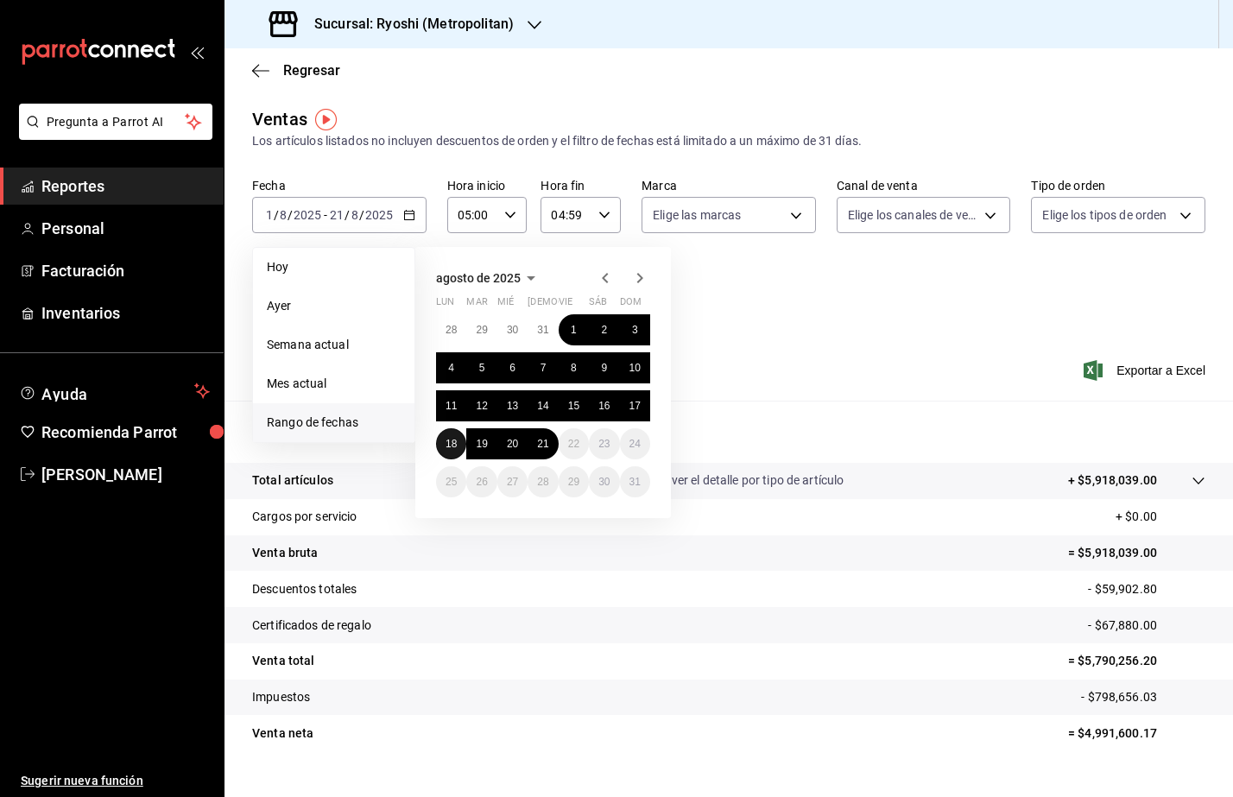
drag, startPoint x: 450, startPoint y: 442, endPoint x: 465, endPoint y: 439, distance: 15.1
click at [450, 441] on abbr "18" at bounding box center [451, 444] width 11 height 12
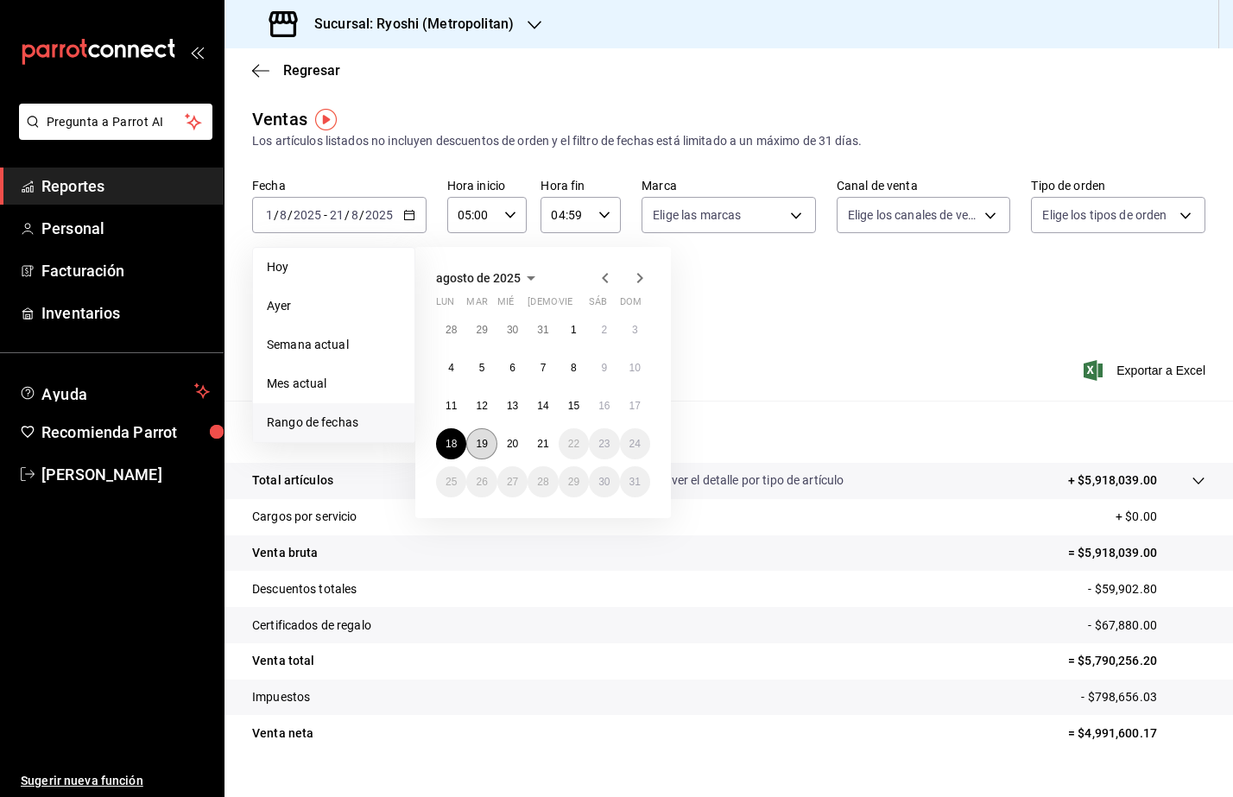
click at [477, 438] on abbr "19" at bounding box center [481, 444] width 11 height 12
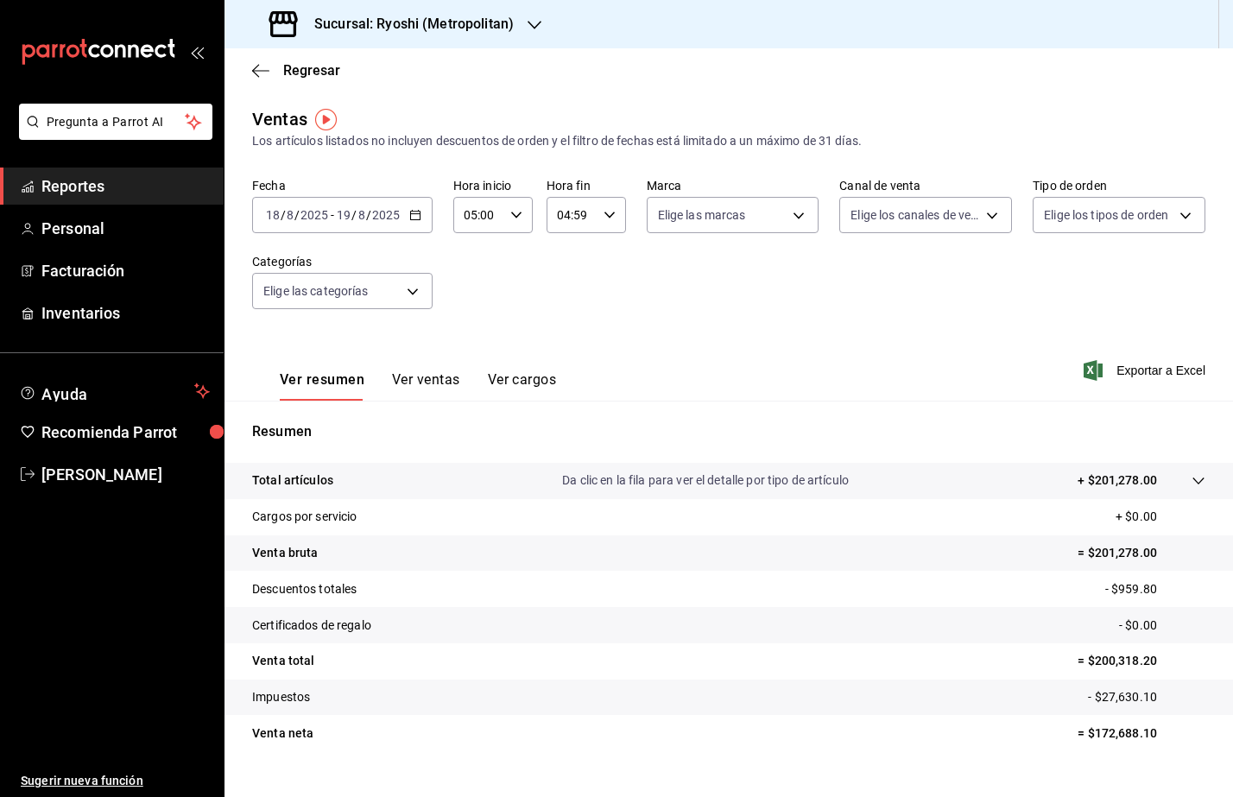
click at [416, 214] on icon "button" at bounding box center [415, 215] width 12 height 12
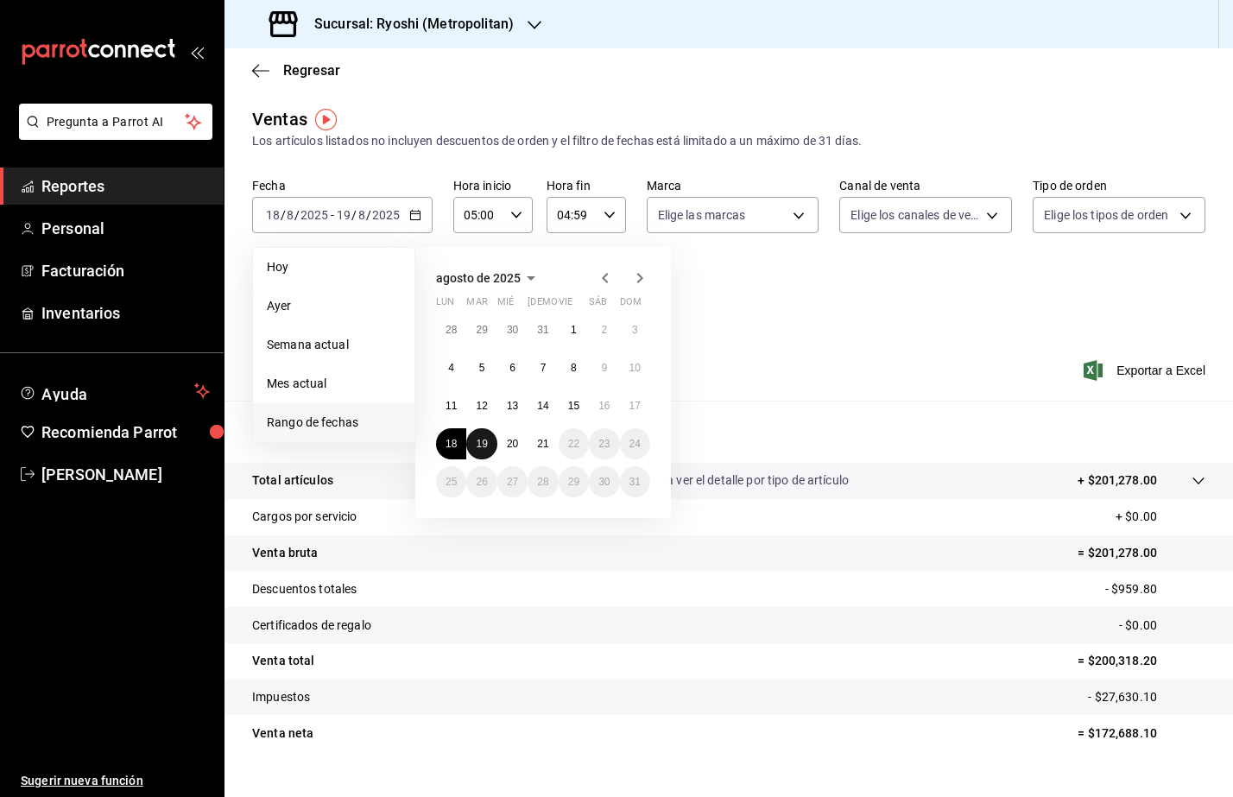
click at [485, 442] on abbr "19" at bounding box center [481, 444] width 11 height 12
click at [501, 440] on button "20" at bounding box center [512, 443] width 30 height 31
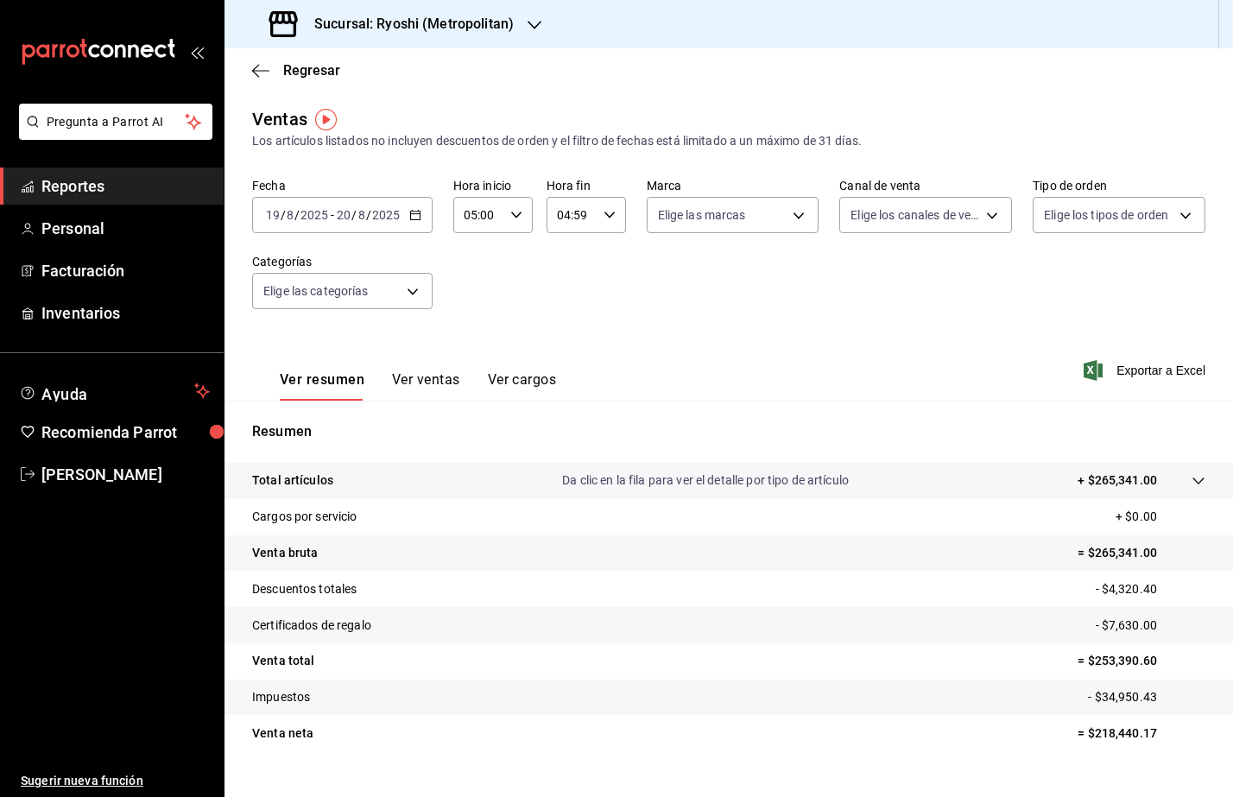
click at [110, 188] on span "Reportes" at bounding box center [125, 185] width 168 height 23
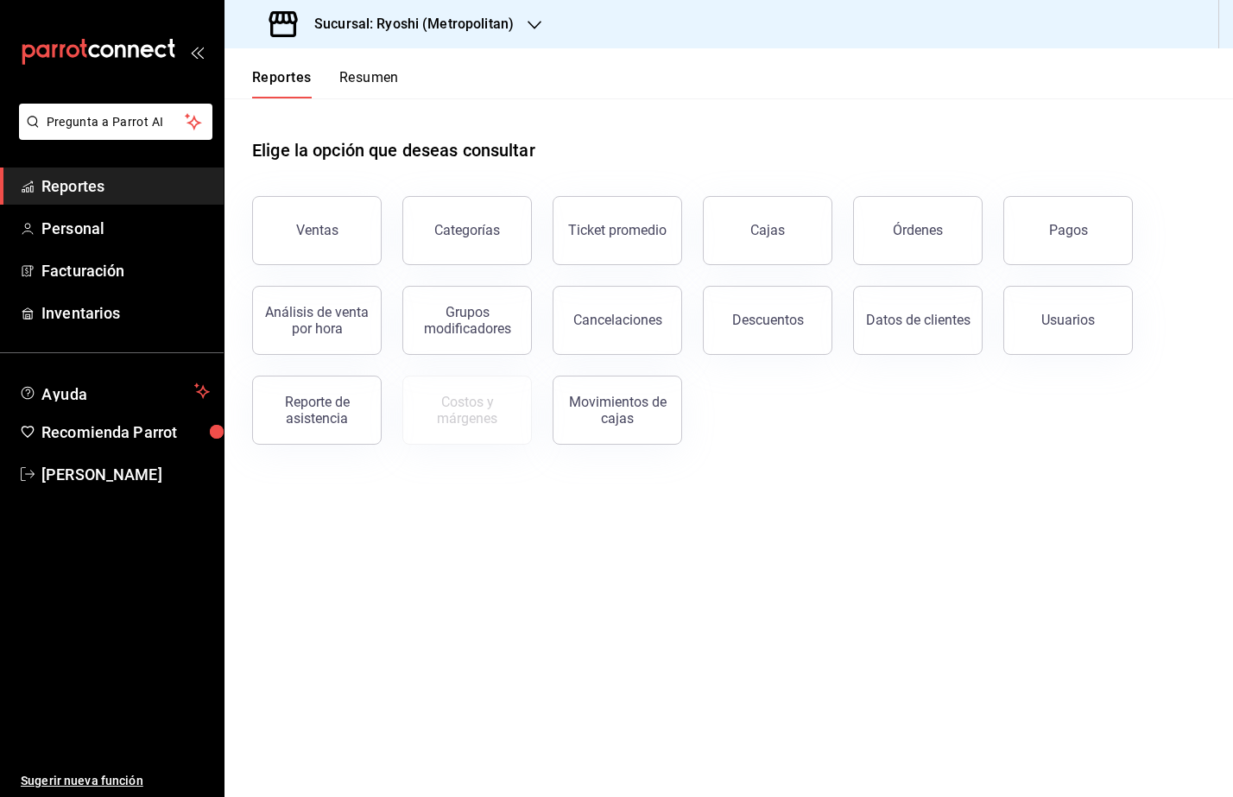
click at [433, 4] on div "Sucursal: Ryoshi (Metropolitan)" at bounding box center [393, 24] width 310 height 48
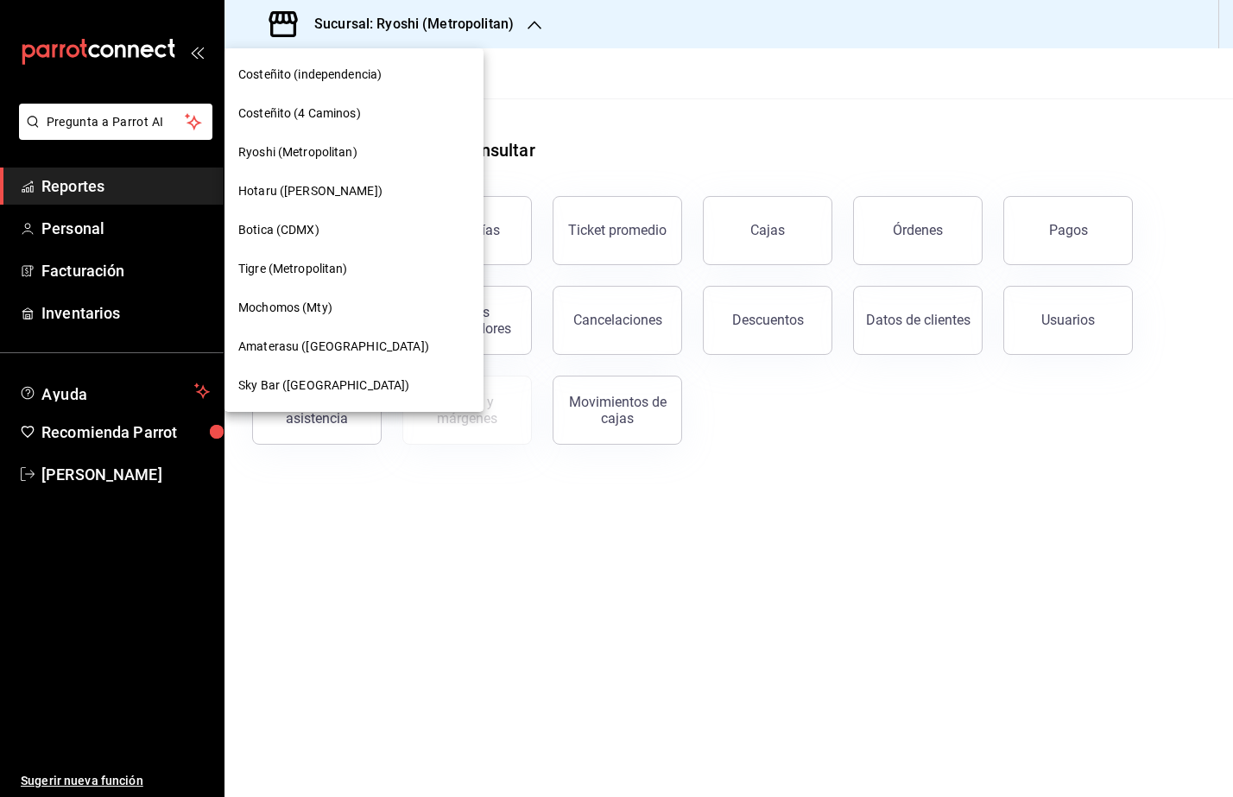
drag, startPoint x: 433, startPoint y: 4, endPoint x: 370, endPoint y: 15, distance: 63.9
click at [370, 15] on div at bounding box center [616, 398] width 1233 height 797
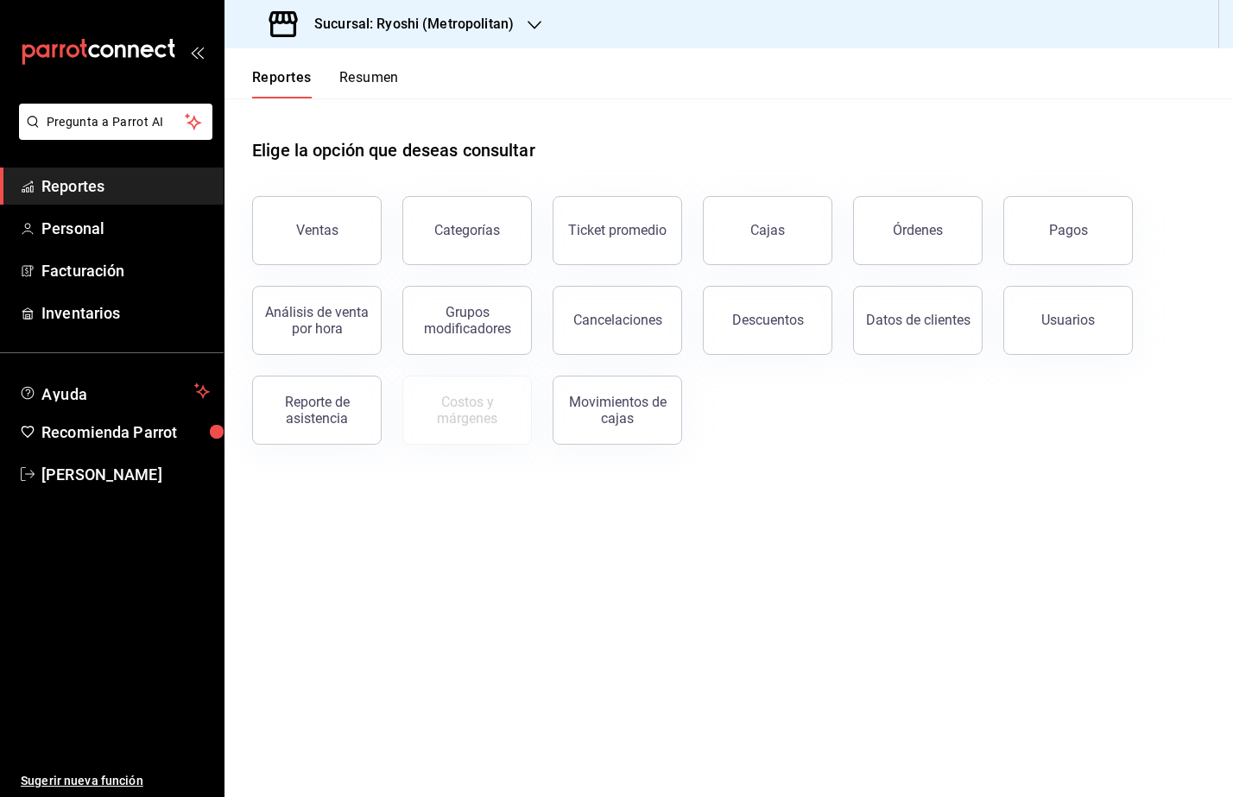
click at [402, 16] on h3 "Sucursal: Ryoshi (Metropolitan)" at bounding box center [407, 24] width 213 height 21
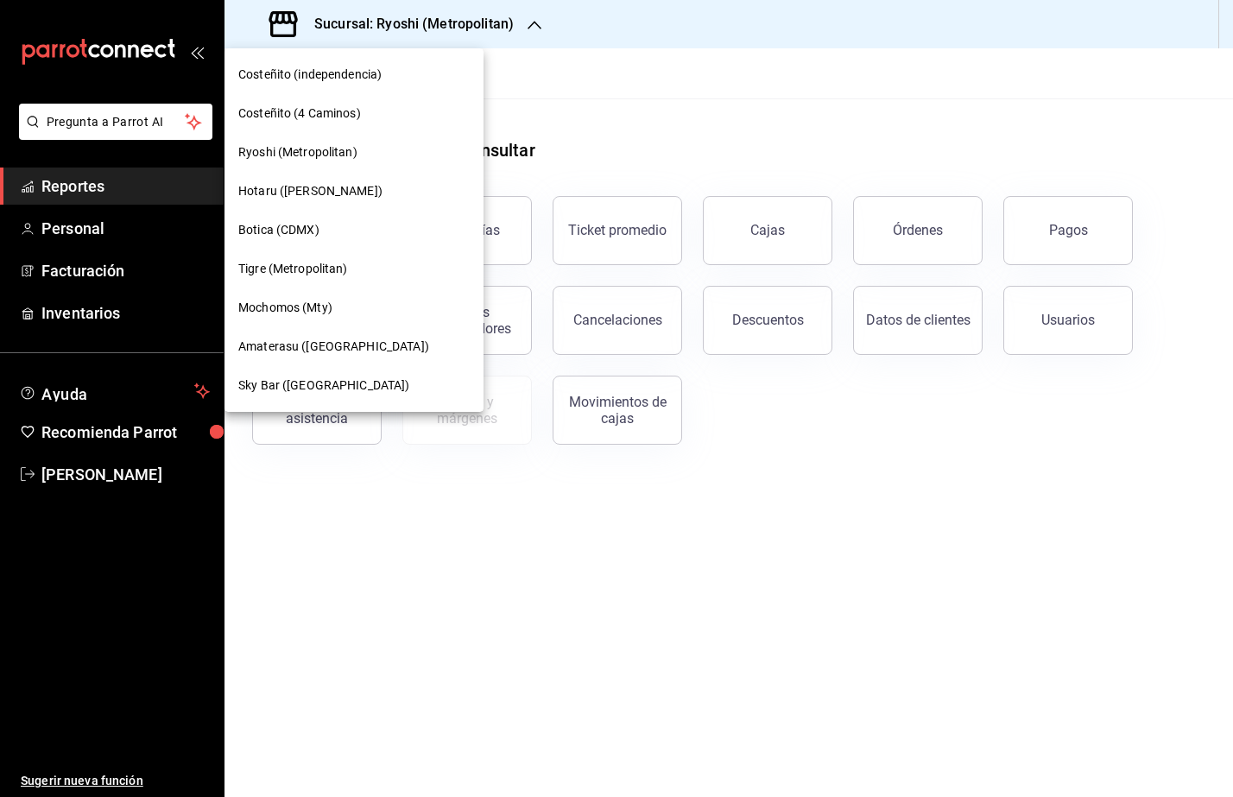
click at [346, 308] on div "Mochomos (Mty)" at bounding box center [353, 308] width 231 height 18
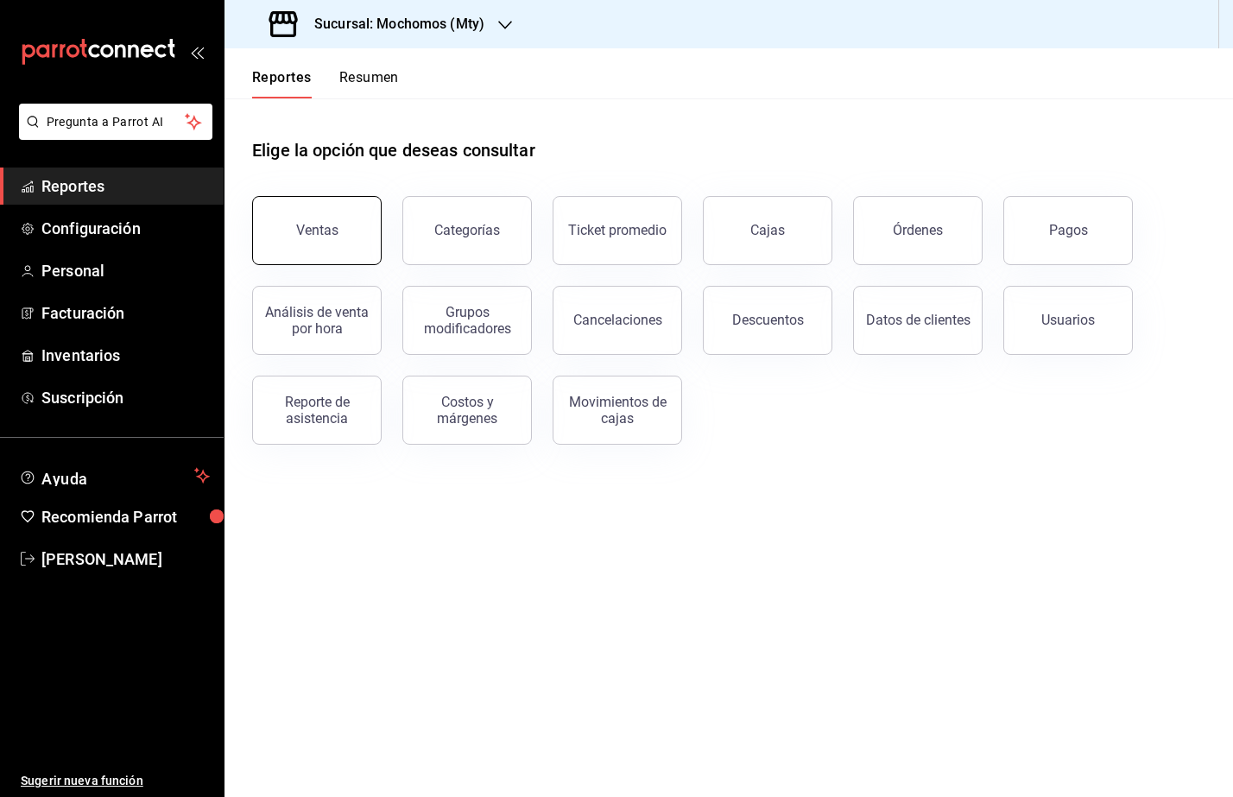
click at [330, 243] on button "Ventas" at bounding box center [317, 230] width 130 height 69
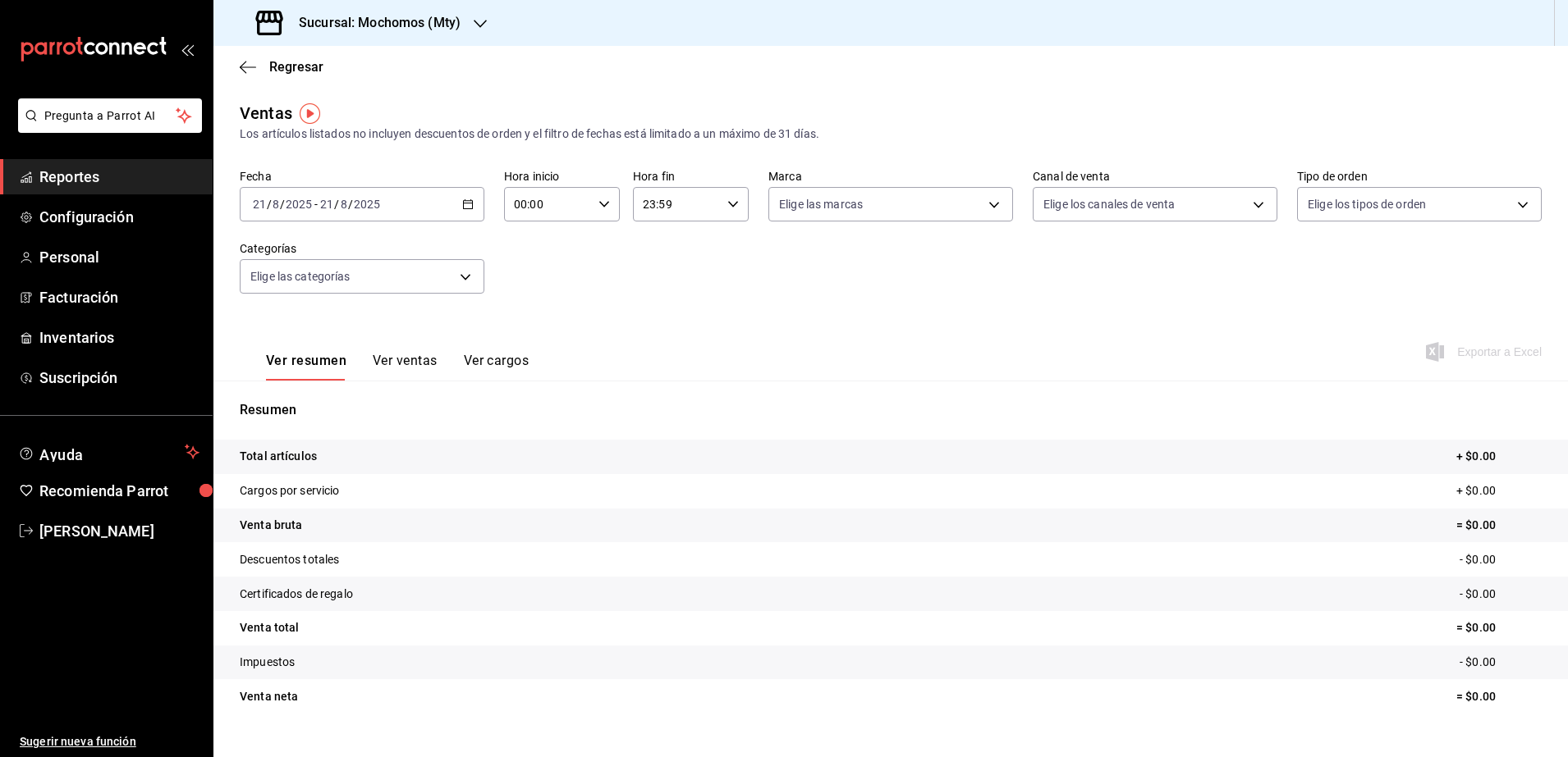
click at [466, 205] on icon "button" at bounding box center [468, 204] width 11 height 11
click at [304, 404] on span "Rango de fechas" at bounding box center [317, 402] width 127 height 17
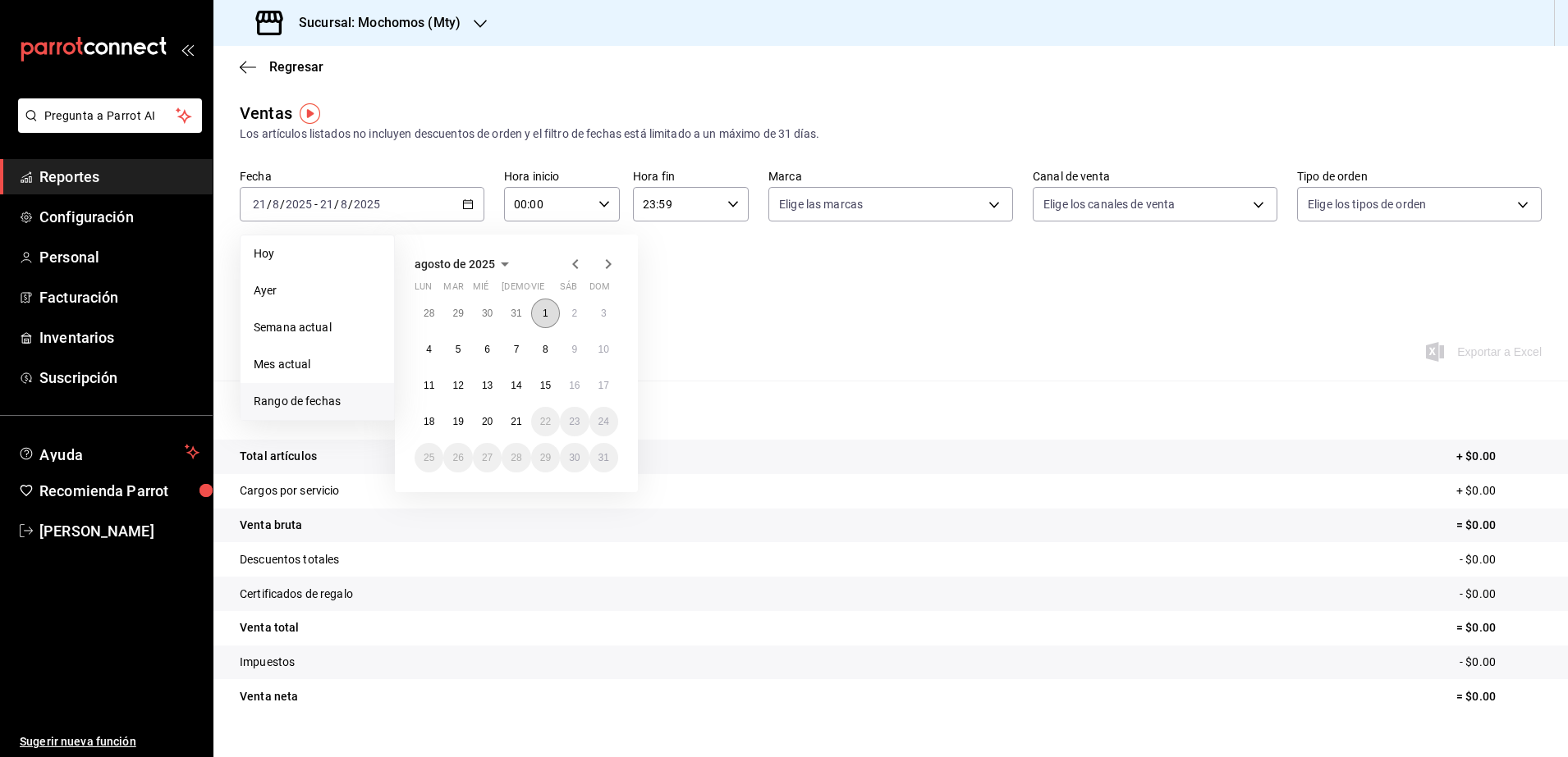
click at [551, 317] on button "1" at bounding box center [545, 312] width 29 height 29
click at [519, 427] on button "21" at bounding box center [516, 421] width 29 height 29
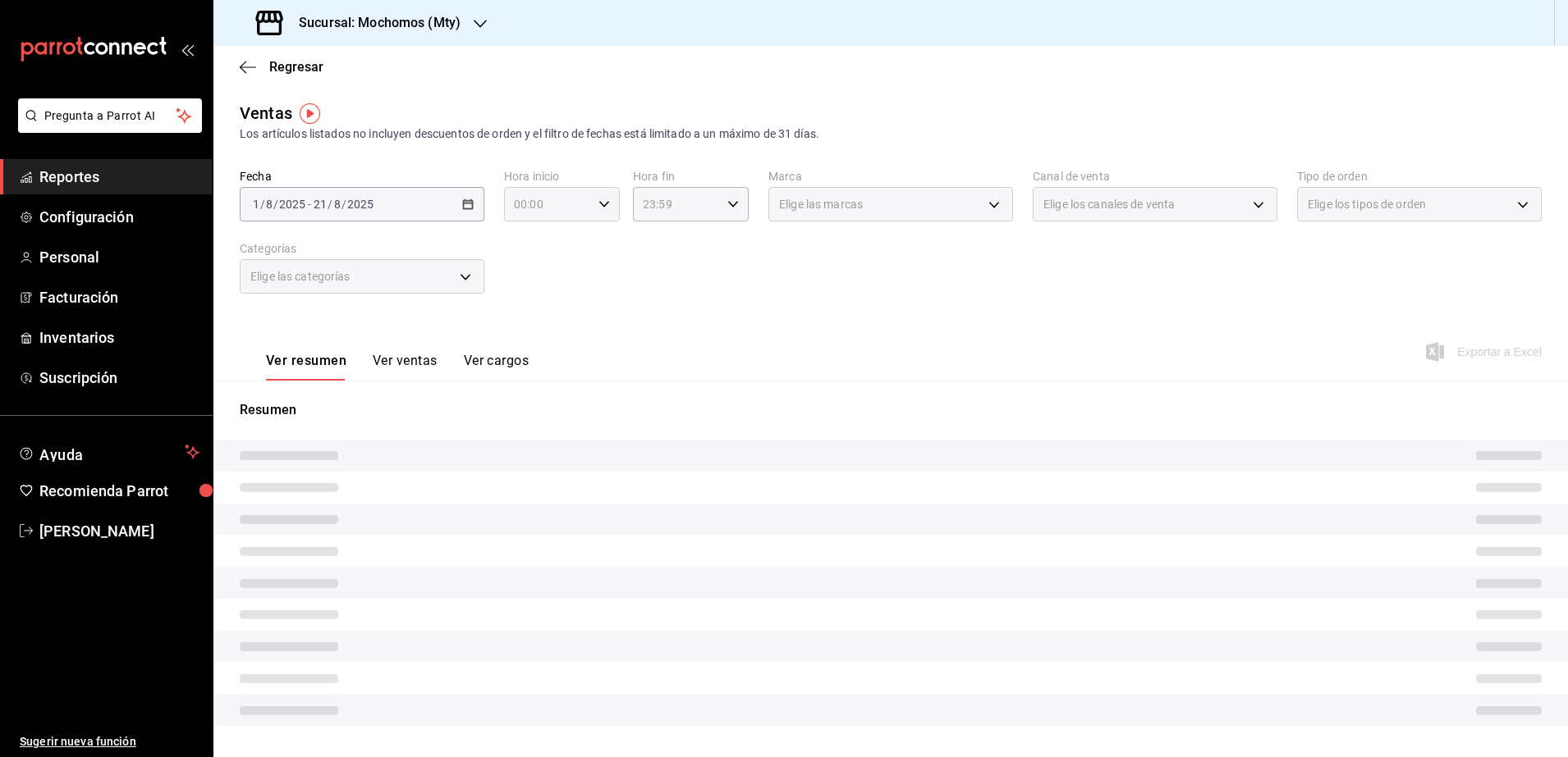
click at [594, 215] on div "00:00 Hora inicio" at bounding box center [562, 204] width 116 height 34
click at [535, 338] on span "05" at bounding box center [529, 341] width 31 height 13
type input "05:00"
click at [714, 214] on div at bounding box center [784, 378] width 1568 height 757
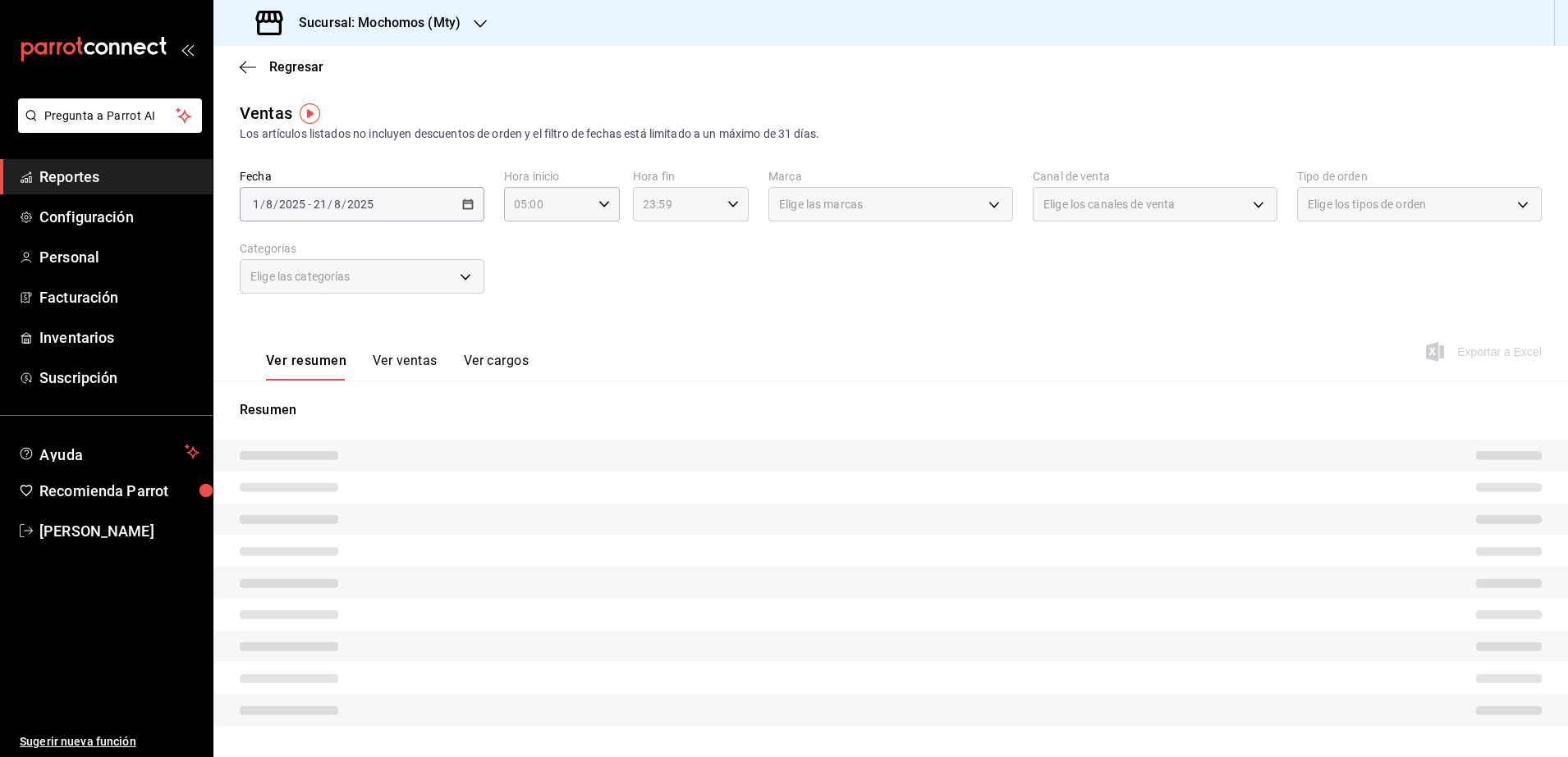
click at [723, 214] on div "23:59 Hora fin" at bounding box center [691, 204] width 116 height 34
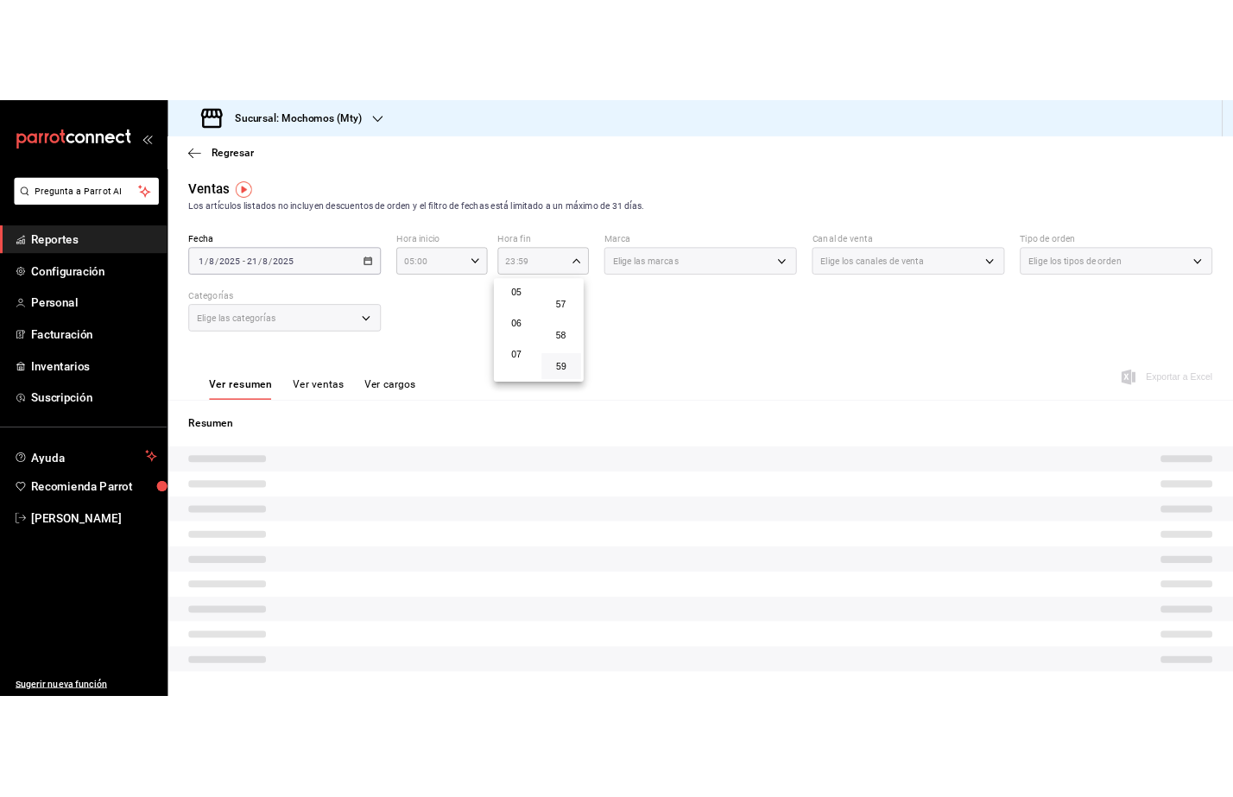
scroll to position [101, 0]
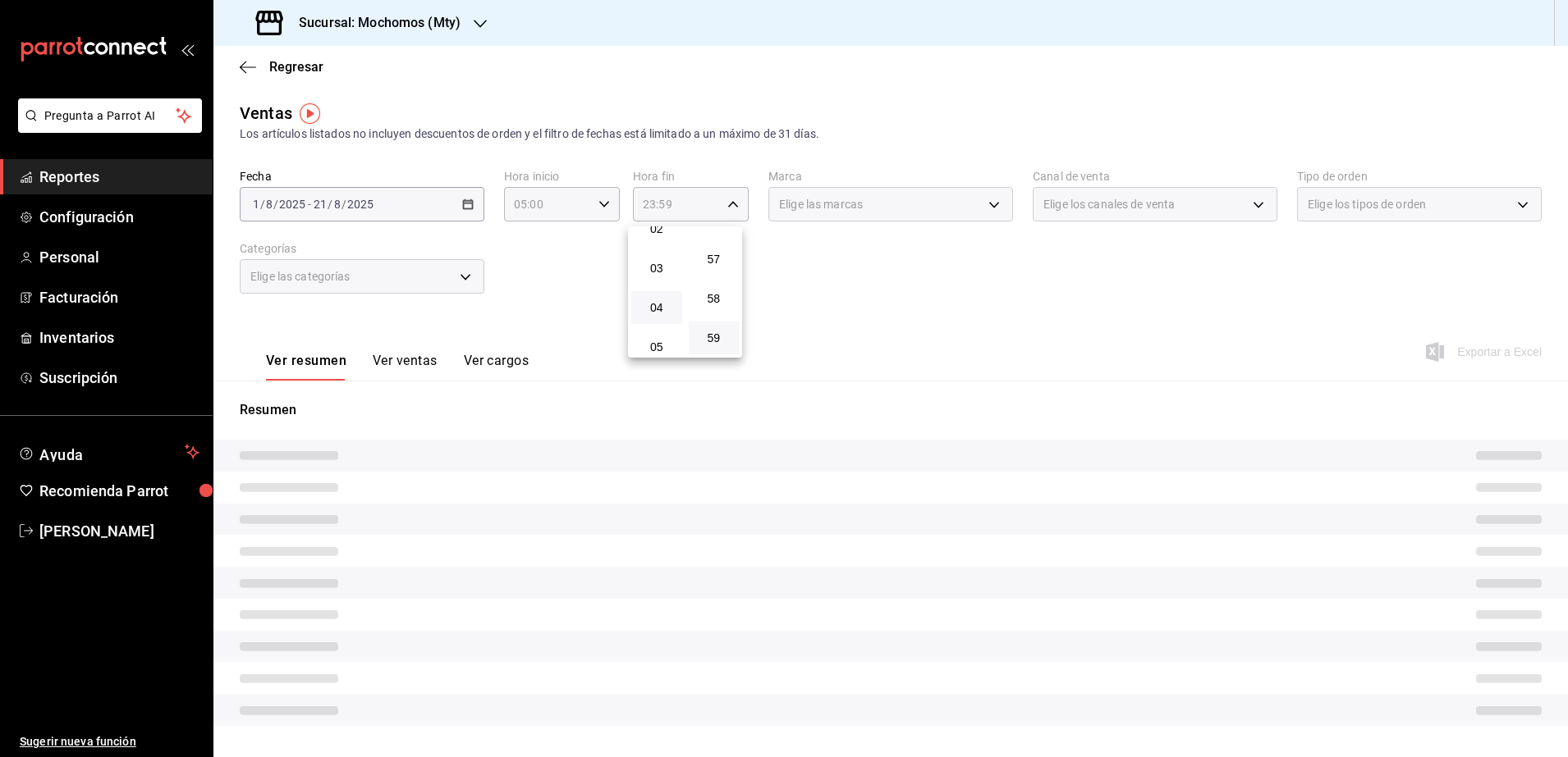
click at [671, 294] on button "04" at bounding box center [657, 308] width 51 height 33
type input "04:59"
click at [912, 317] on div at bounding box center [784, 378] width 1568 height 757
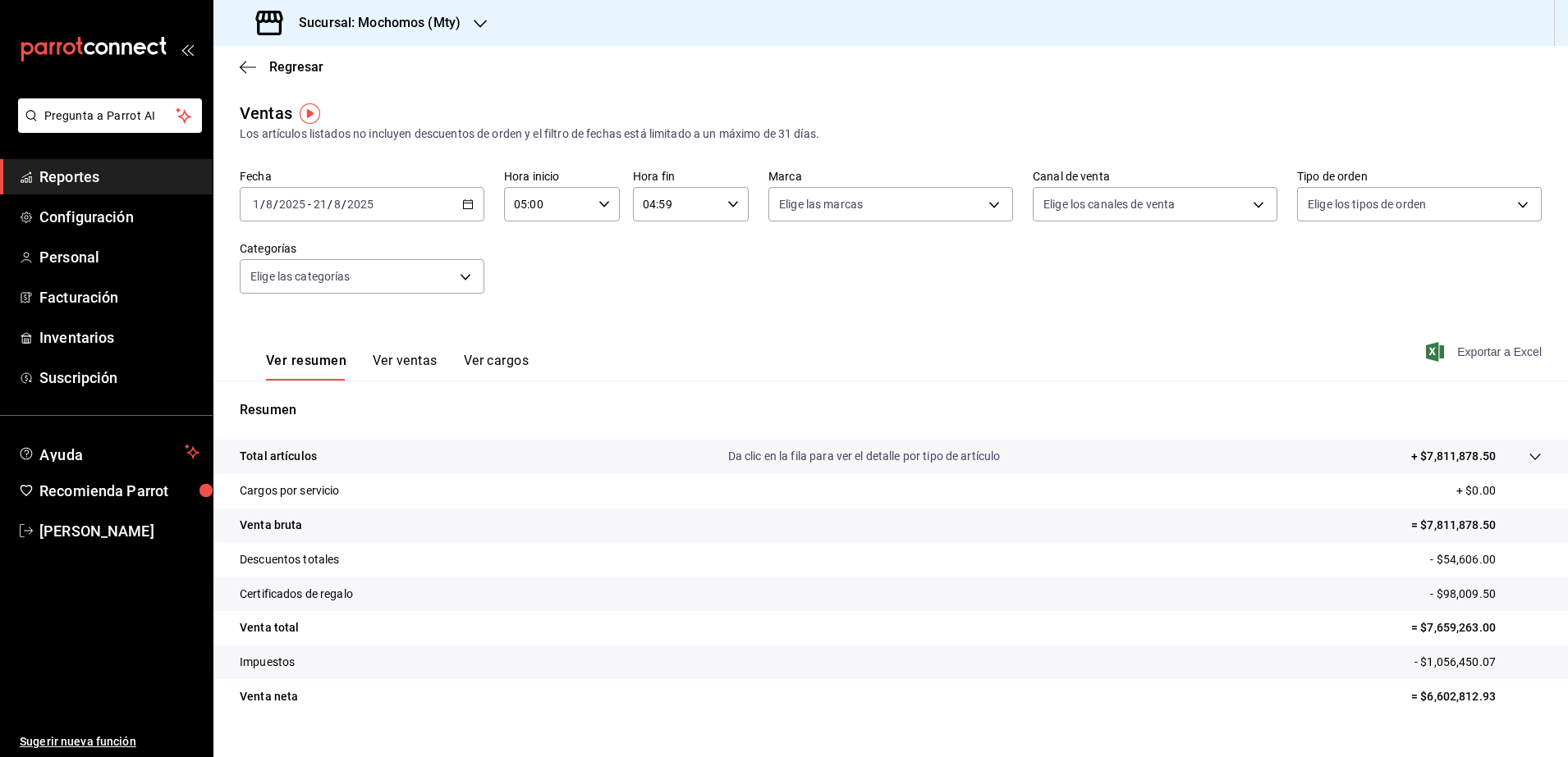
click at [1463, 352] on span "Exportar a Excel" at bounding box center [1485, 351] width 112 height 20
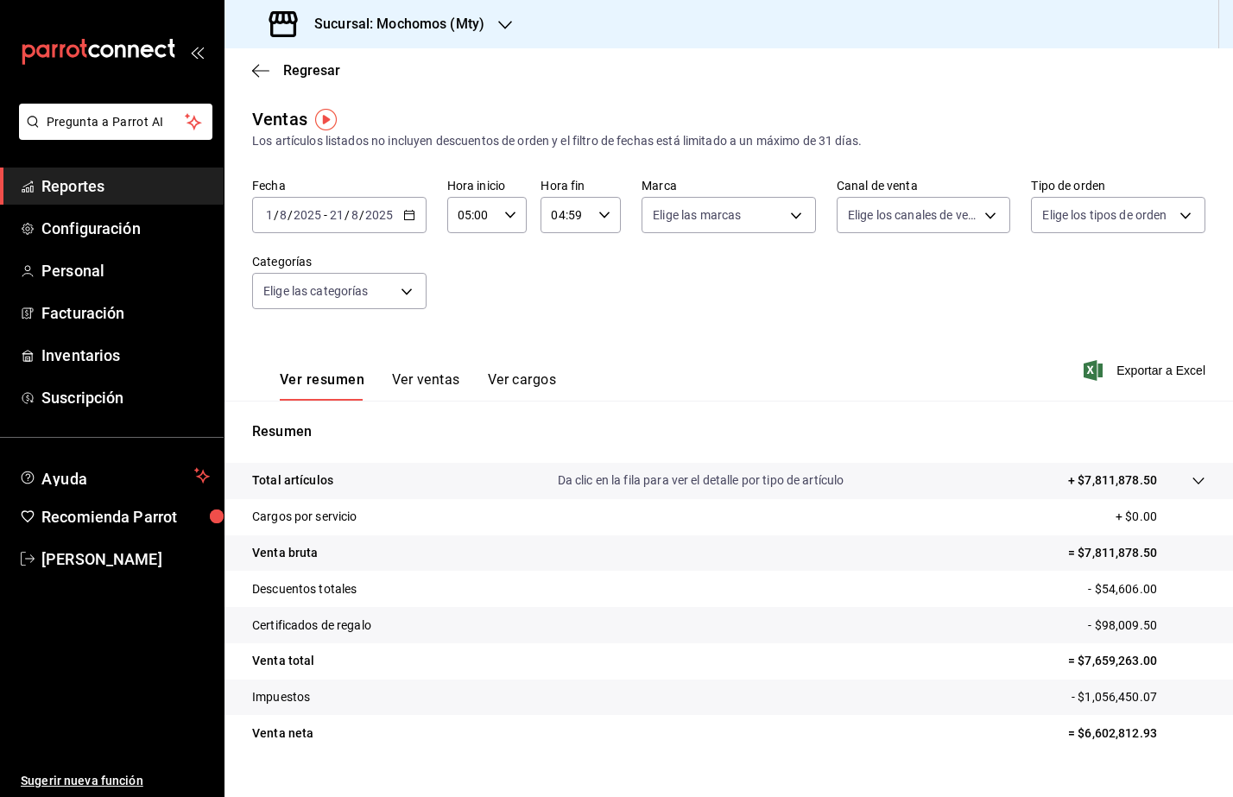
click at [459, 15] on h3 "Sucursal: Mochomos (Mty)" at bounding box center [393, 24] width 184 height 21
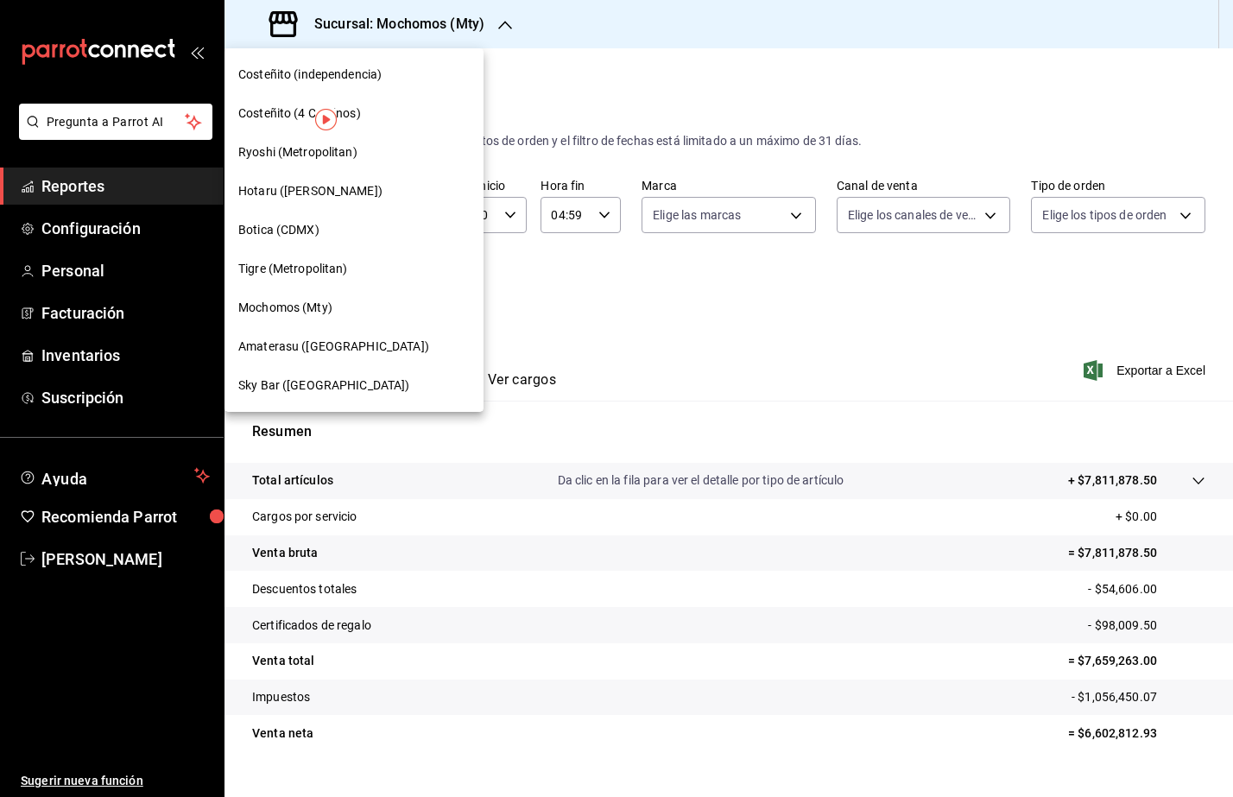
click at [353, 346] on span "Amaterasu ([GEOGRAPHIC_DATA])" at bounding box center [333, 347] width 191 height 18
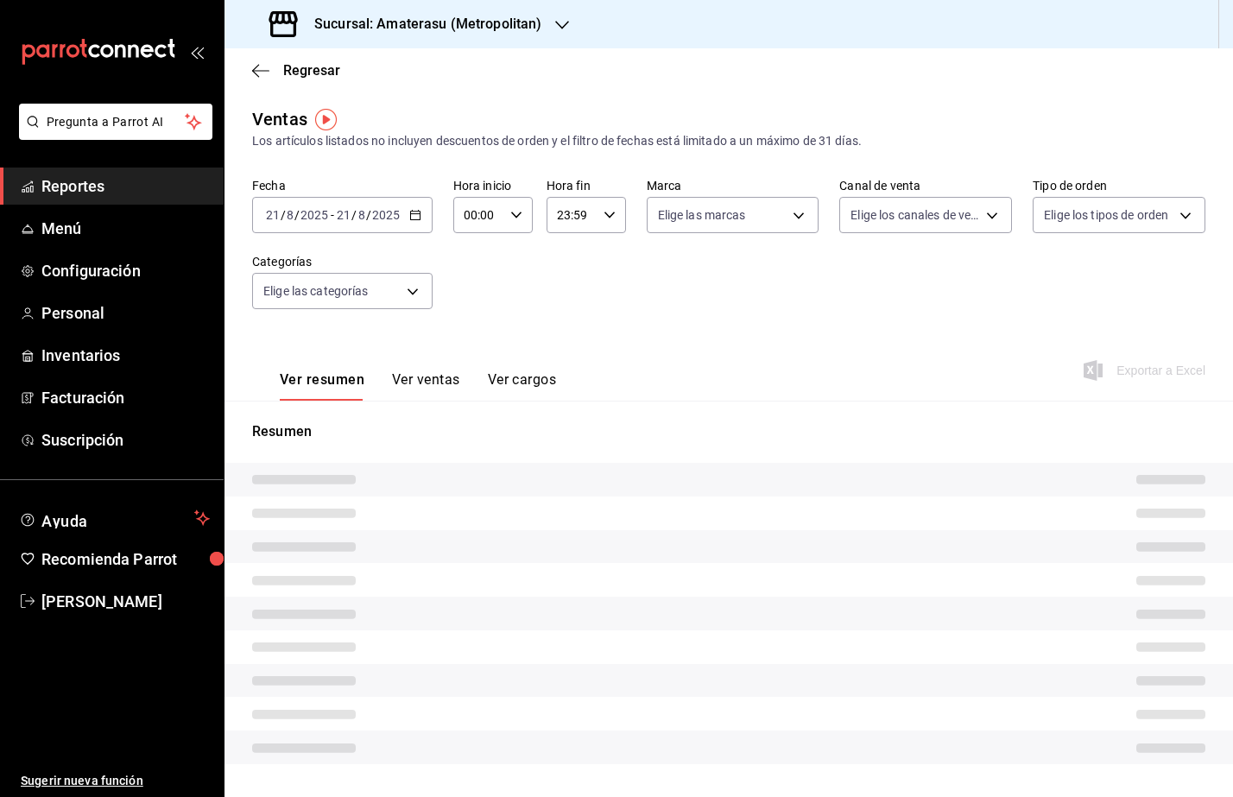
type input "05:00"
type input "04:59"
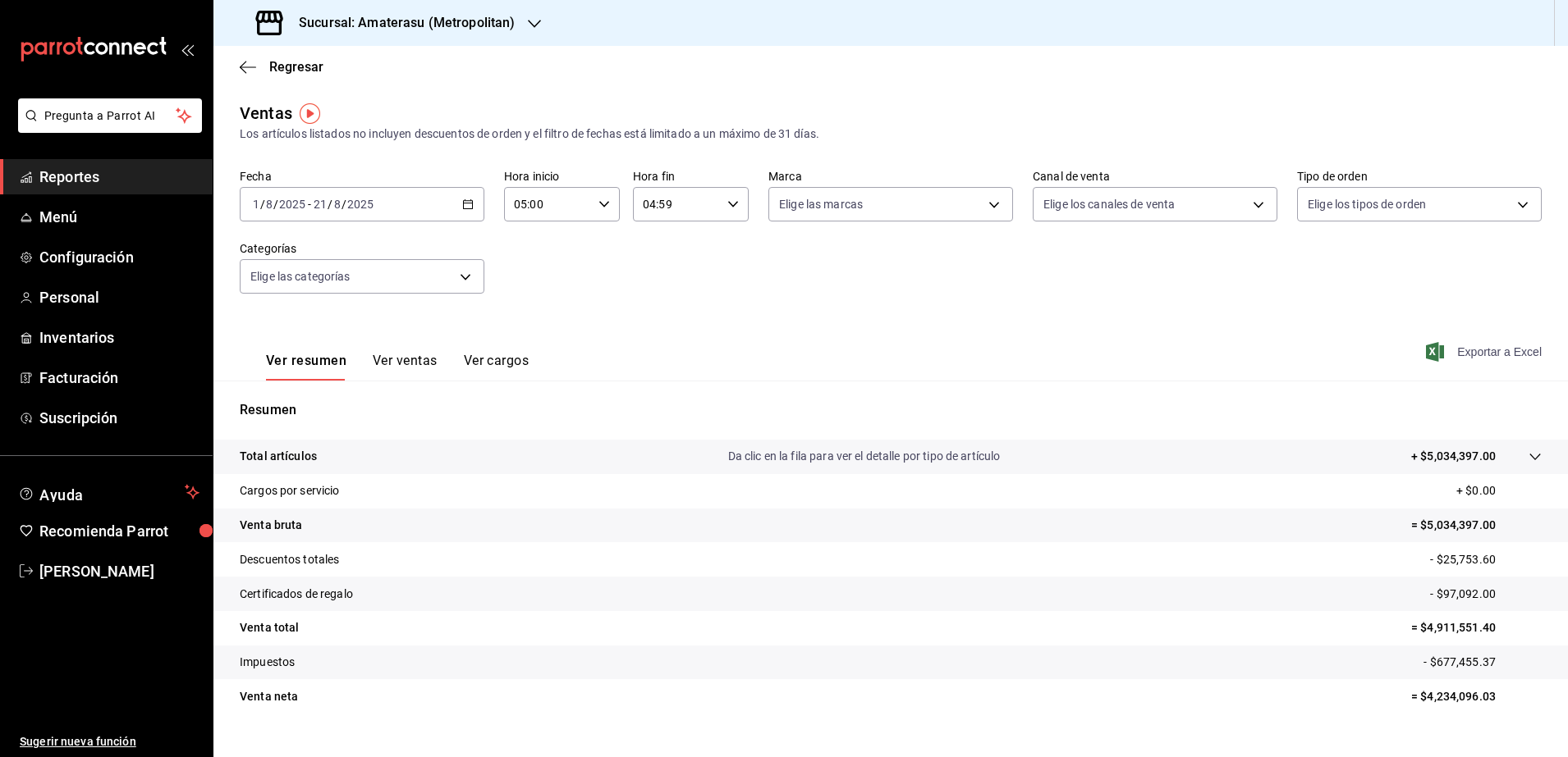
click at [1463, 352] on span "Exportar a Excel" at bounding box center [1485, 351] width 112 height 20
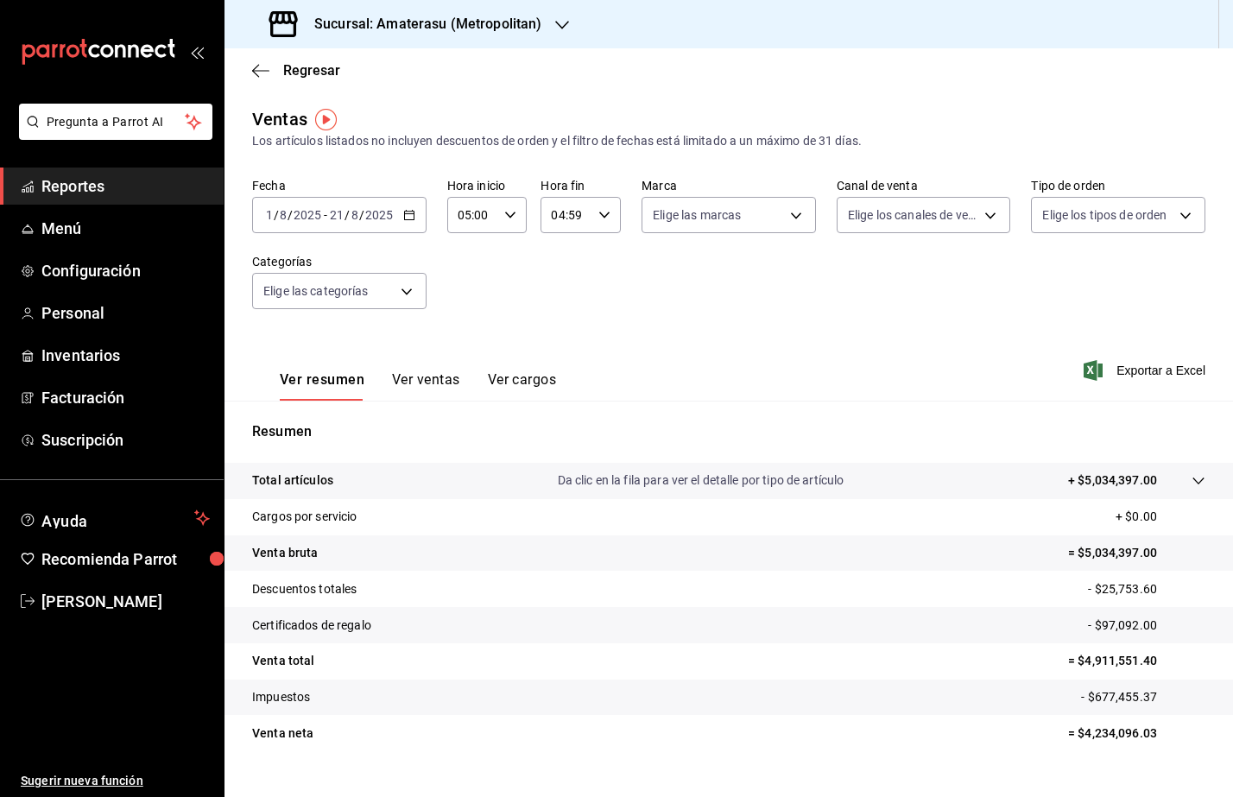
click at [413, 212] on icon "button" at bounding box center [409, 215] width 12 height 12
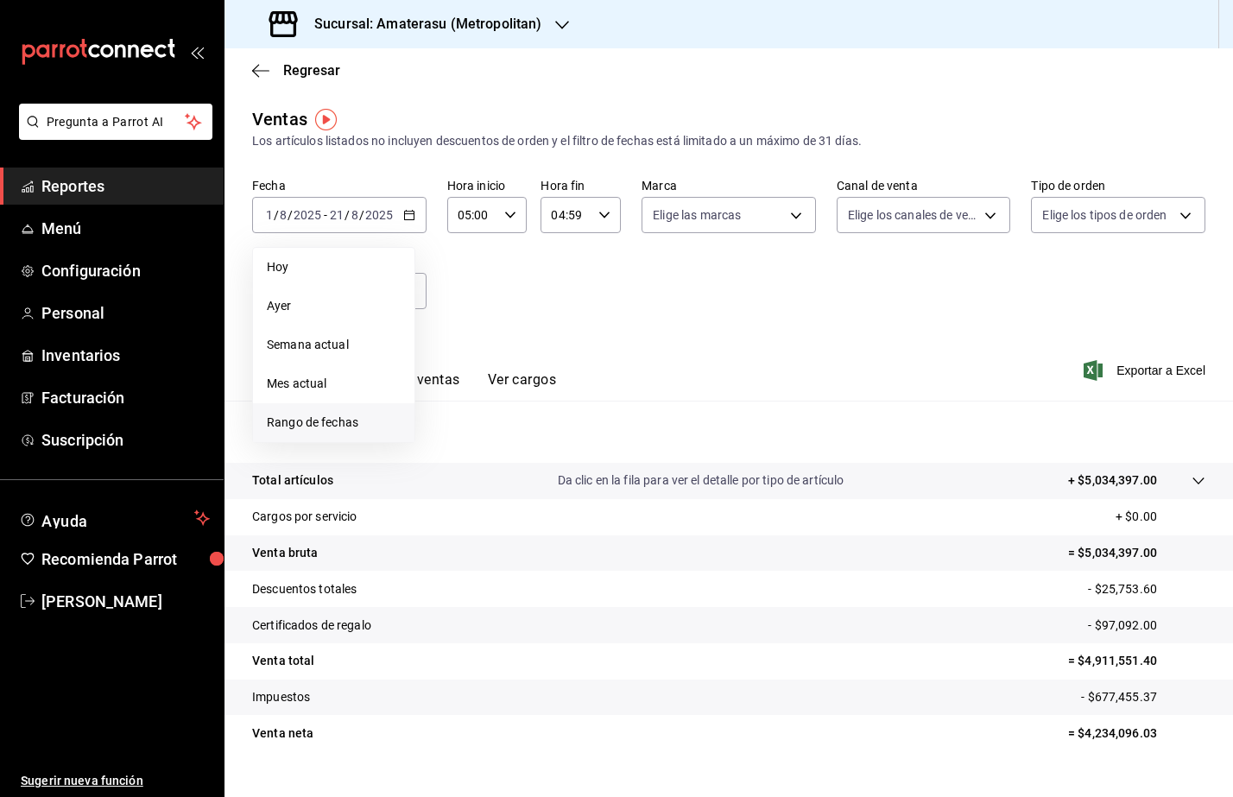
click at [335, 427] on span "Rango de fechas" at bounding box center [334, 423] width 134 height 18
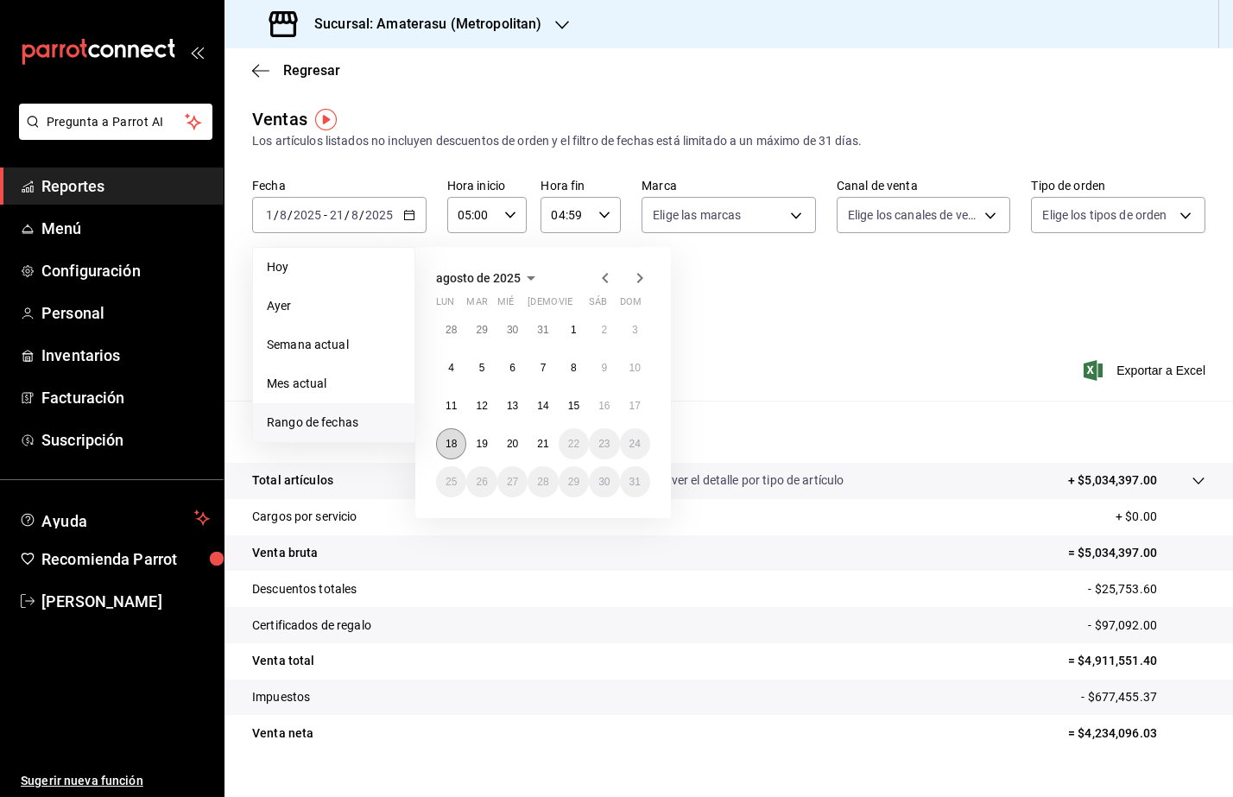
click at [454, 440] on abbr "18" at bounding box center [451, 444] width 11 height 12
click at [478, 449] on button "19" at bounding box center [481, 443] width 30 height 31
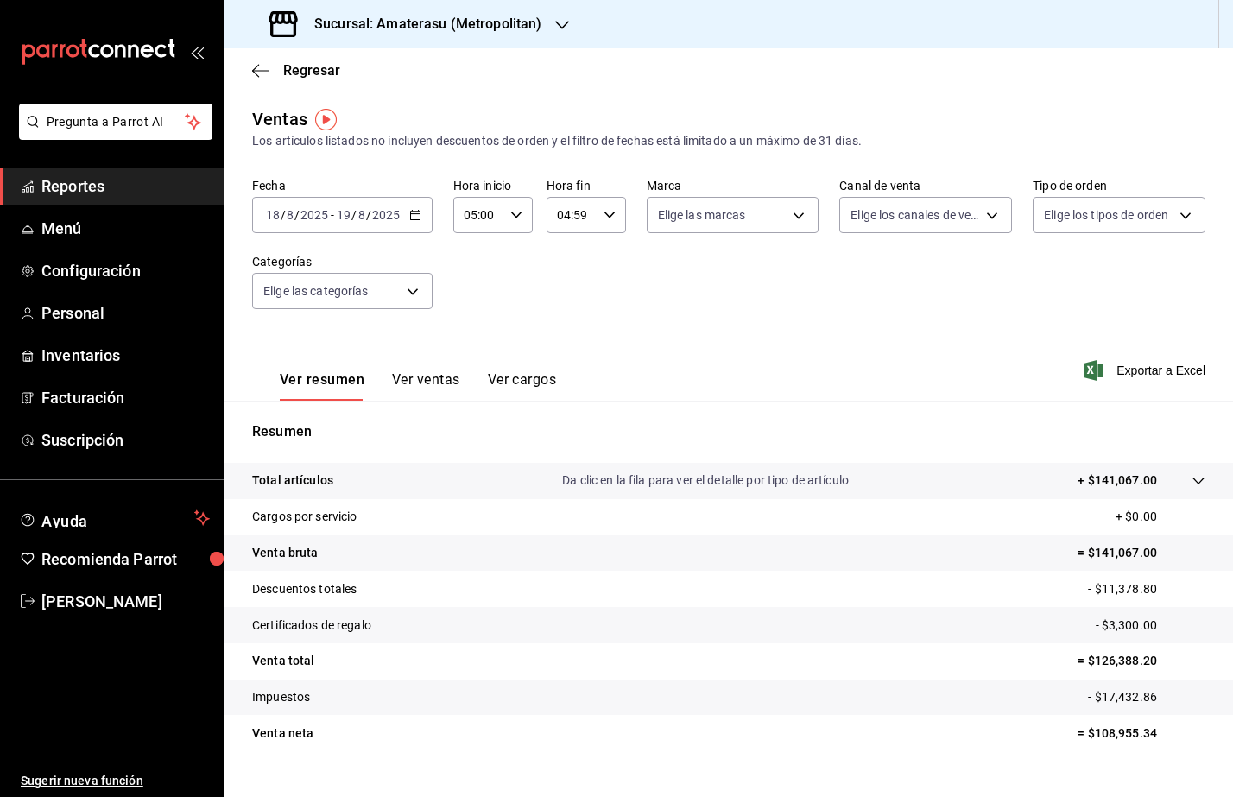
click at [518, 30] on h3 "Sucursal: Amaterasu (Metropolitan)" at bounding box center [421, 24] width 241 height 21
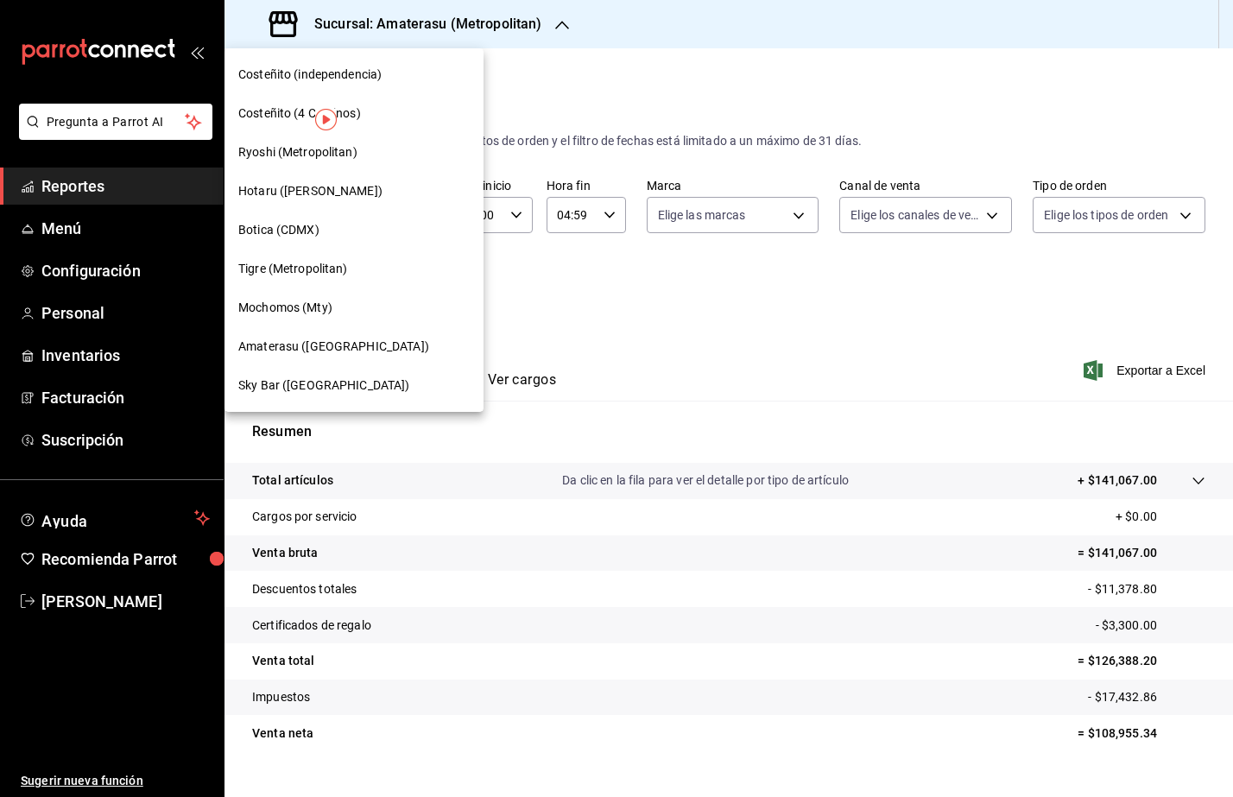
click at [313, 264] on span "Tigre (Metropolitan)" at bounding box center [293, 269] width 110 height 18
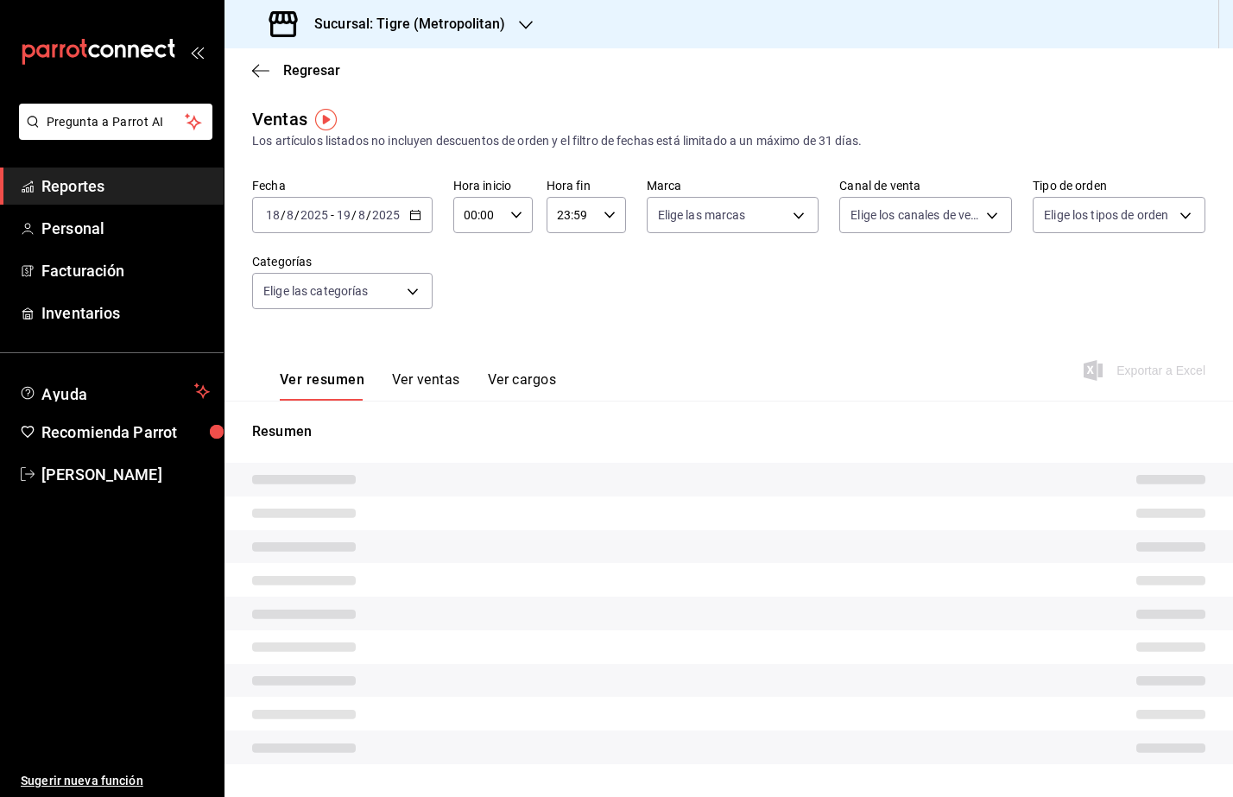
type input "05:00"
type input "04:59"
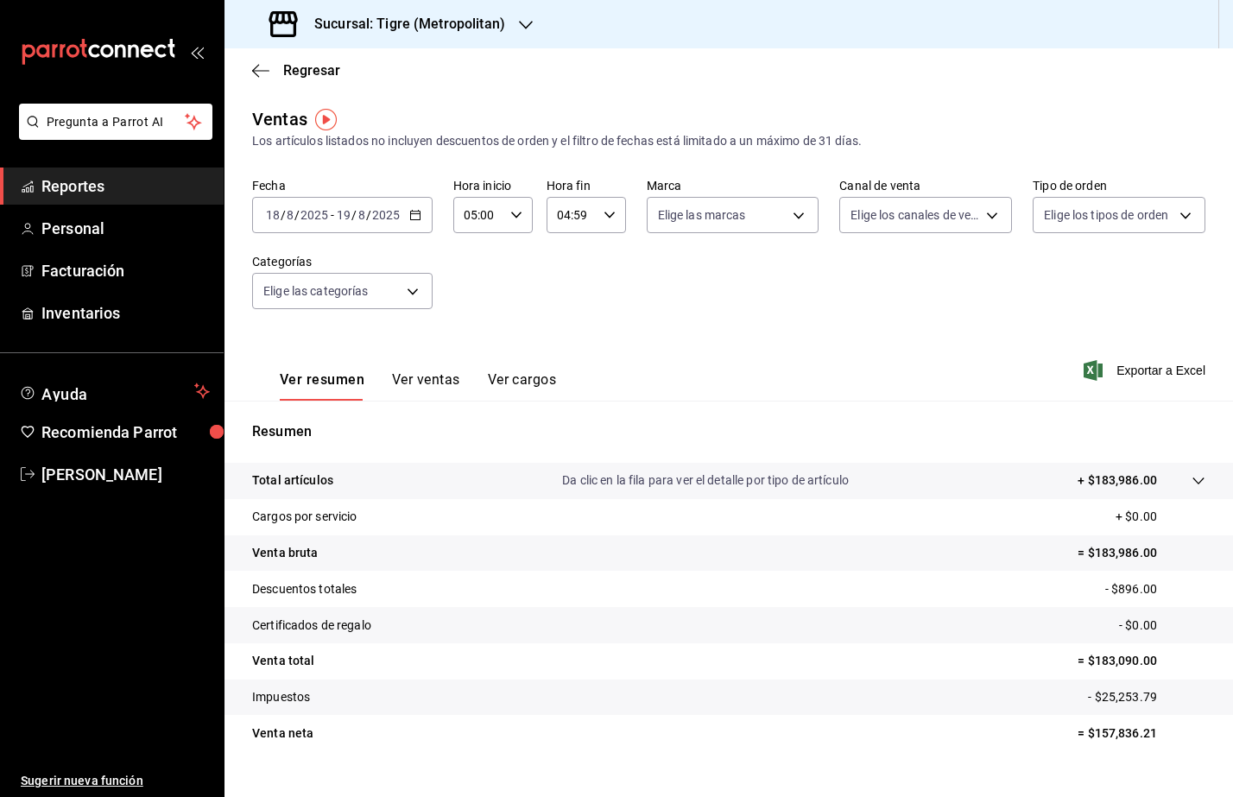
click at [418, 216] on icon "button" at bounding box center [415, 215] width 12 height 12
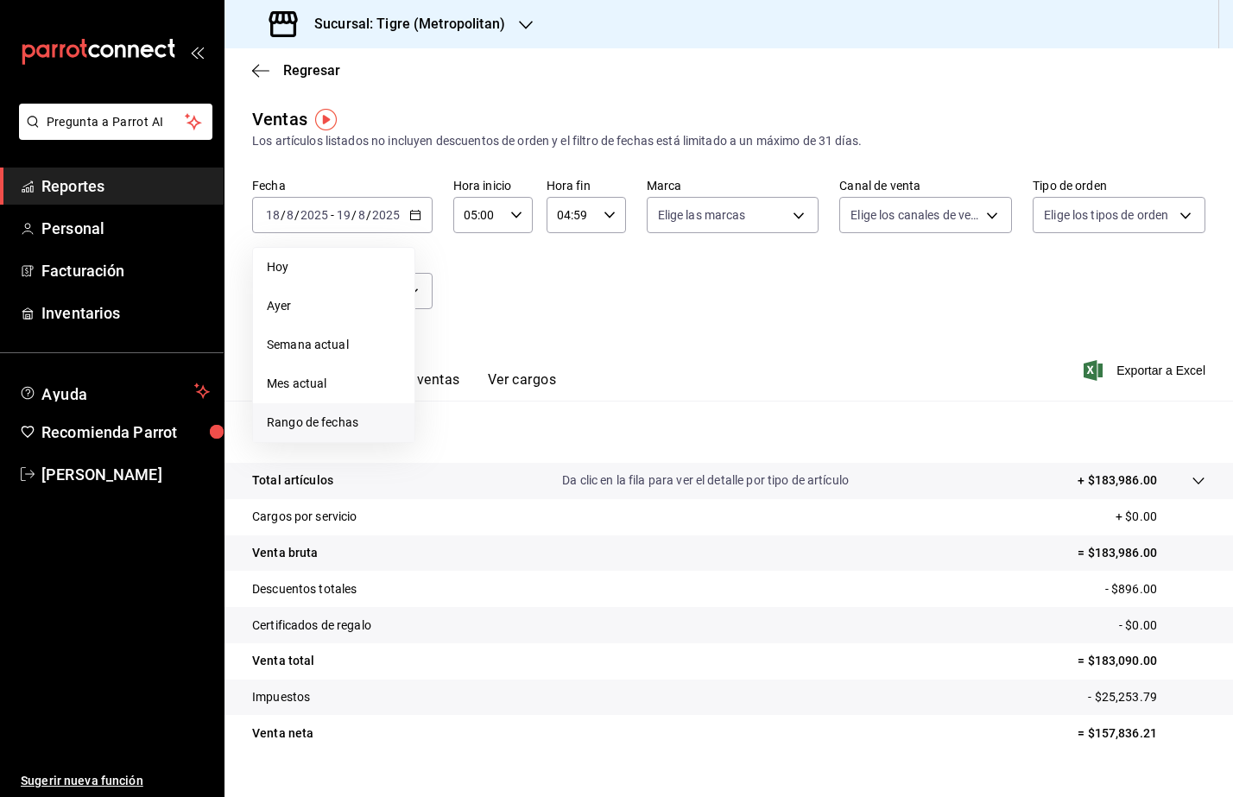
click at [320, 431] on span "Rango de fechas" at bounding box center [334, 423] width 134 height 18
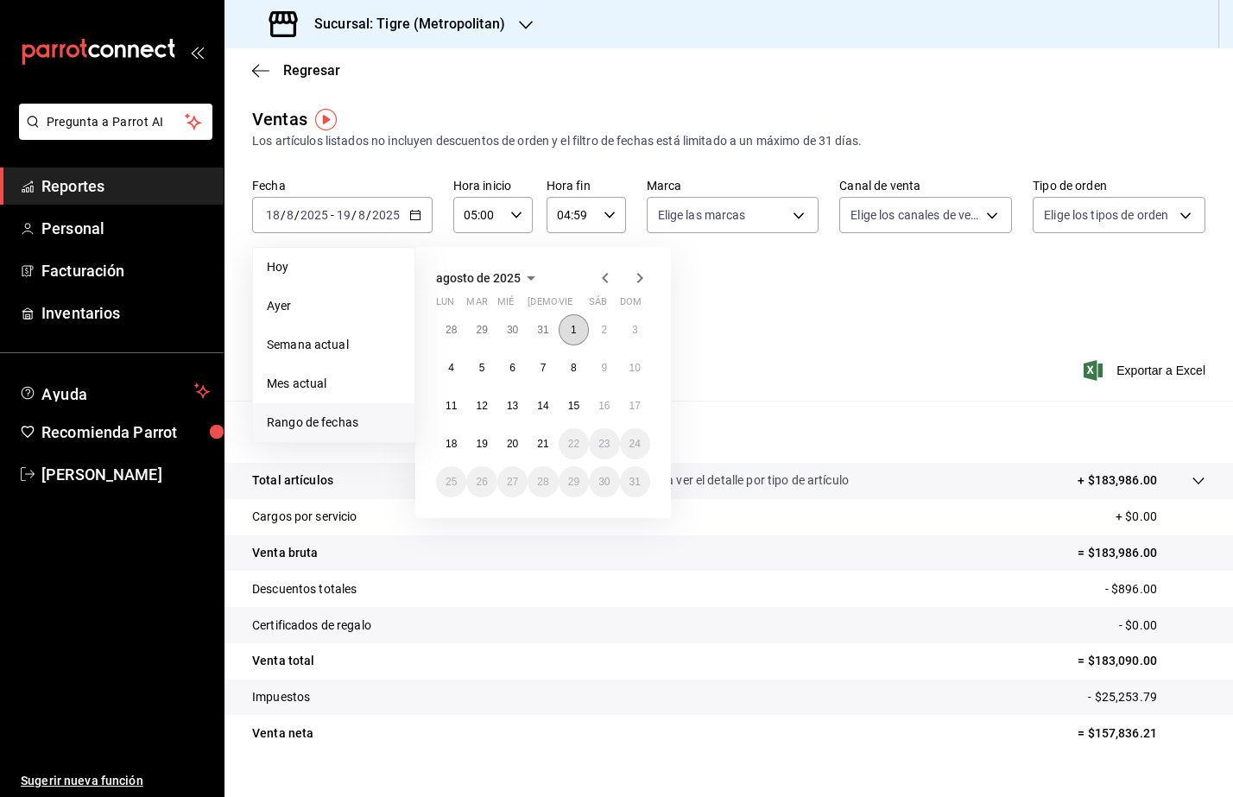
click at [568, 319] on button "1" at bounding box center [574, 329] width 30 height 31
click at [540, 455] on button "21" at bounding box center [543, 443] width 30 height 31
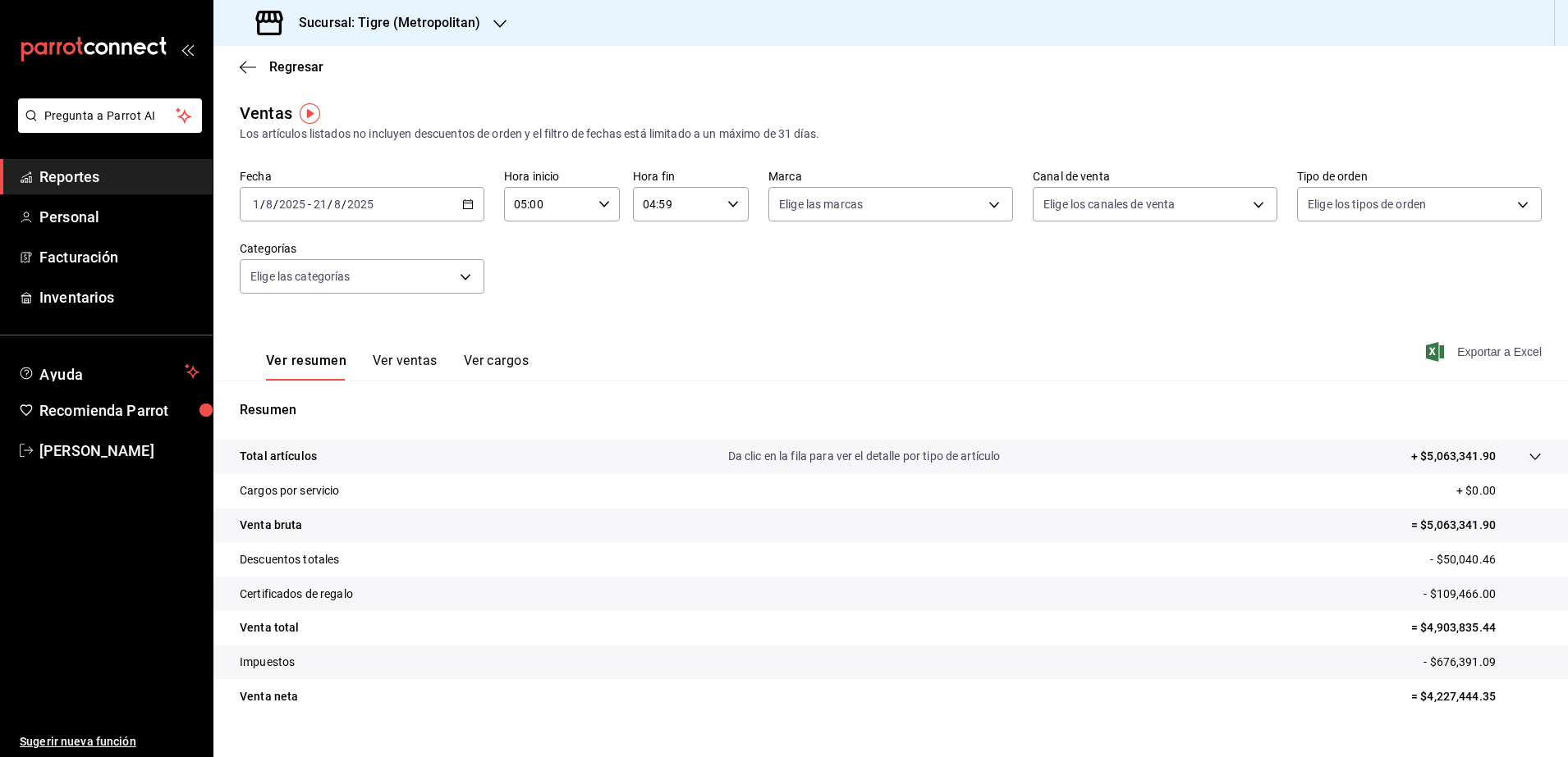
click at [1490, 348] on span "Exportar a Excel" at bounding box center [1485, 351] width 112 height 20
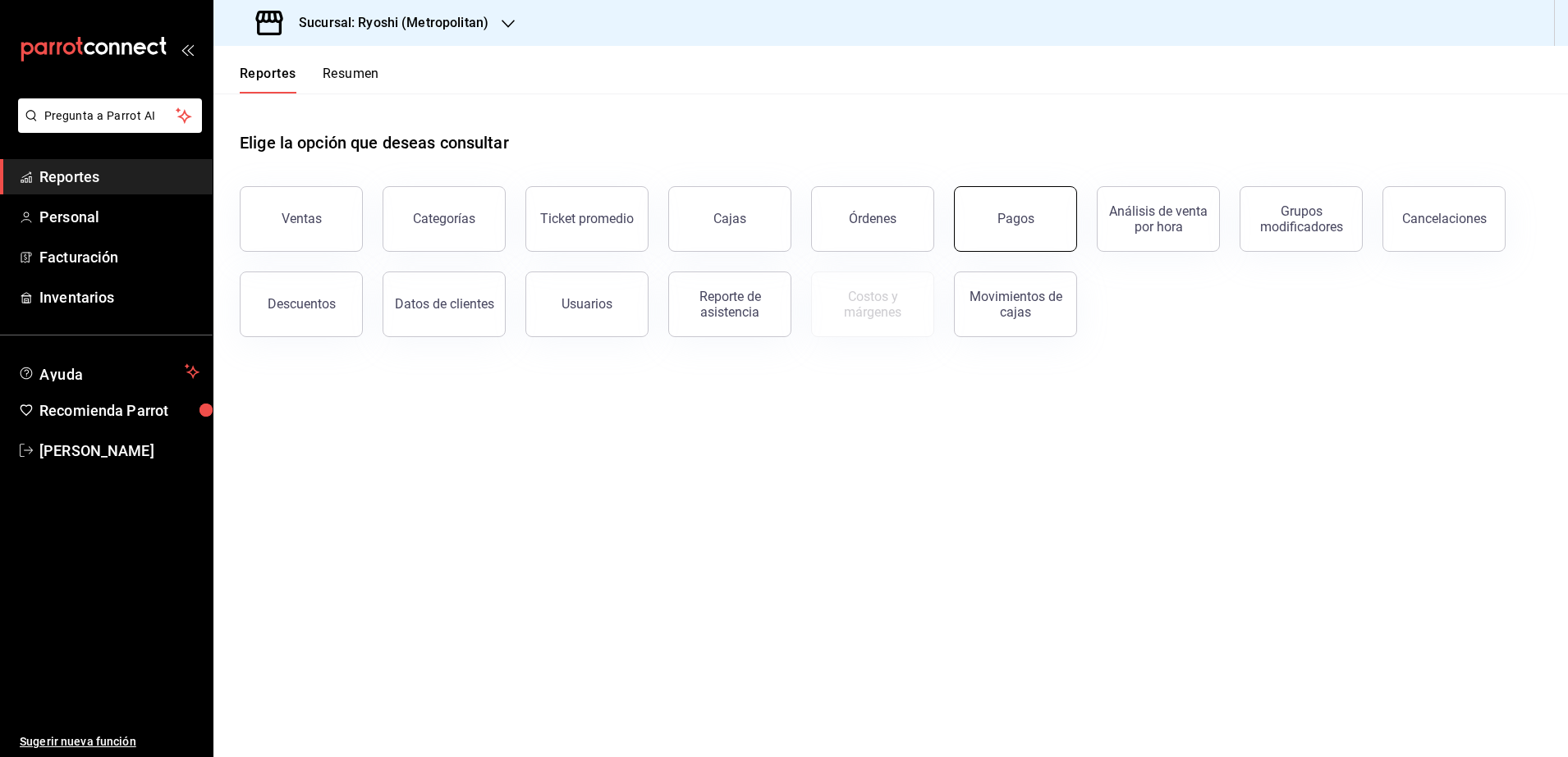
click at [1039, 236] on button "Pagos" at bounding box center [1016, 218] width 124 height 66
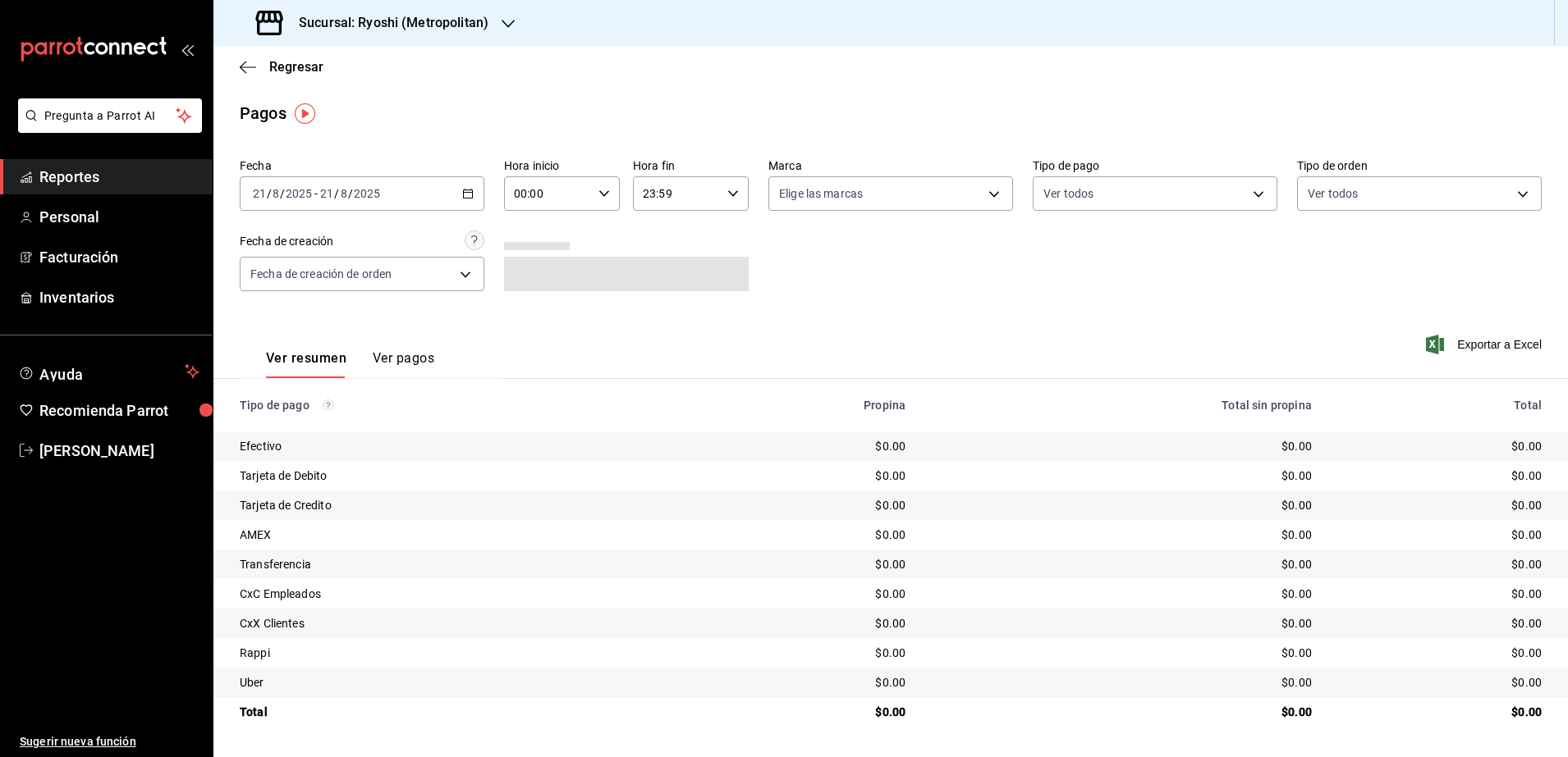
click at [478, 197] on div "[DATE] [DATE] - [DATE] [DATE]" at bounding box center [361, 194] width 244 height 34
click at [311, 439] on li "Rango de fechas" at bounding box center [317, 427] width 154 height 37
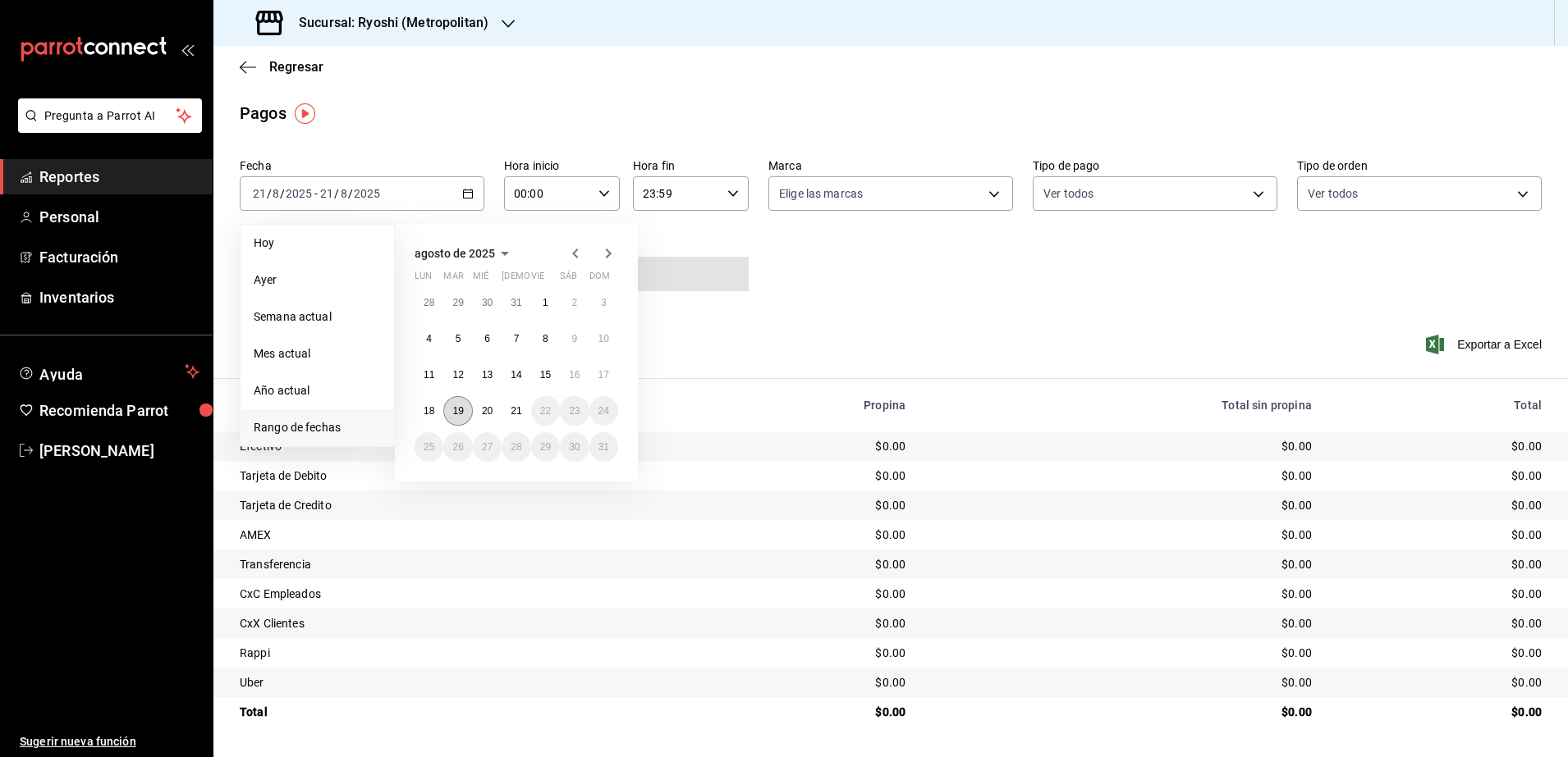
click at [460, 423] on button "19" at bounding box center [457, 410] width 29 height 29
click at [467, 407] on button "19" at bounding box center [457, 410] width 29 height 29
click at [491, 412] on abbr "20" at bounding box center [487, 411] width 10 height 11
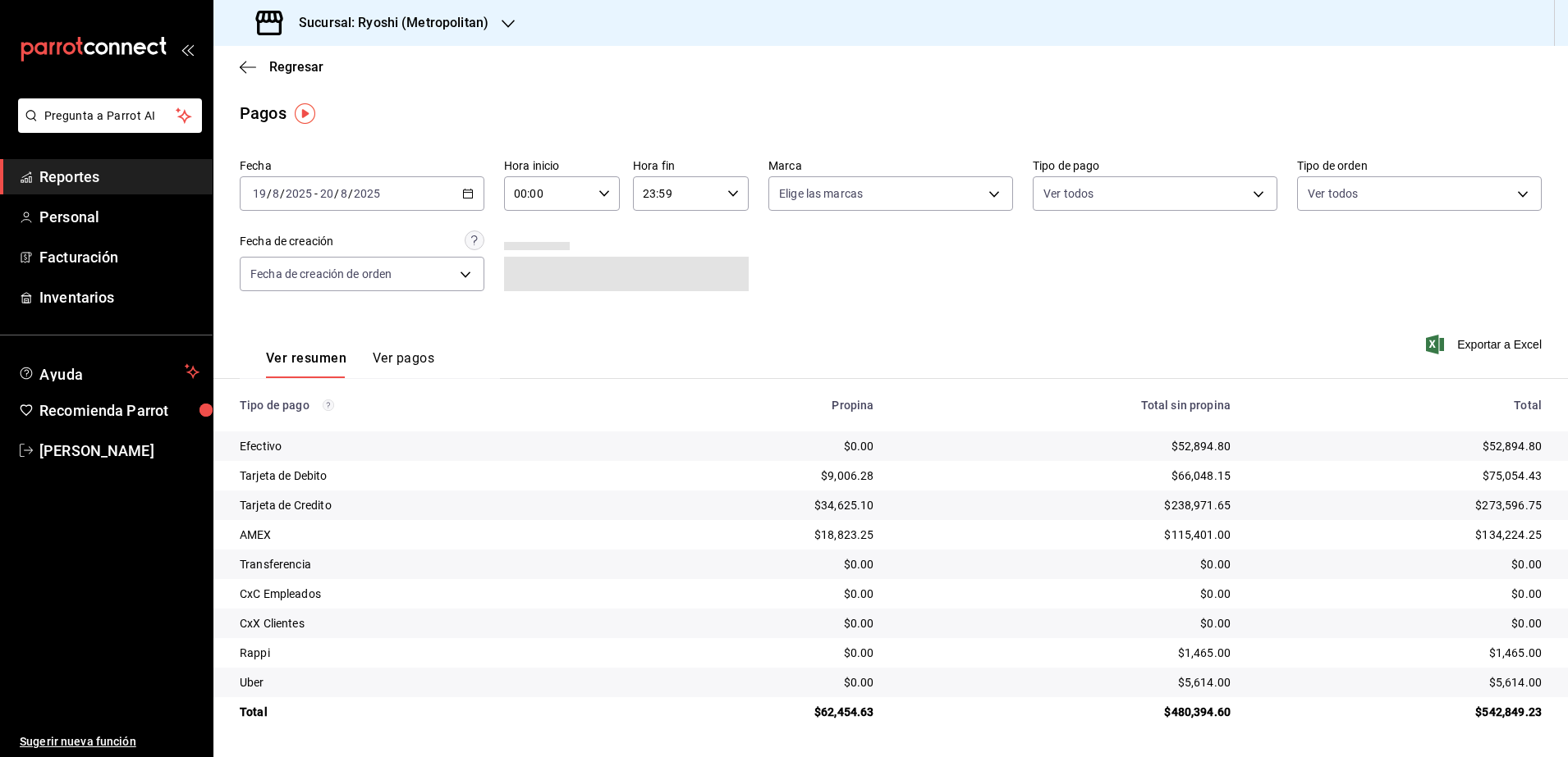
click at [612, 203] on div "00:00 Hora inicio" at bounding box center [562, 194] width 116 height 34
click at [540, 324] on span "05" at bounding box center [533, 330] width 32 height 13
type input "05:00"
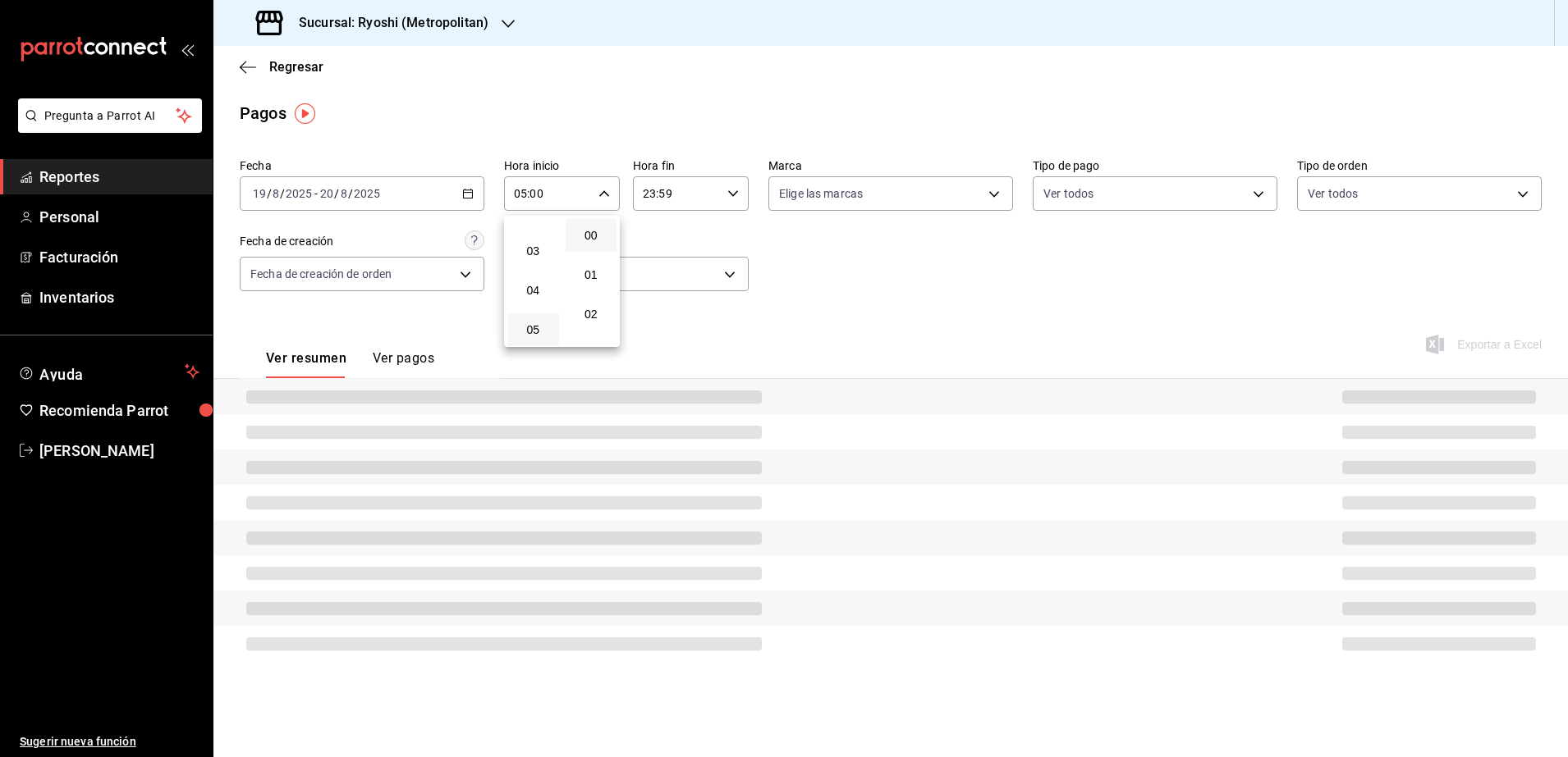
click at [730, 196] on div at bounding box center [784, 378] width 1568 height 757
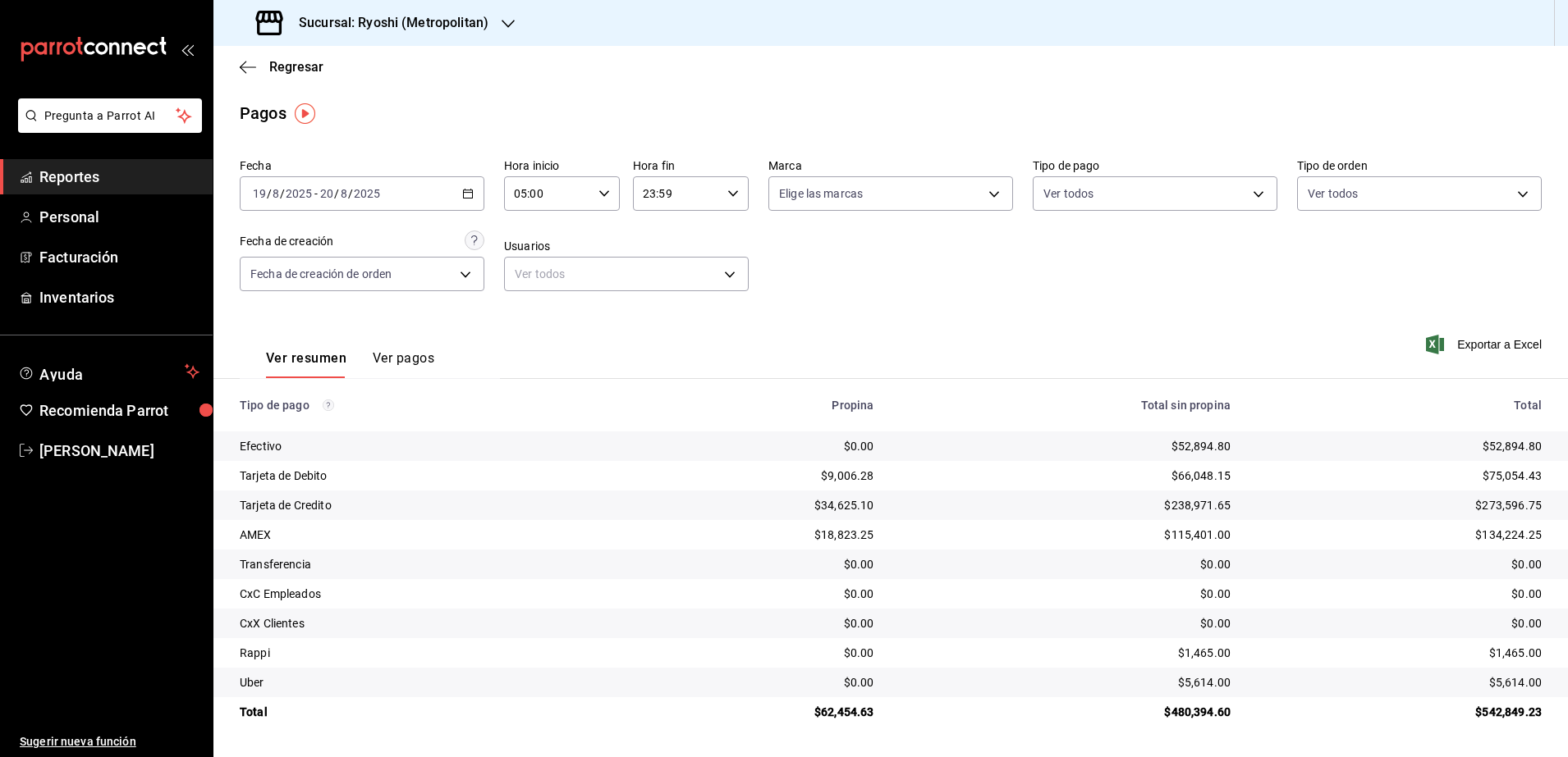
click at [730, 196] on icon "button" at bounding box center [733, 194] width 11 height 11
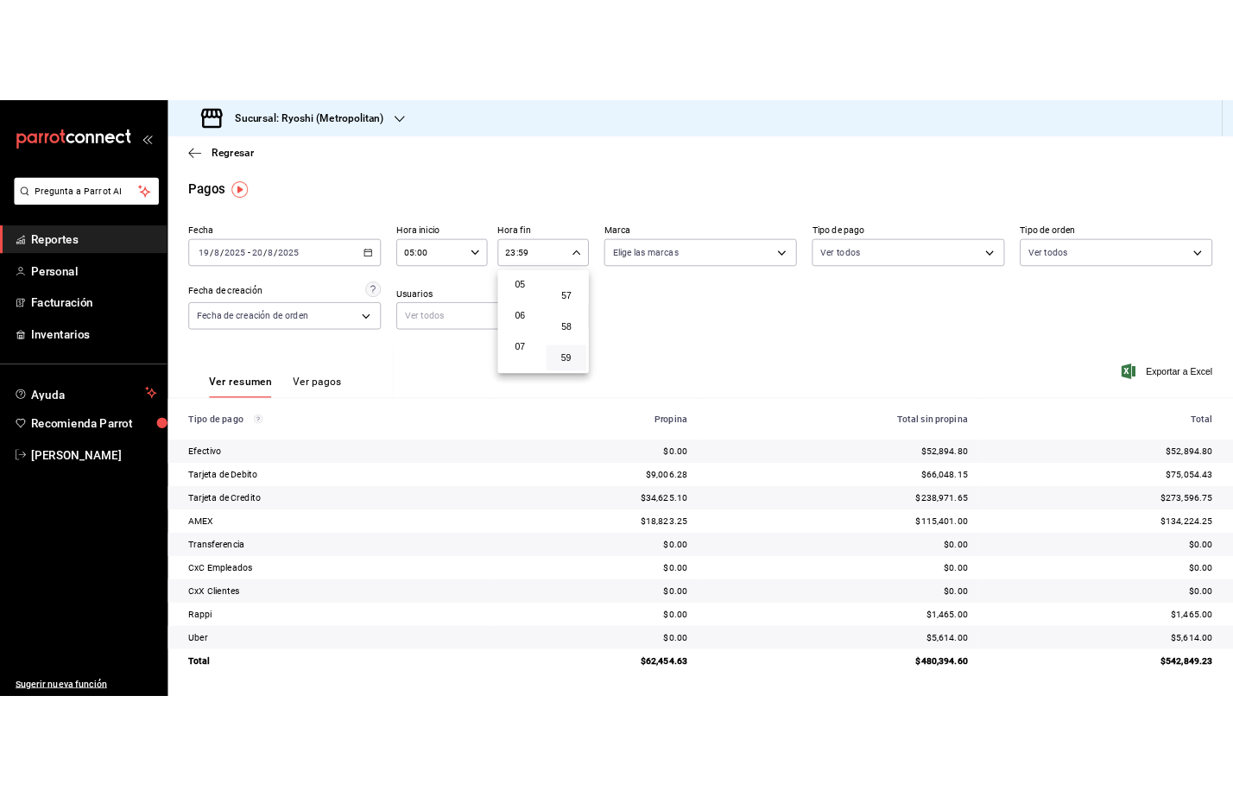
scroll to position [101, 0]
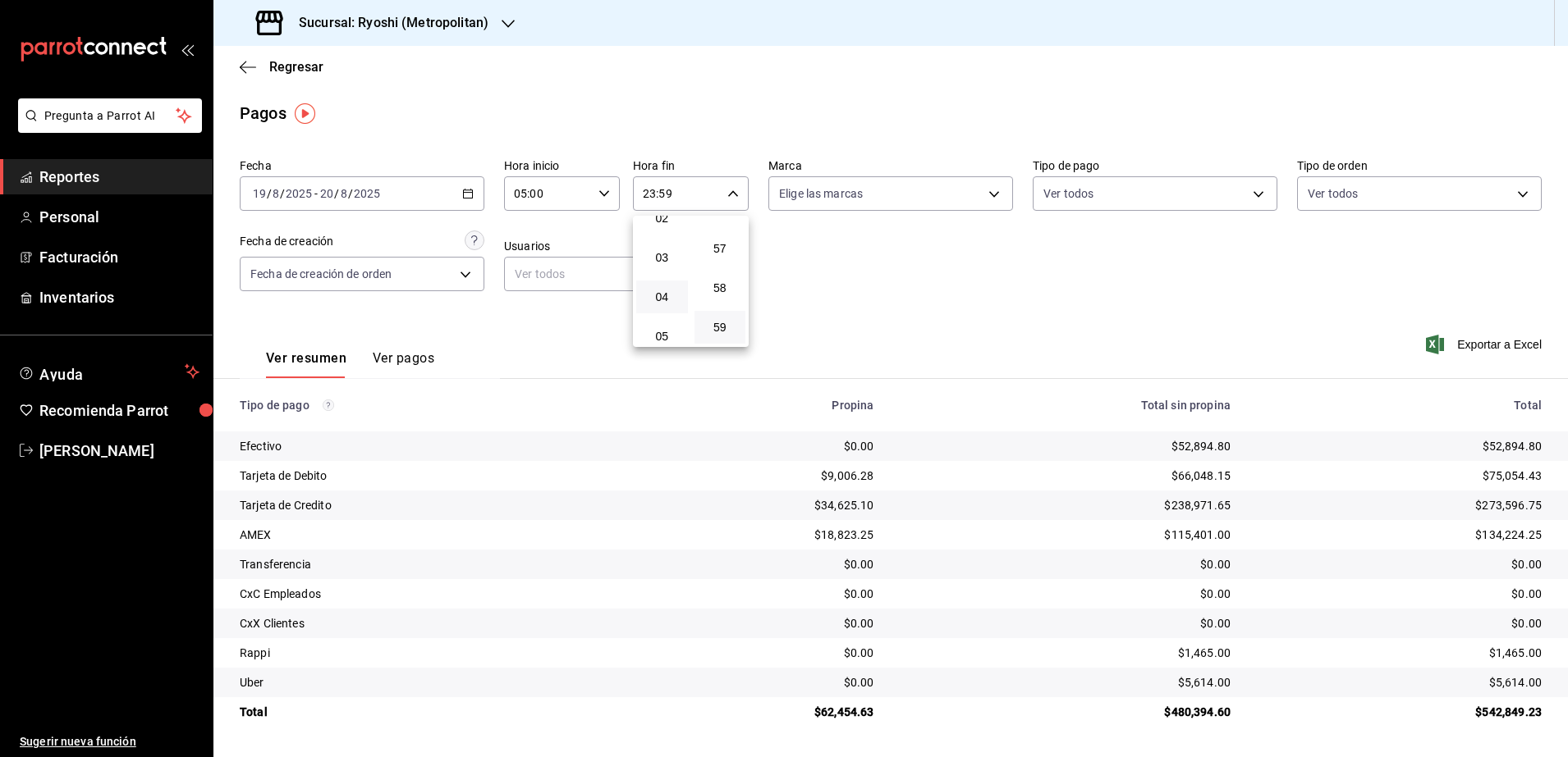
click at [671, 304] on button "04" at bounding box center [661, 296] width 51 height 33
type input "04:59"
click at [869, 335] on div at bounding box center [784, 378] width 1568 height 757
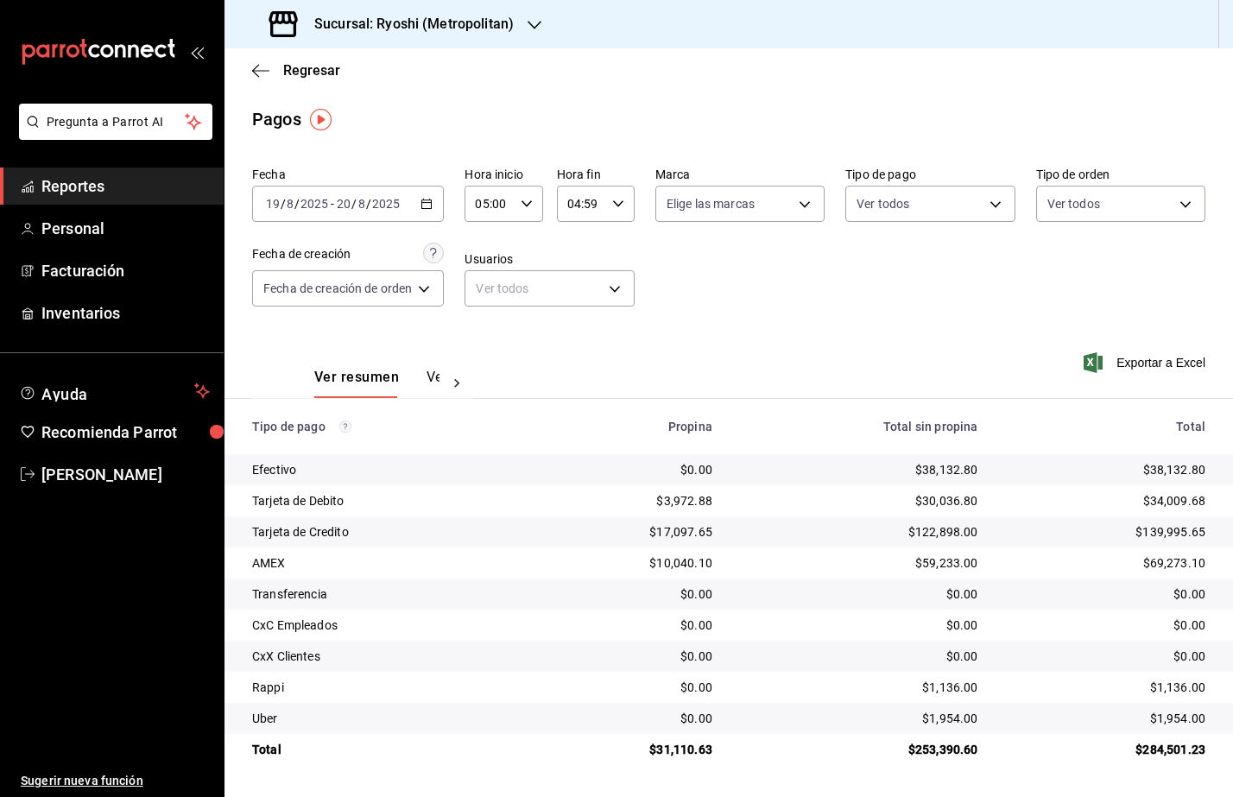
click at [138, 173] on link "Reportes" at bounding box center [112, 186] width 224 height 37
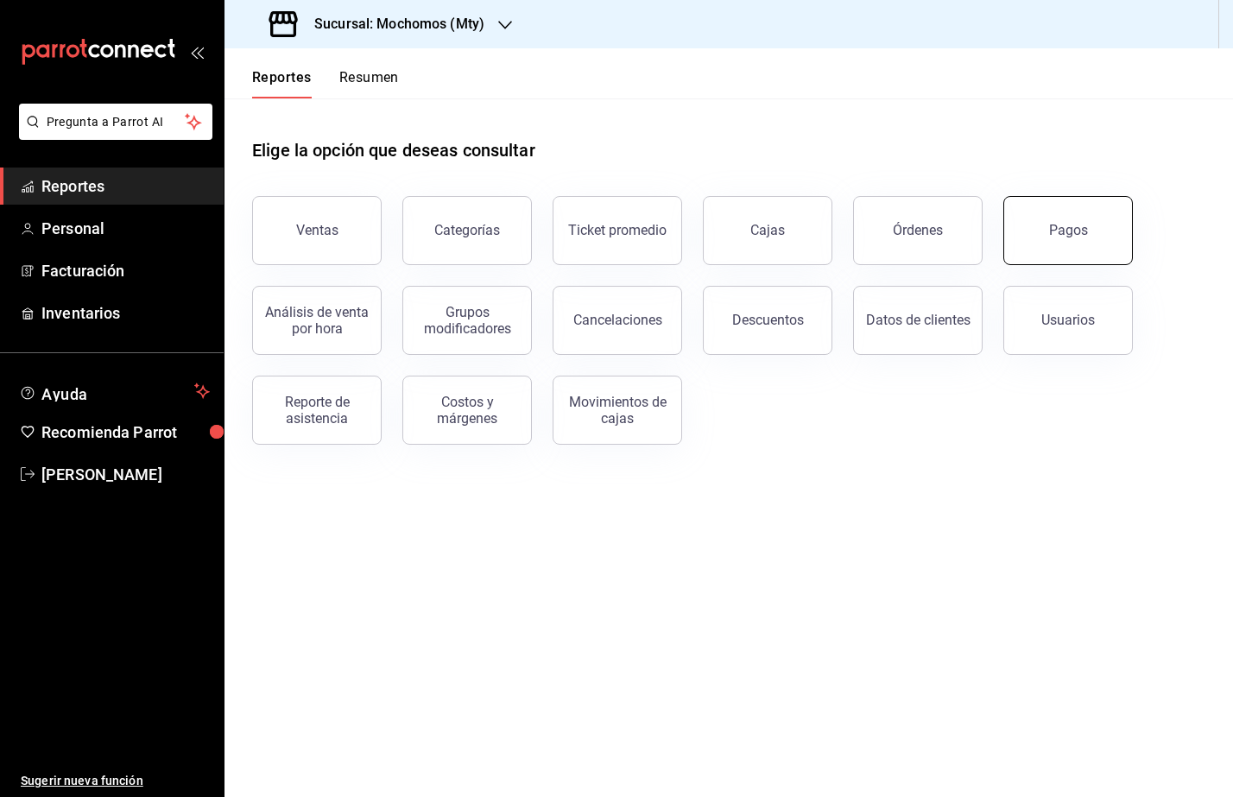
click at [1061, 228] on div "Pagos" at bounding box center [1068, 230] width 39 height 16
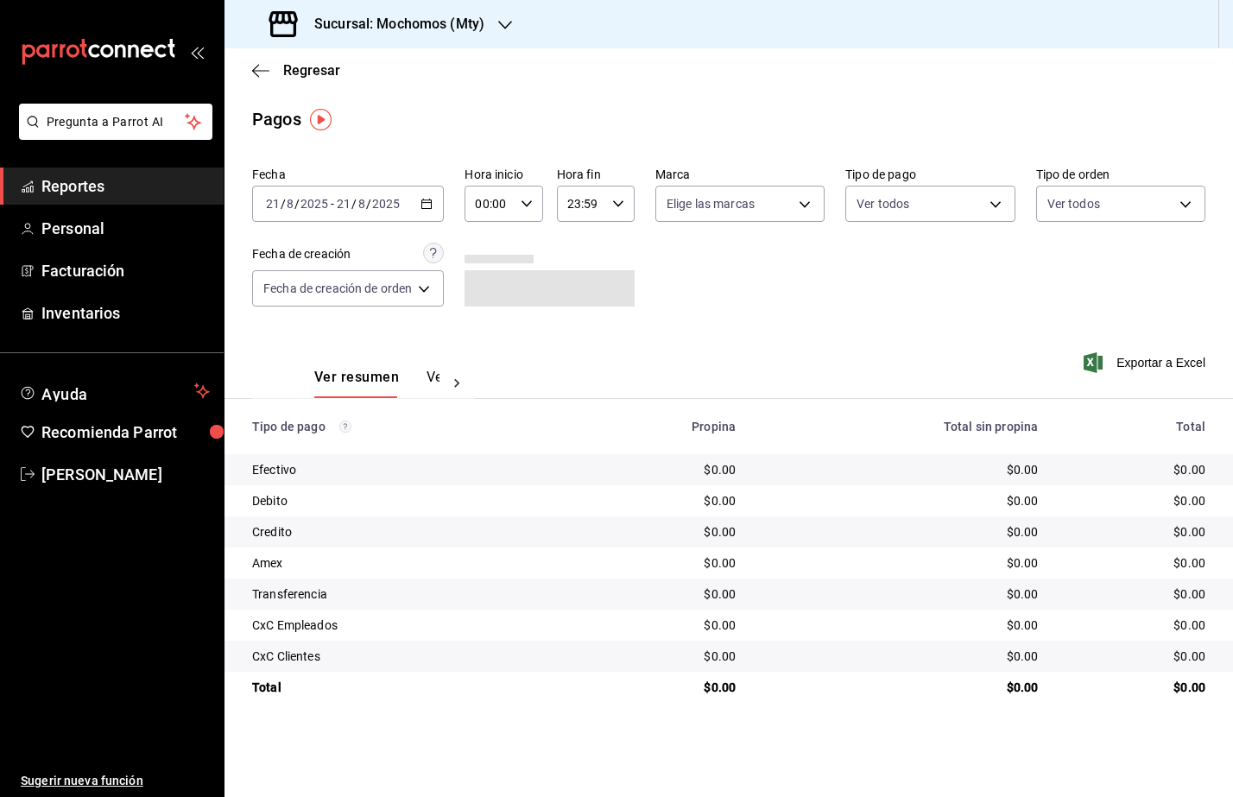
click at [425, 211] on div "[DATE] [DATE] - [DATE] [DATE]" at bounding box center [348, 204] width 192 height 36
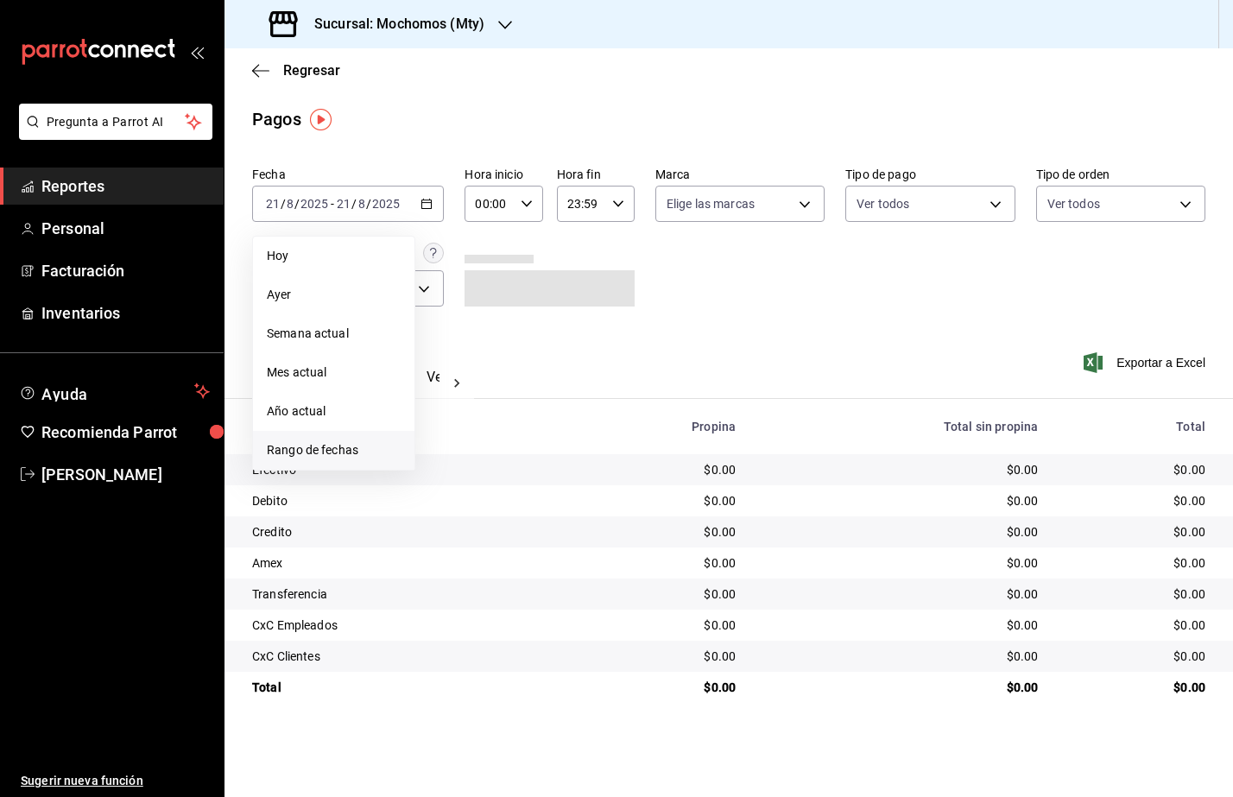
click at [341, 447] on span "Rango de fechas" at bounding box center [334, 450] width 134 height 18
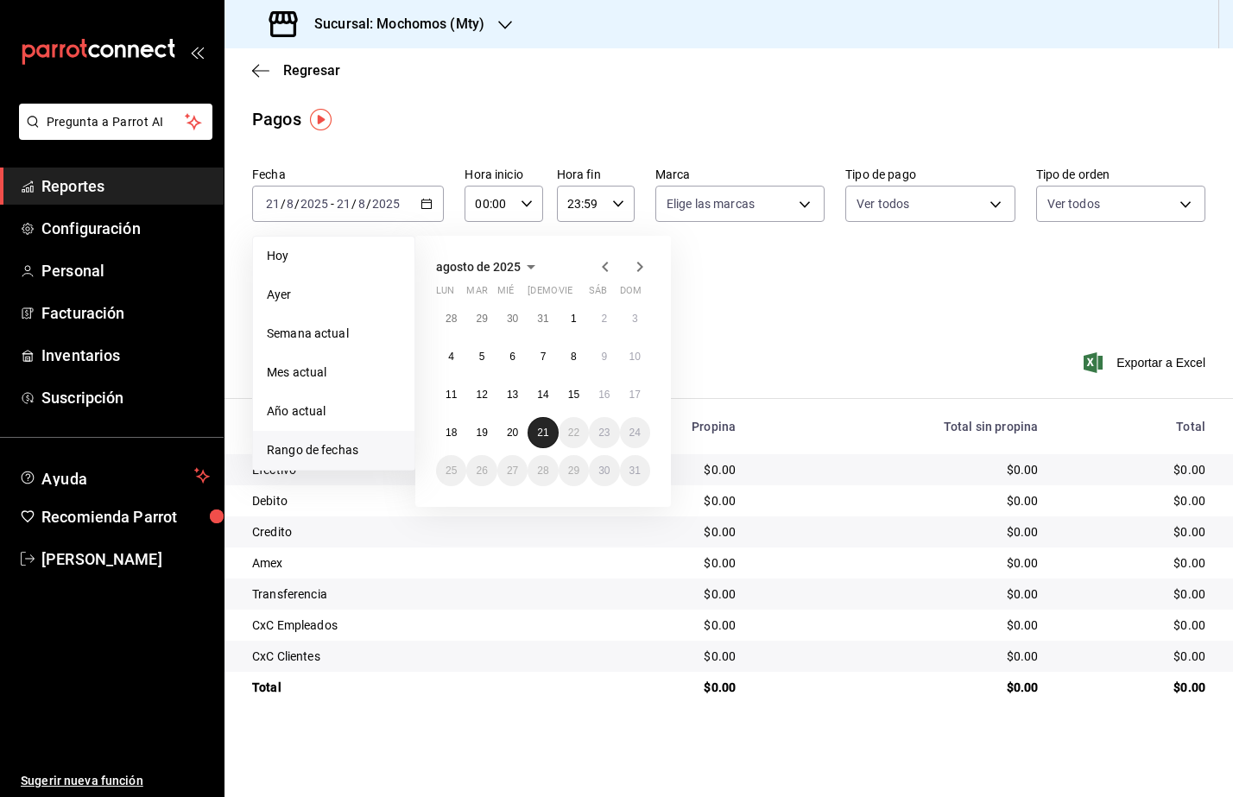
click at [546, 430] on abbr "21" at bounding box center [542, 433] width 11 height 12
click at [577, 312] on button "1" at bounding box center [574, 318] width 30 height 31
click at [554, 441] on button "21" at bounding box center [543, 432] width 30 height 31
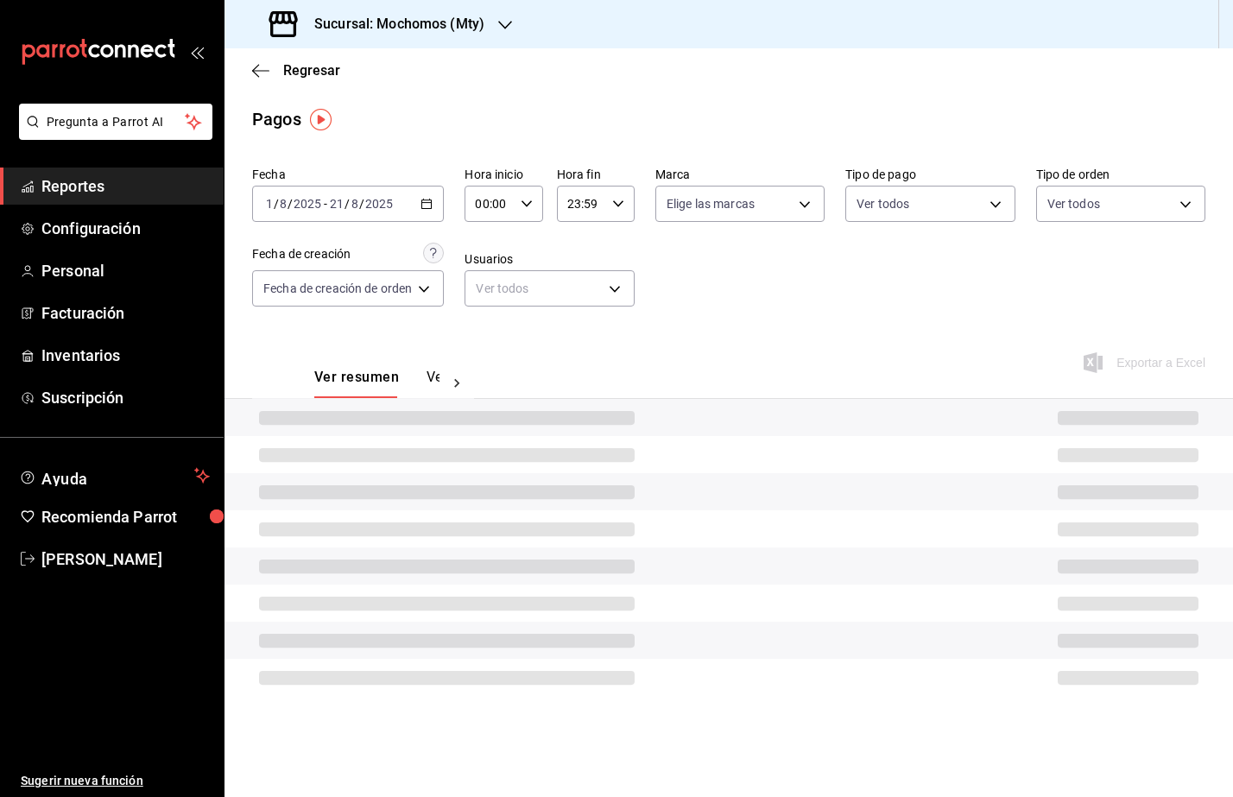
click at [535, 202] on div "00:00 Hora inicio" at bounding box center [504, 204] width 78 height 36
click at [488, 346] on span "05" at bounding box center [486, 347] width 11 height 14
type input "05:00"
click at [630, 213] on div at bounding box center [616, 398] width 1233 height 797
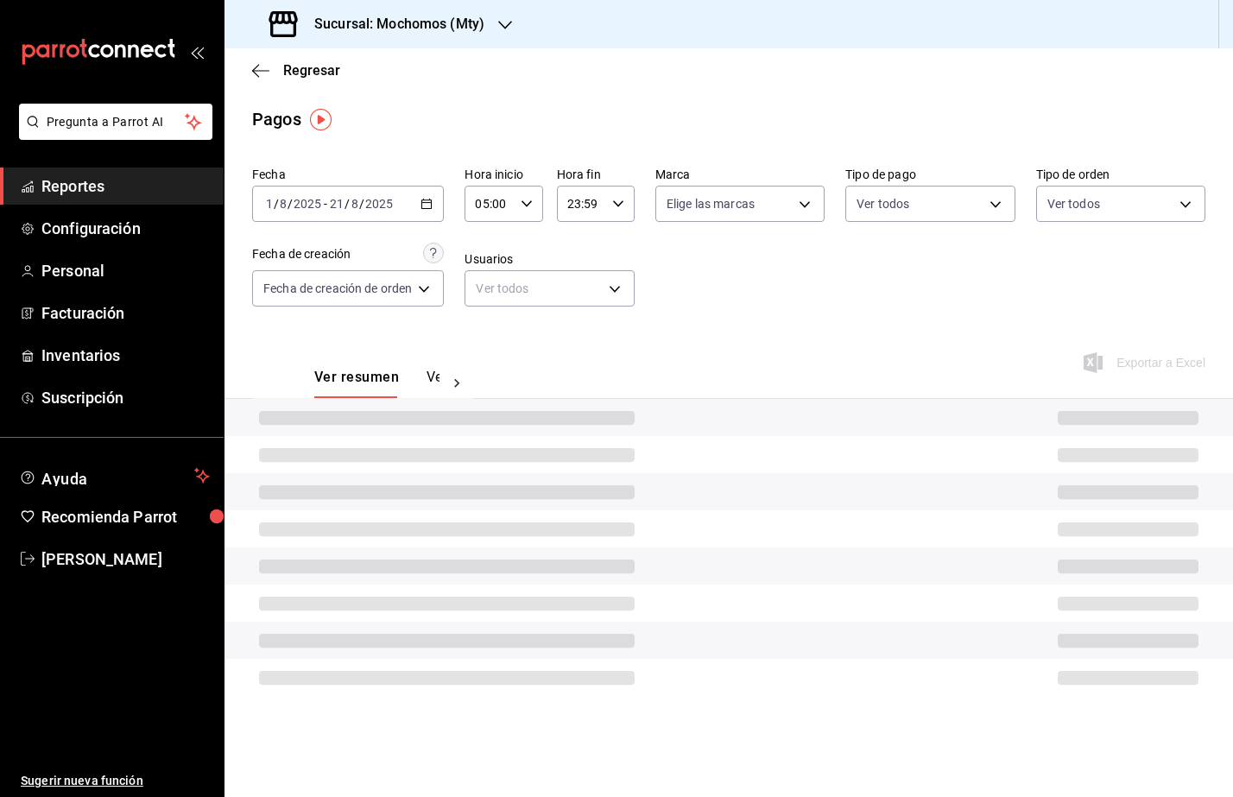
click at [616, 204] on icon "button" at bounding box center [618, 204] width 12 height 12
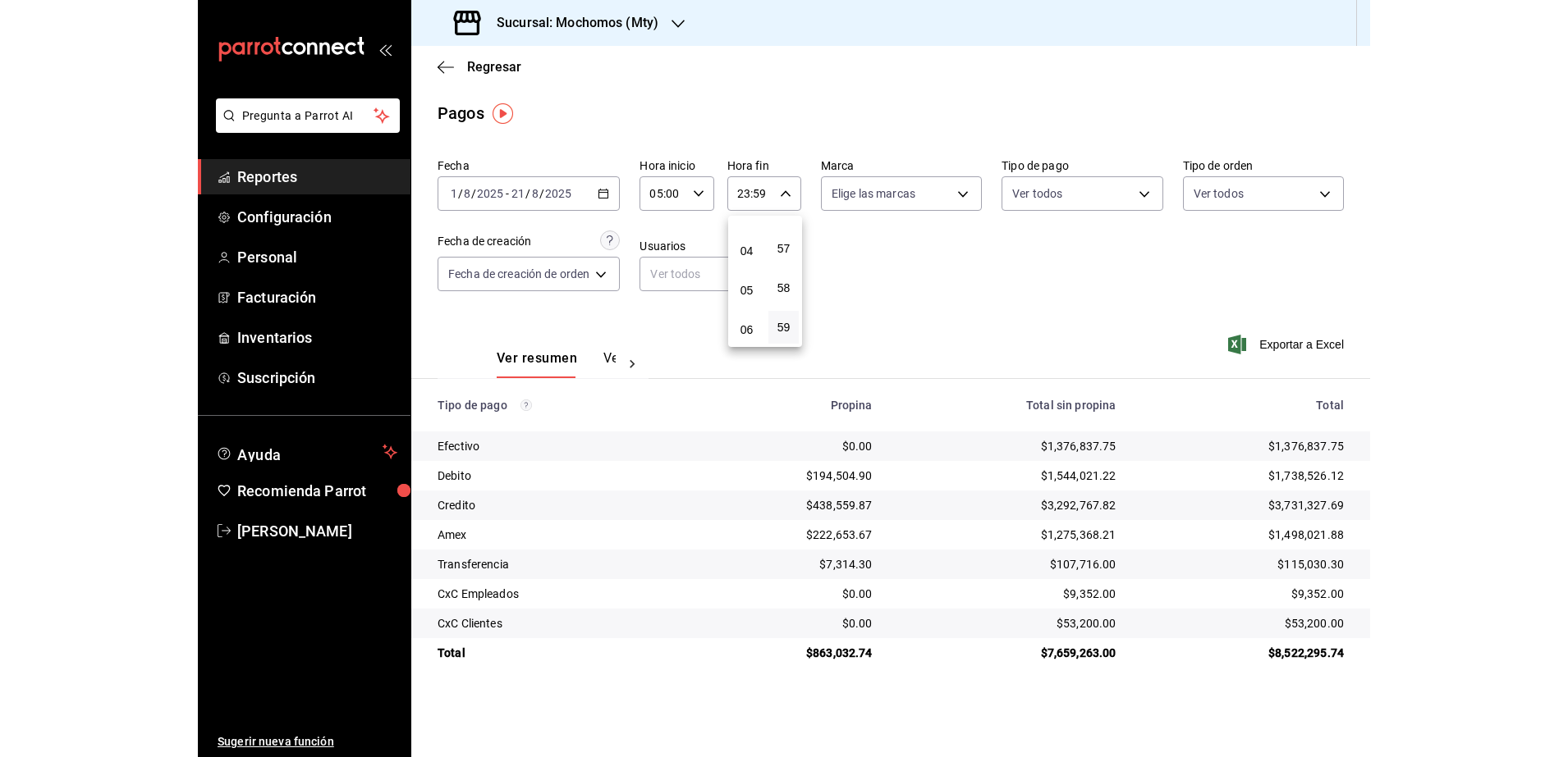
scroll to position [96, 0]
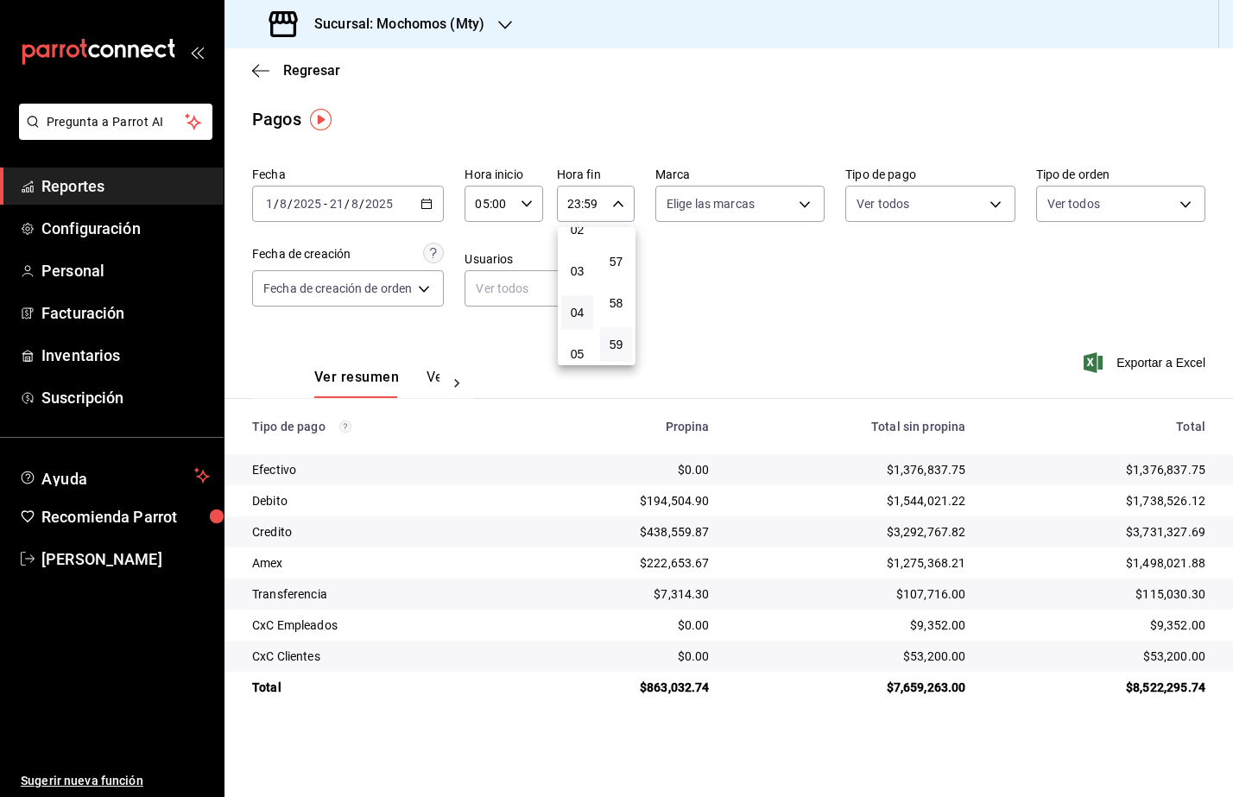
click at [582, 304] on button "04" at bounding box center [577, 312] width 32 height 35
type input "04:59"
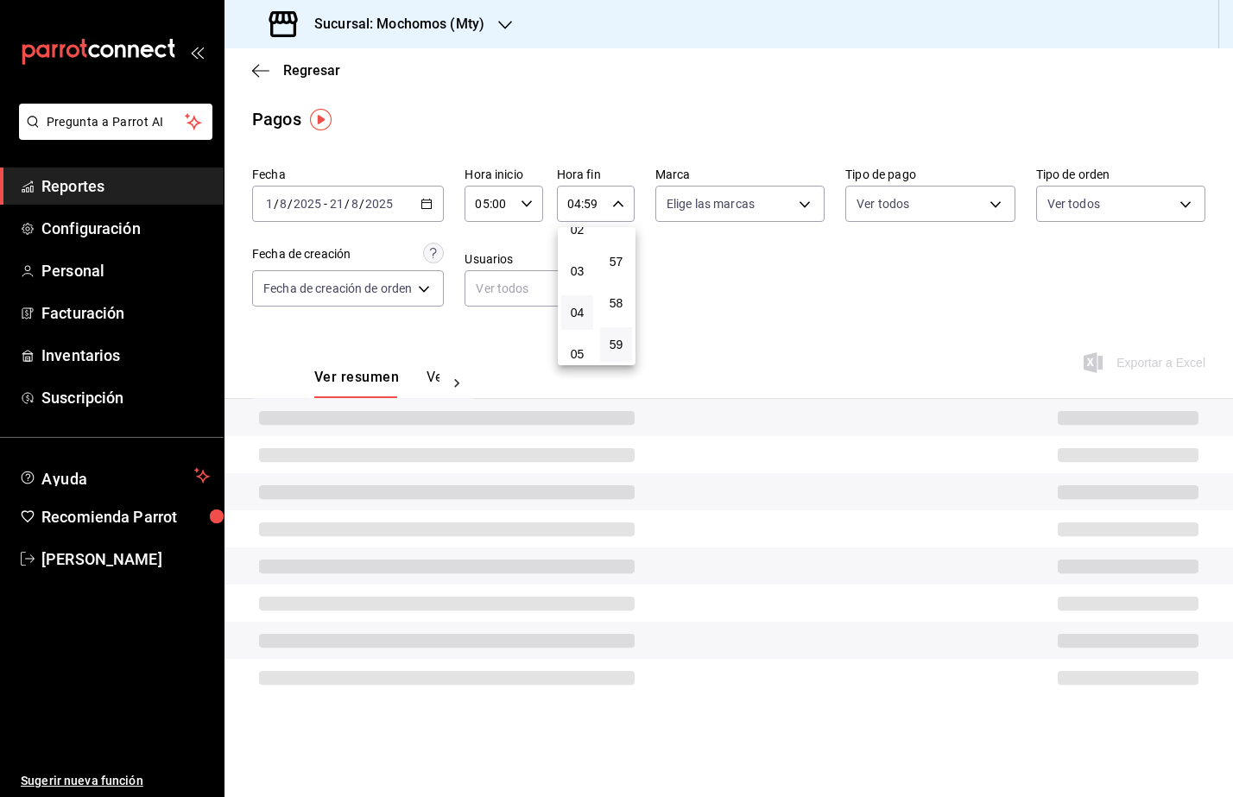
click at [891, 329] on div at bounding box center [616, 398] width 1233 height 797
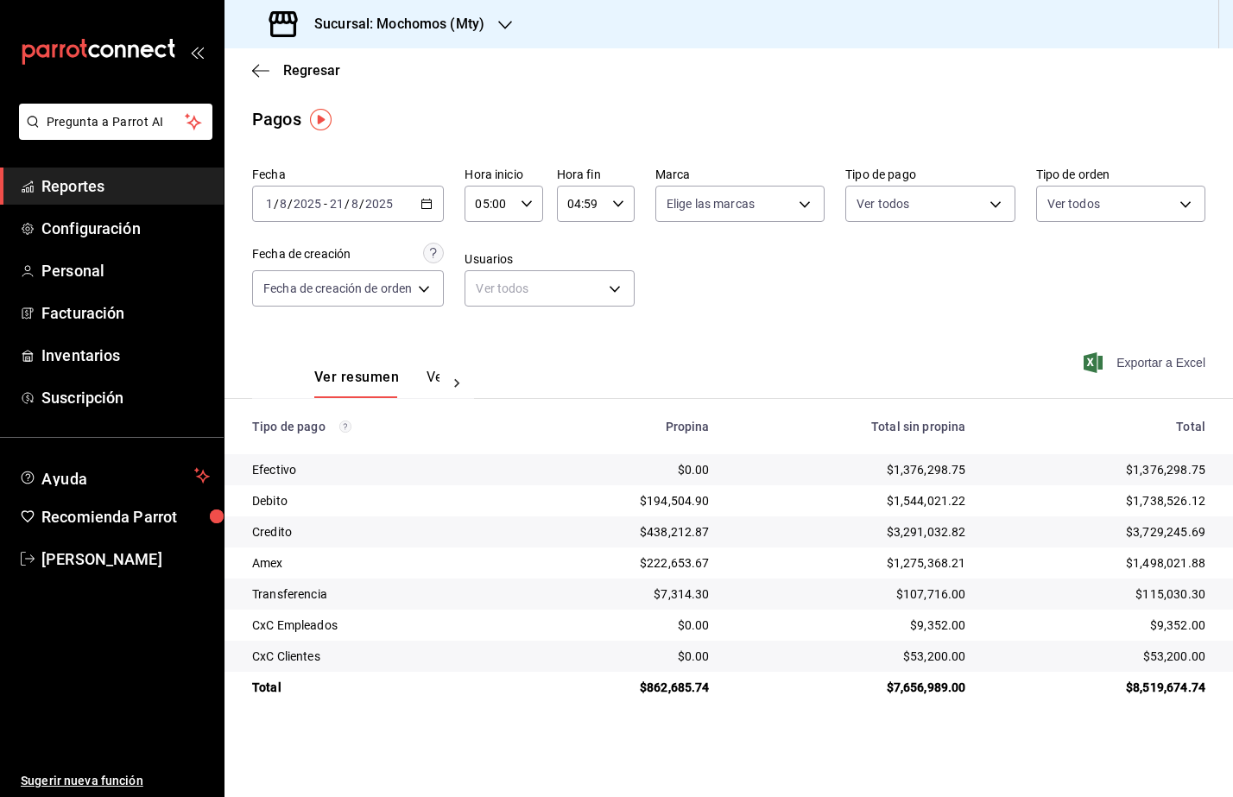
click at [1147, 364] on span "Exportar a Excel" at bounding box center [1146, 362] width 118 height 21
click at [453, 35] on div "Sucursal: Mochomos (Mty)" at bounding box center [378, 24] width 281 height 48
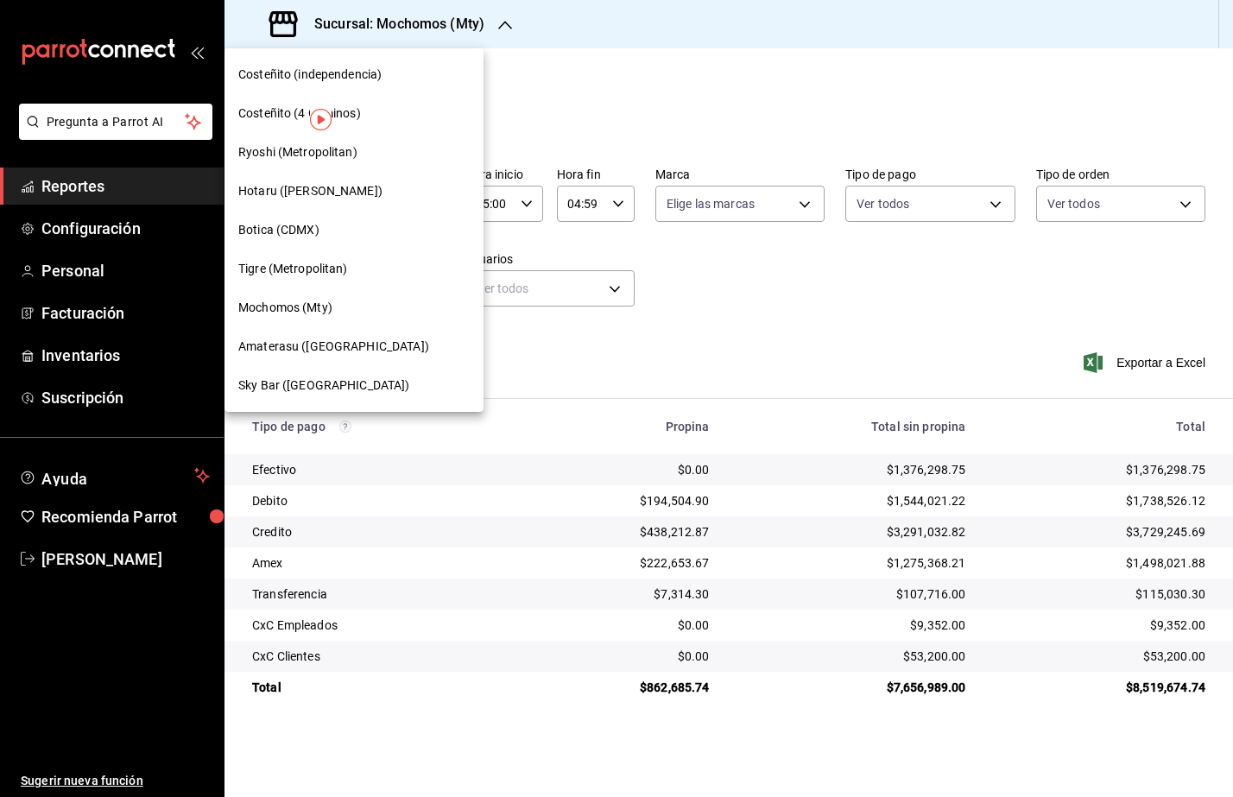
click at [346, 339] on span "Amaterasu ([GEOGRAPHIC_DATA])" at bounding box center [333, 347] width 191 height 18
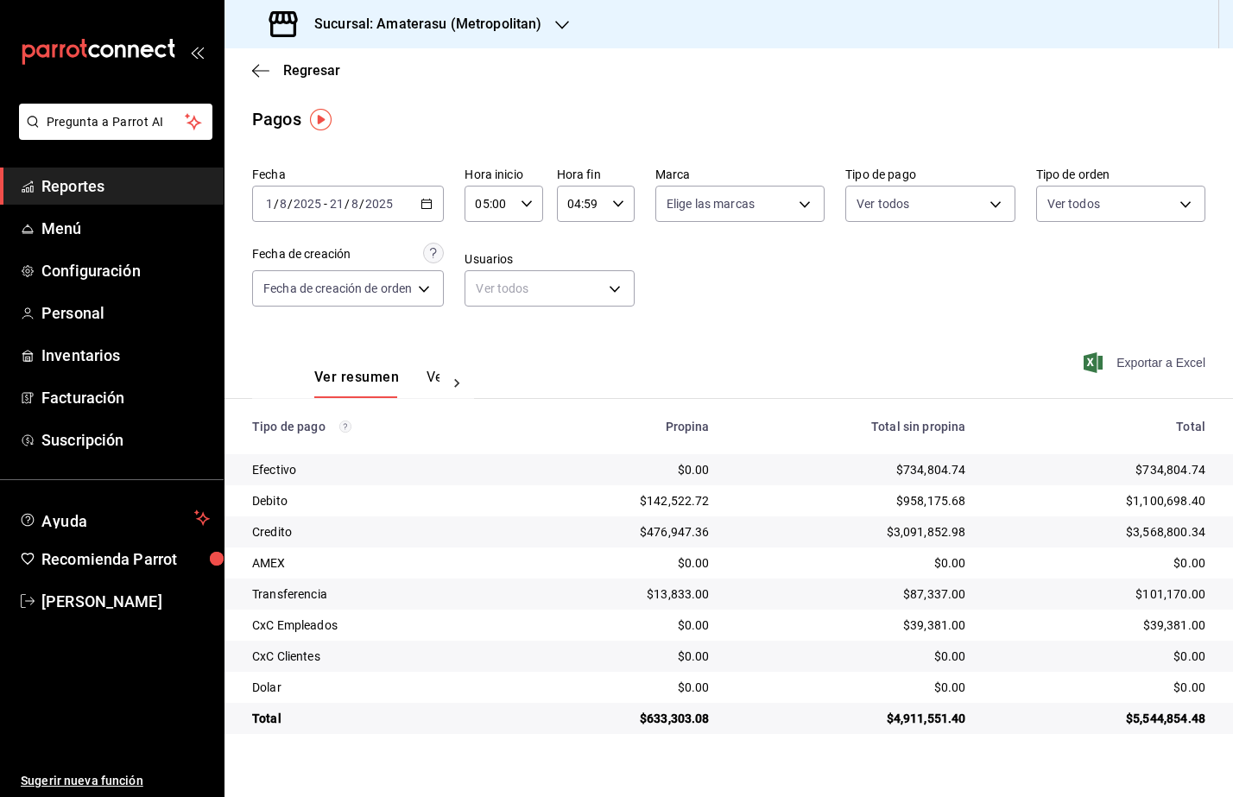
click at [1150, 356] on span "Exportar a Excel" at bounding box center [1146, 362] width 118 height 21
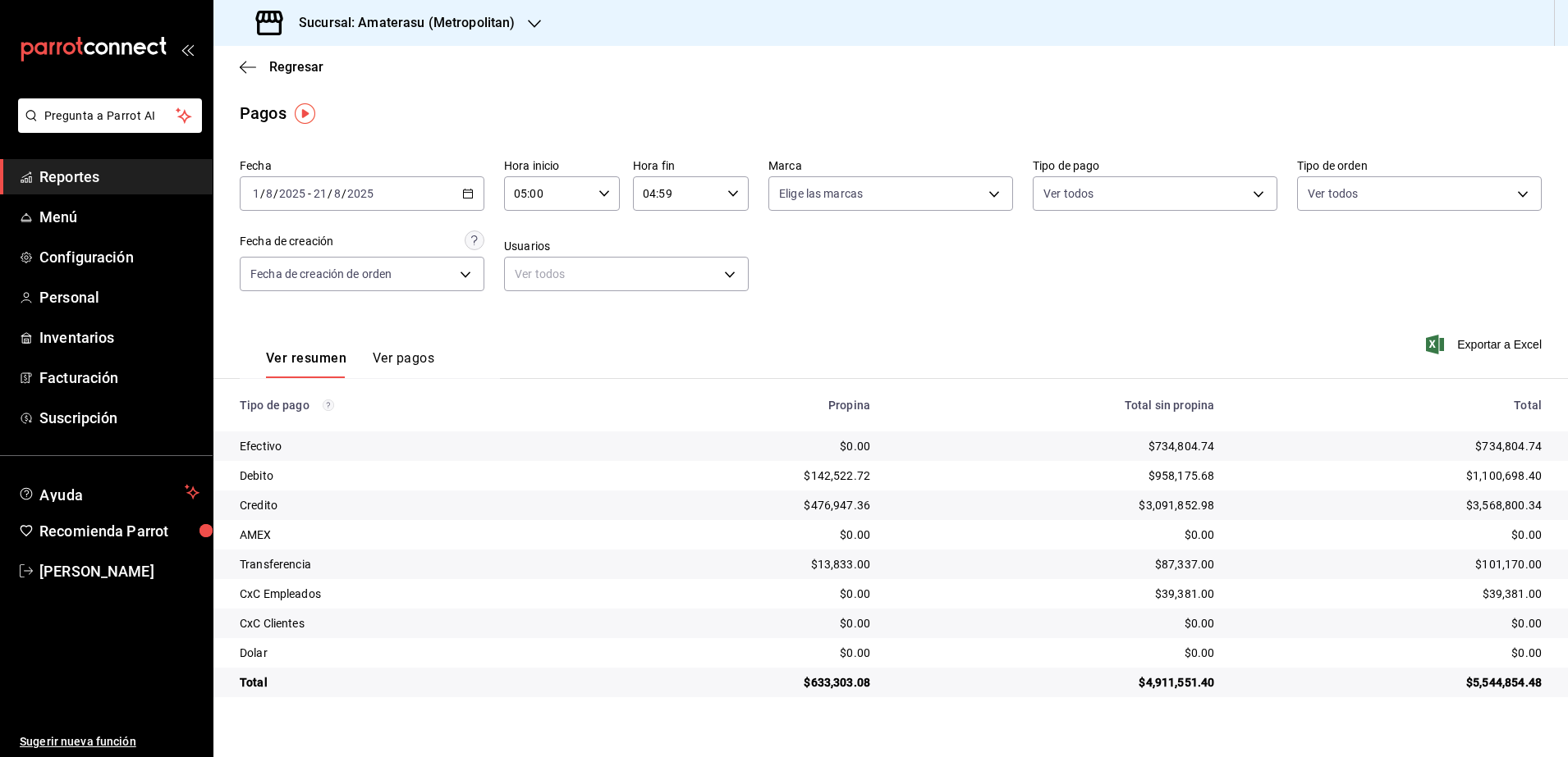
click at [468, 196] on icon "button" at bounding box center [468, 194] width 11 height 11
click at [328, 433] on span "Rango de fechas" at bounding box center [317, 427] width 127 height 17
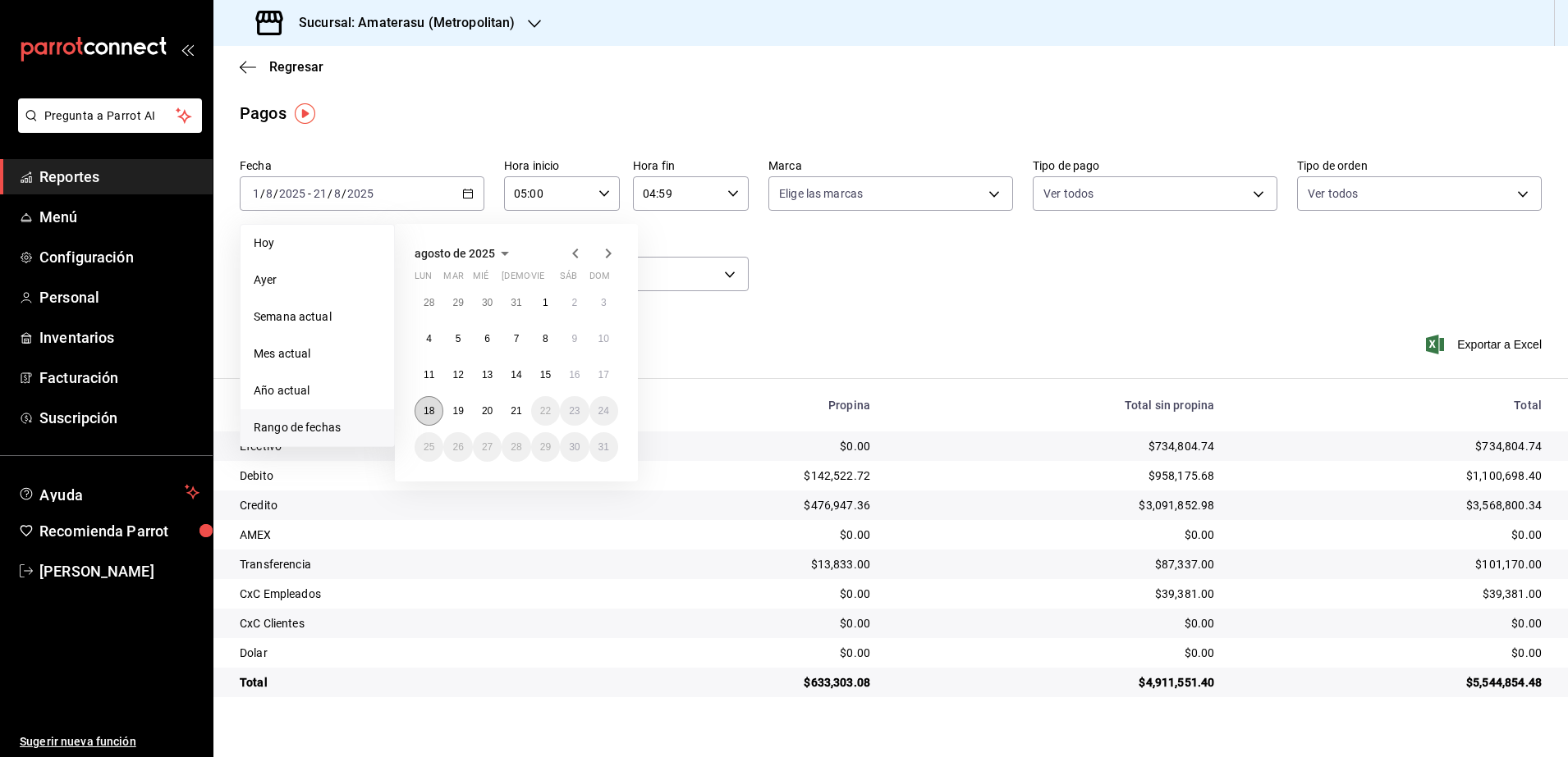
click at [436, 400] on button "18" at bounding box center [429, 410] width 29 height 29
click at [448, 411] on button "19" at bounding box center [457, 410] width 29 height 29
type input "00:00"
type input "23:59"
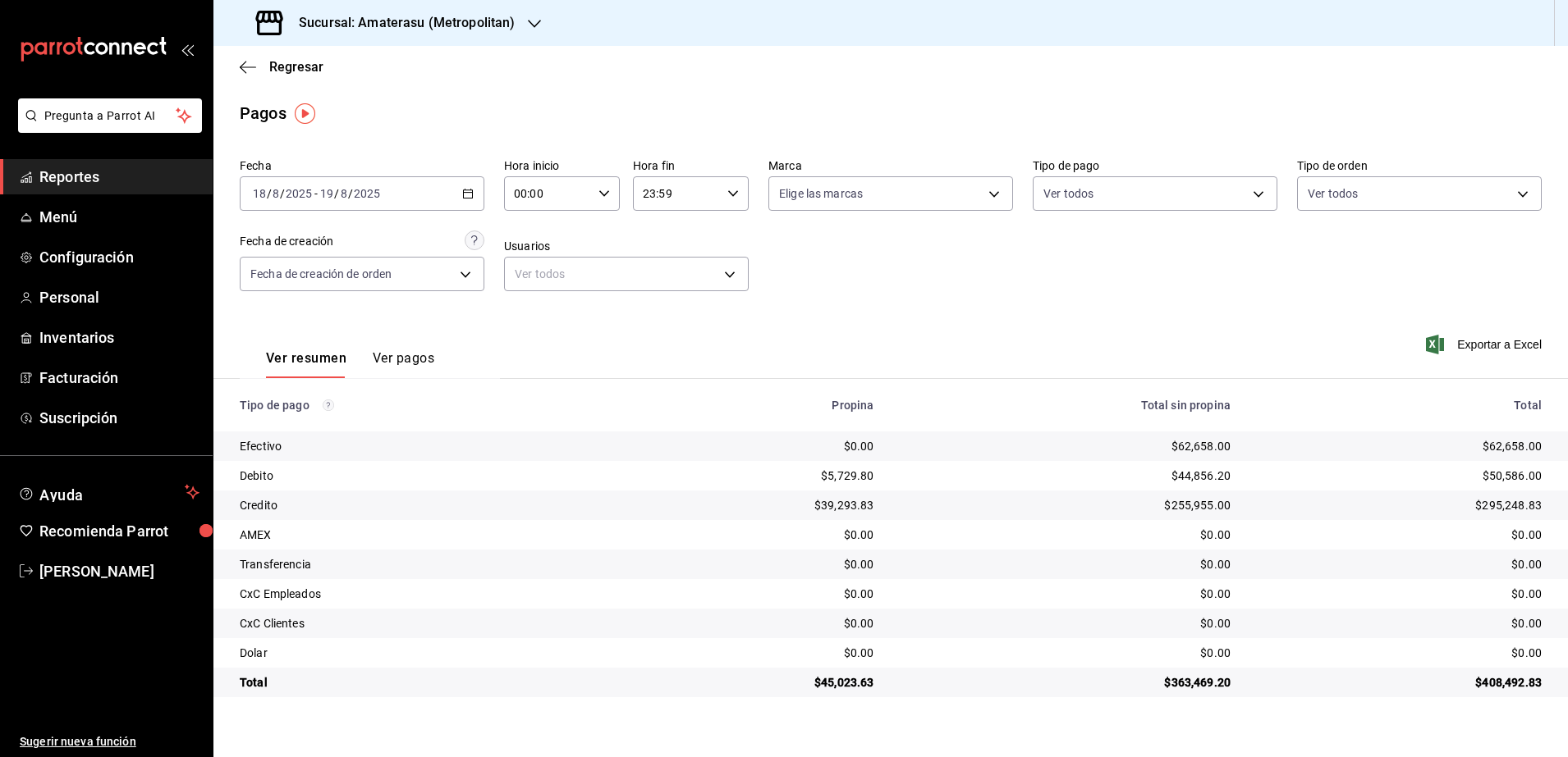
click at [613, 198] on div "00:00 Hora inicio" at bounding box center [562, 194] width 116 height 34
drag, startPoint x: 539, startPoint y: 326, endPoint x: 636, endPoint y: 255, distance: 120.2
click at [539, 327] on span "05" at bounding box center [533, 330] width 32 height 13
type input "05:00"
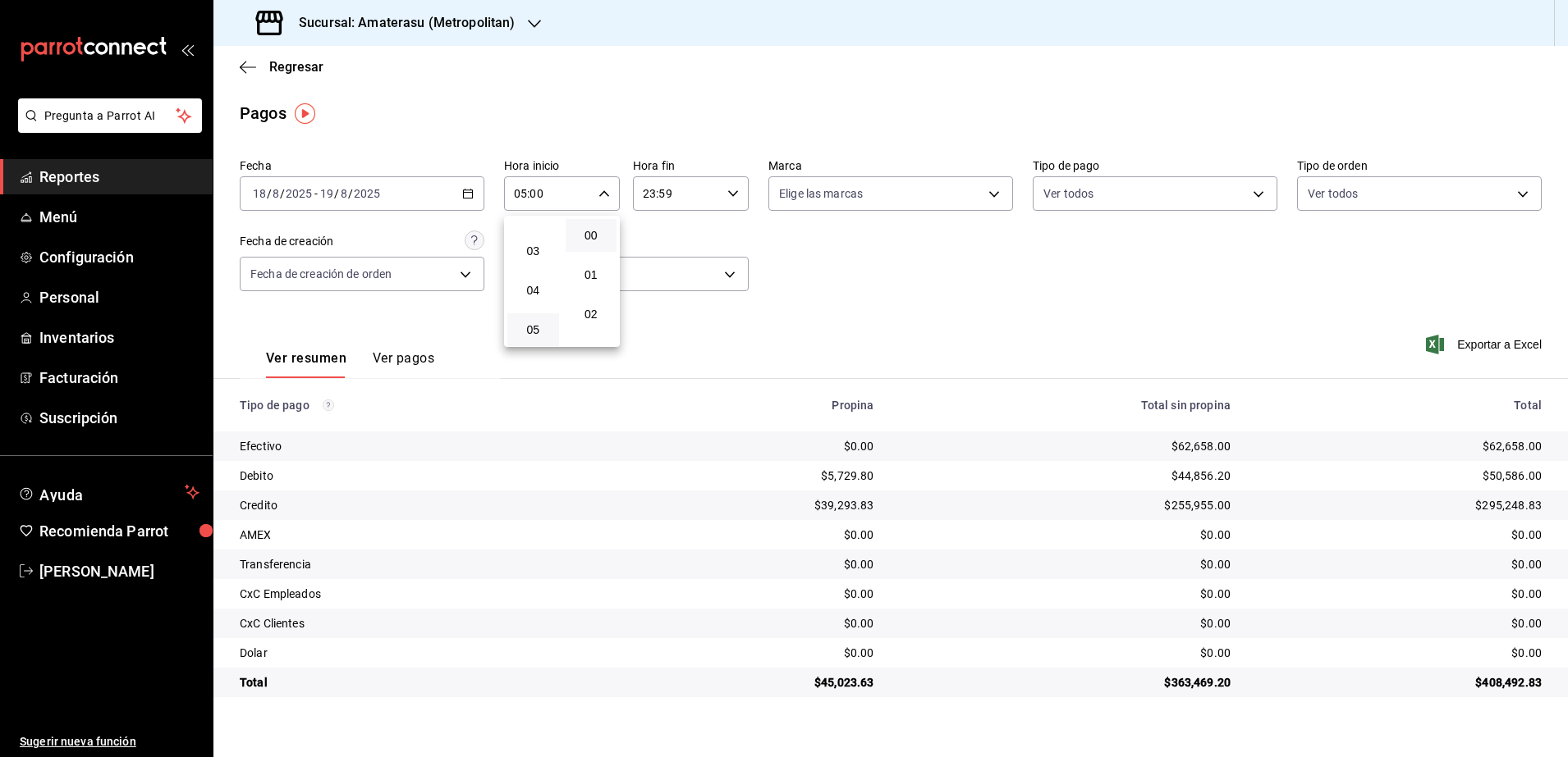
click at [719, 201] on div at bounding box center [784, 378] width 1568 height 757
click at [732, 201] on div "23:59 Hora fin" at bounding box center [691, 194] width 116 height 34
click at [677, 289] on button "04" at bounding box center [661, 296] width 51 height 33
type input "04:59"
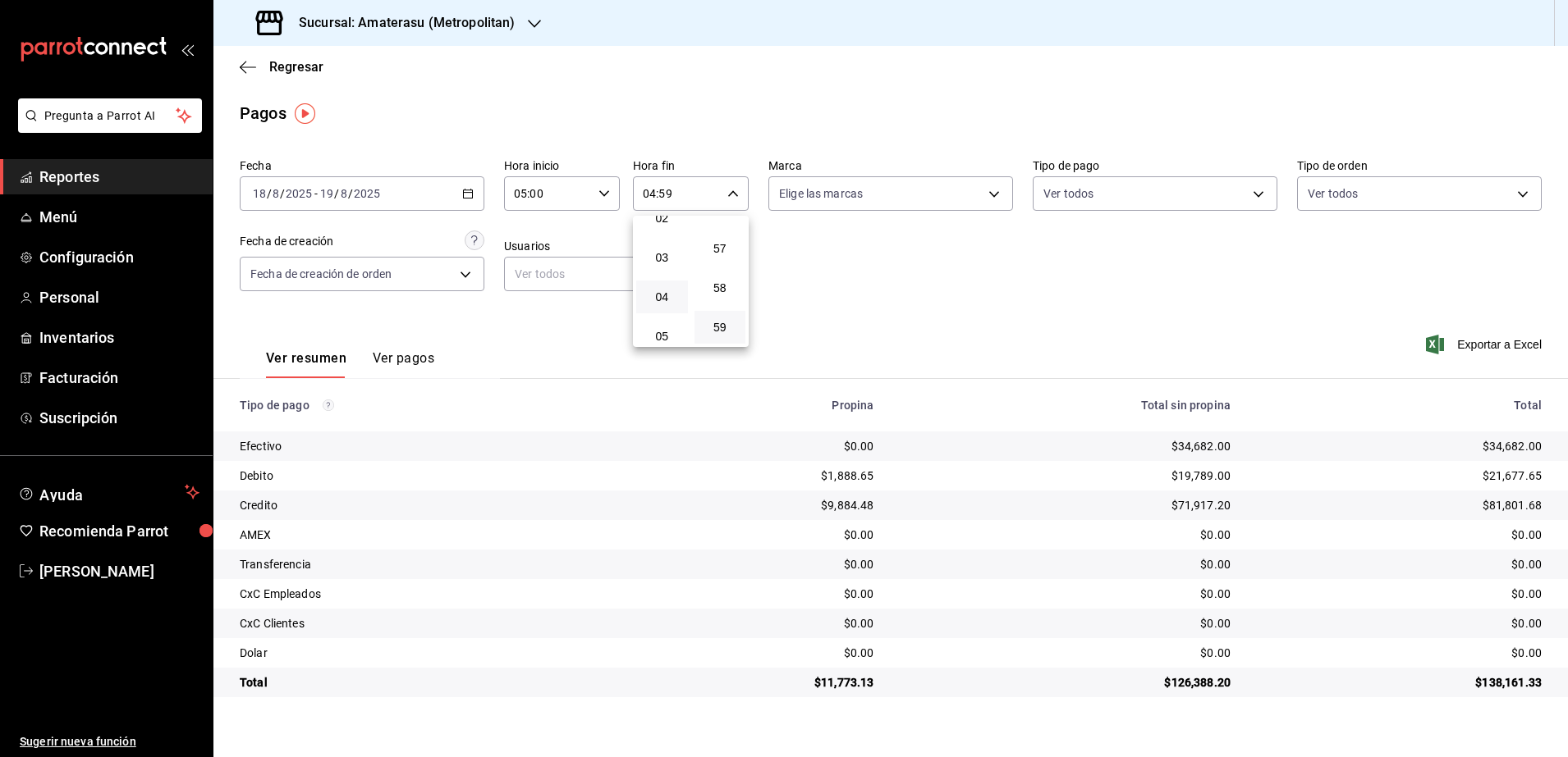
click at [942, 313] on div at bounding box center [784, 378] width 1568 height 757
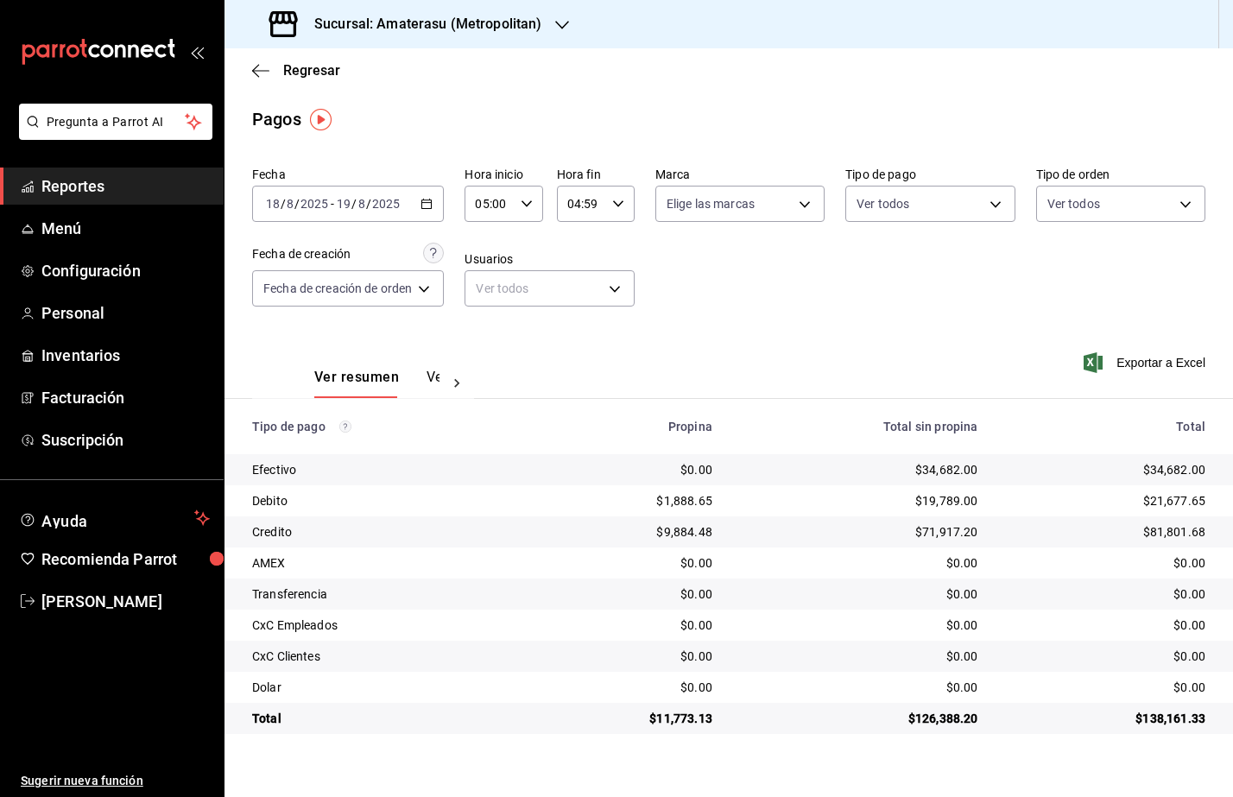
click at [536, 19] on h3 "Sucursal: Amaterasu (Metropolitan)" at bounding box center [421, 24] width 241 height 21
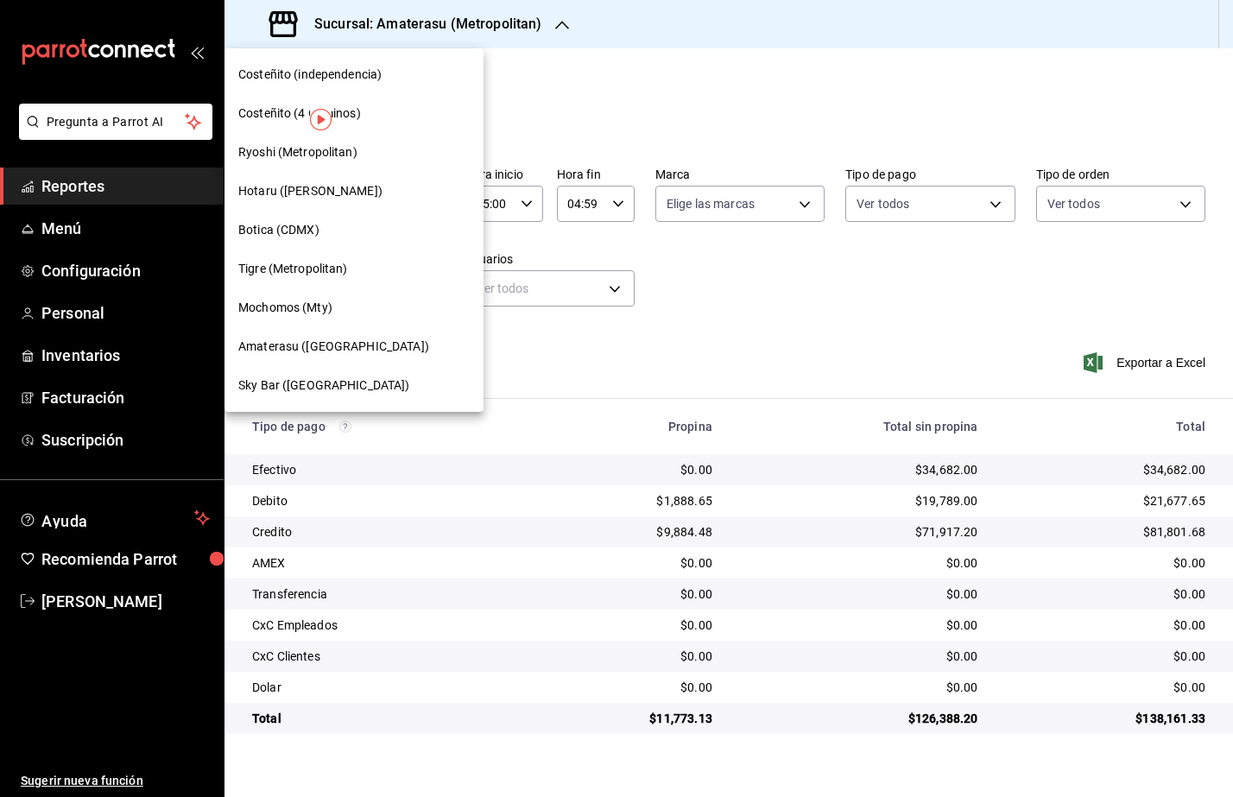
click at [302, 276] on span "Tigre (Metropolitan)" at bounding box center [293, 269] width 110 height 18
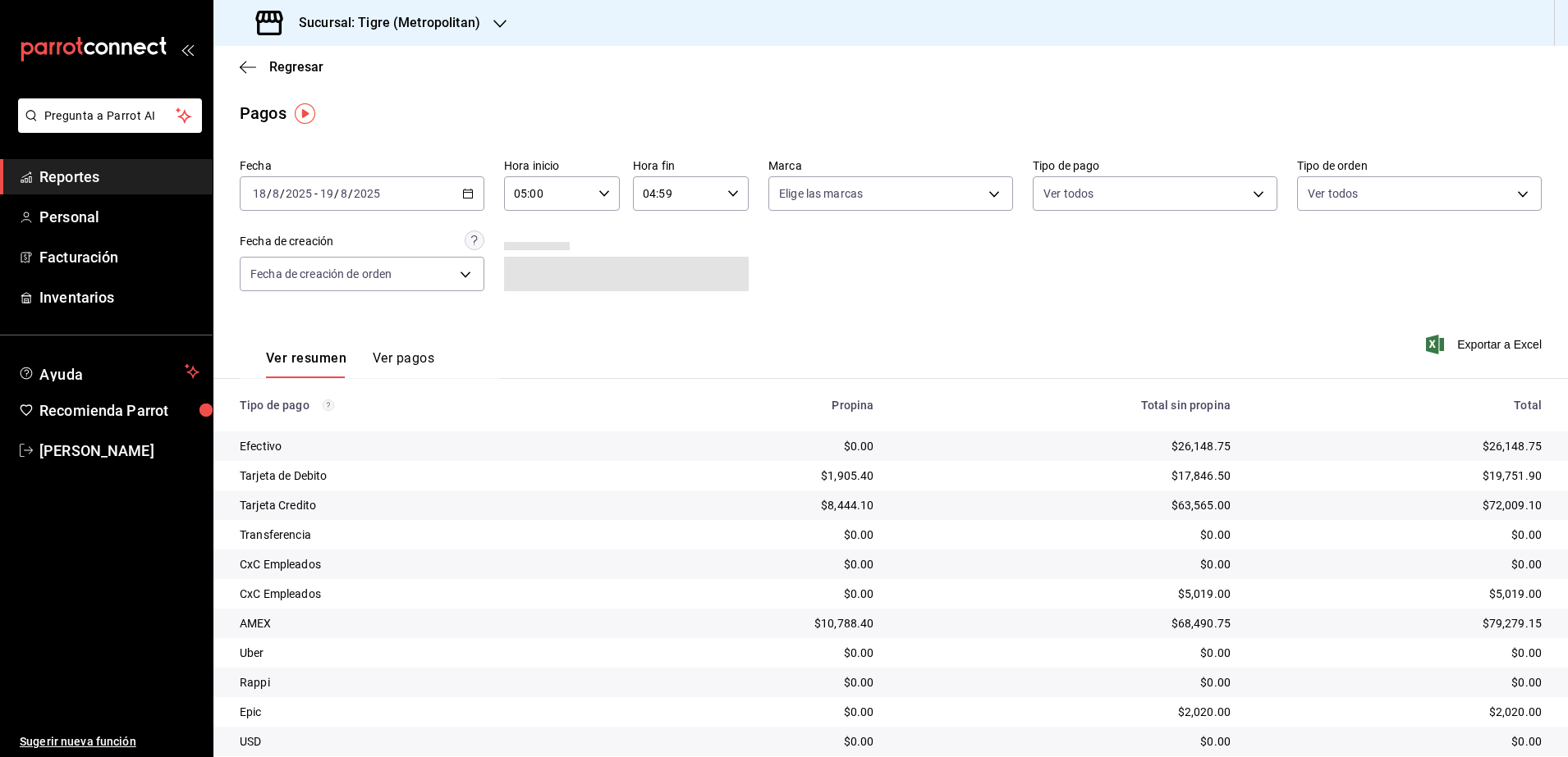
click at [474, 199] on div "[DATE] [DATE] - [DATE] [DATE]" at bounding box center [361, 194] width 244 height 34
click at [311, 441] on li "Rango de fechas" at bounding box center [317, 427] width 154 height 37
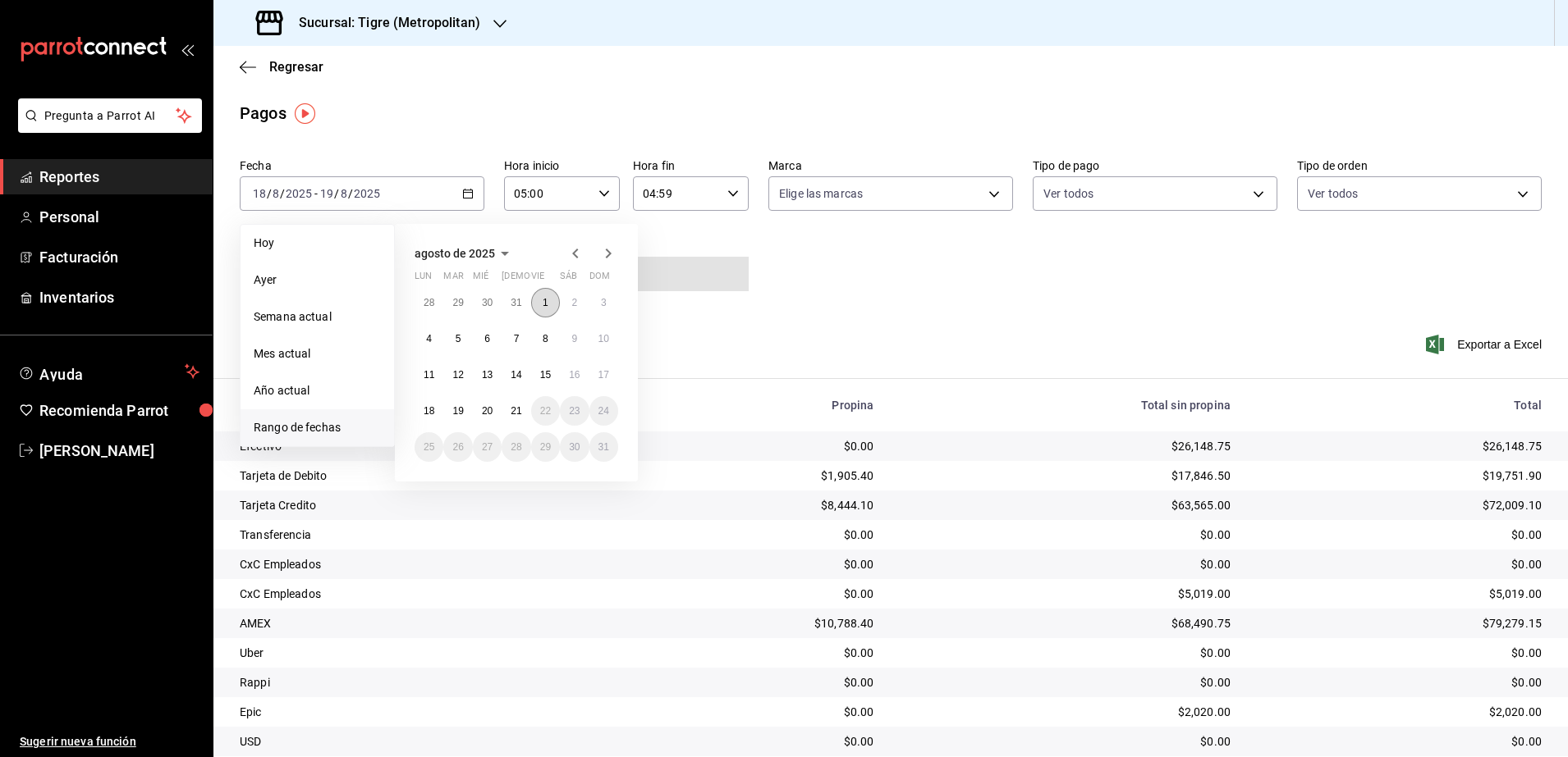
click at [543, 295] on button "1" at bounding box center [545, 302] width 29 height 29
click at [513, 406] on abbr "21" at bounding box center [515, 411] width 10 height 11
type input "00:00"
type input "23:59"
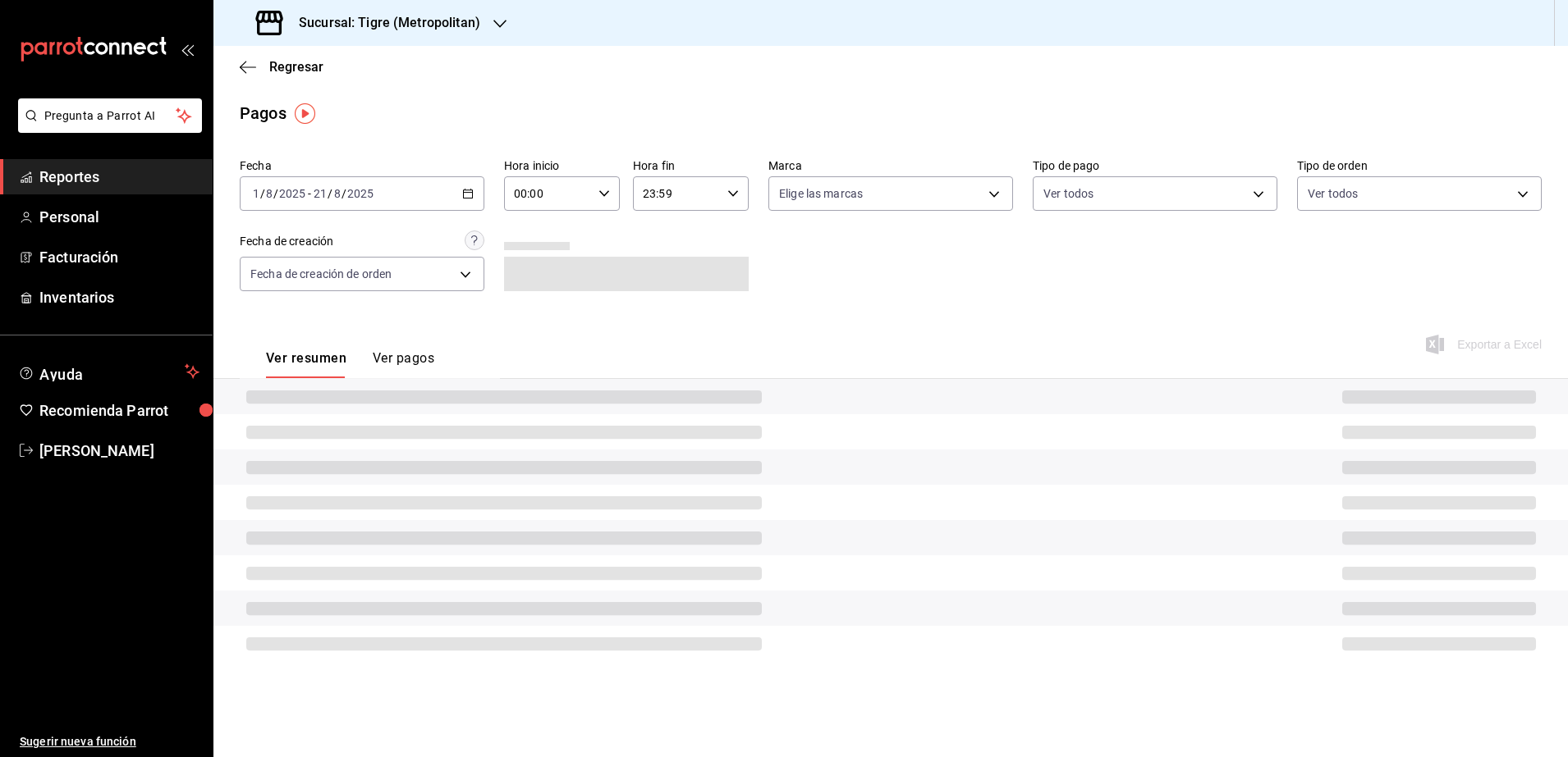
click at [602, 193] on \(Stroke\) "button" at bounding box center [603, 193] width 10 height 6
click at [526, 324] on span "05" at bounding box center [533, 330] width 32 height 13
type input "05:00"
click at [723, 206] on div at bounding box center [784, 378] width 1568 height 757
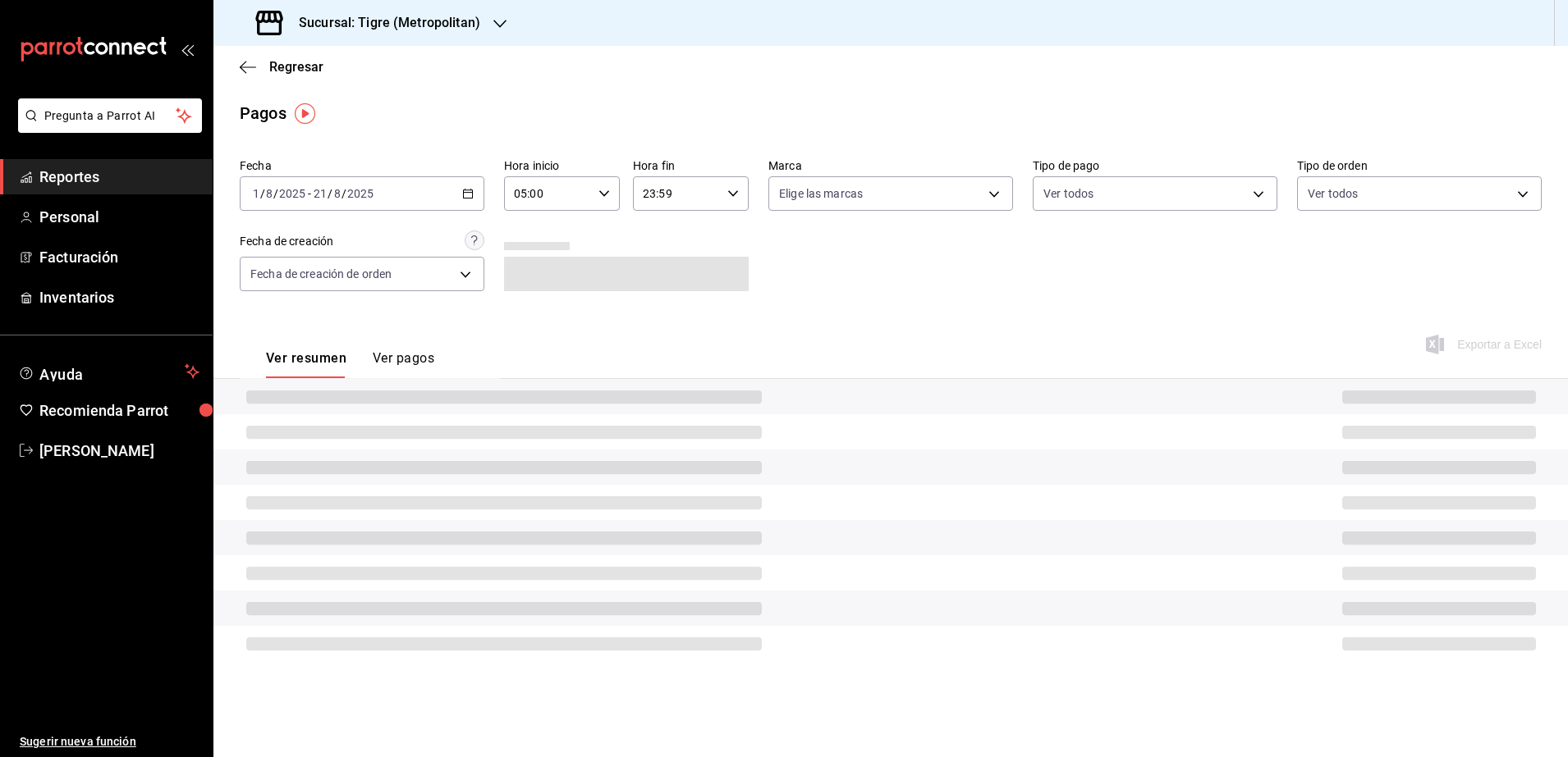
click at [728, 201] on div "23:59 Hora fin" at bounding box center [691, 194] width 116 height 34
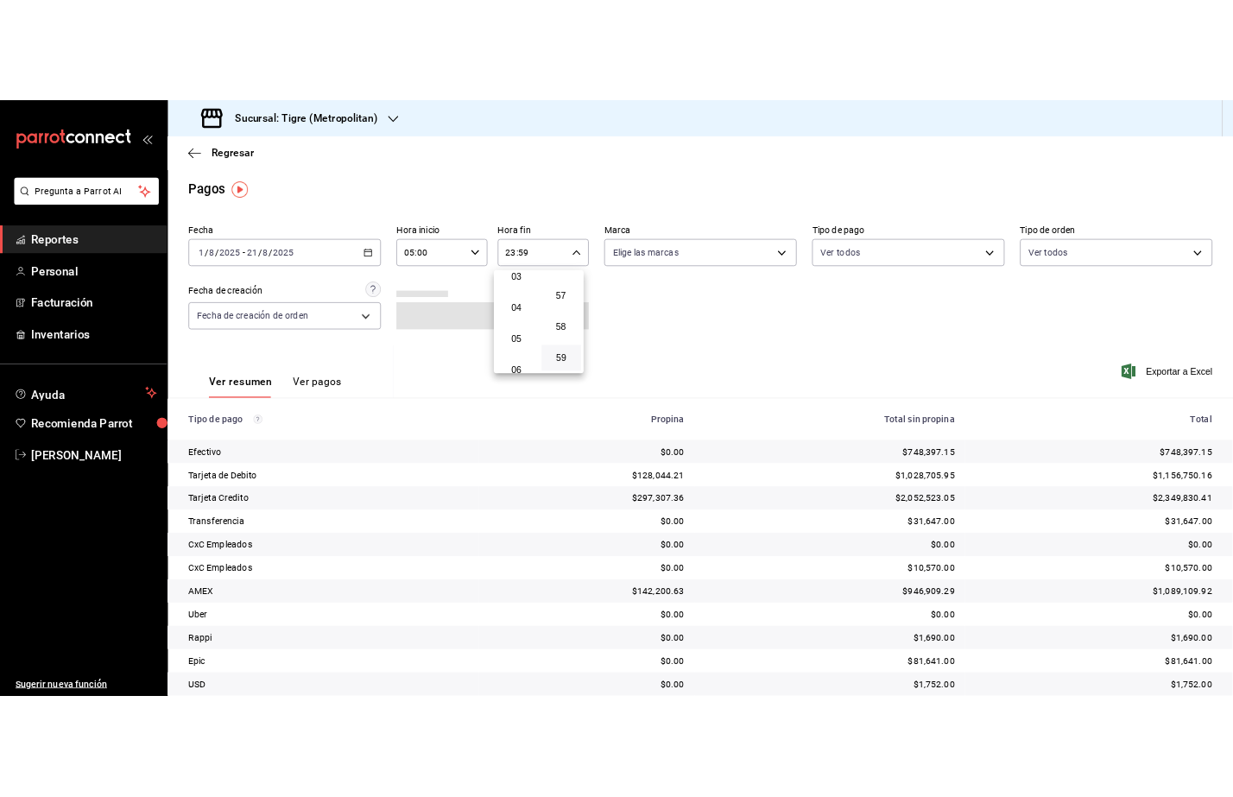
scroll to position [101, 0]
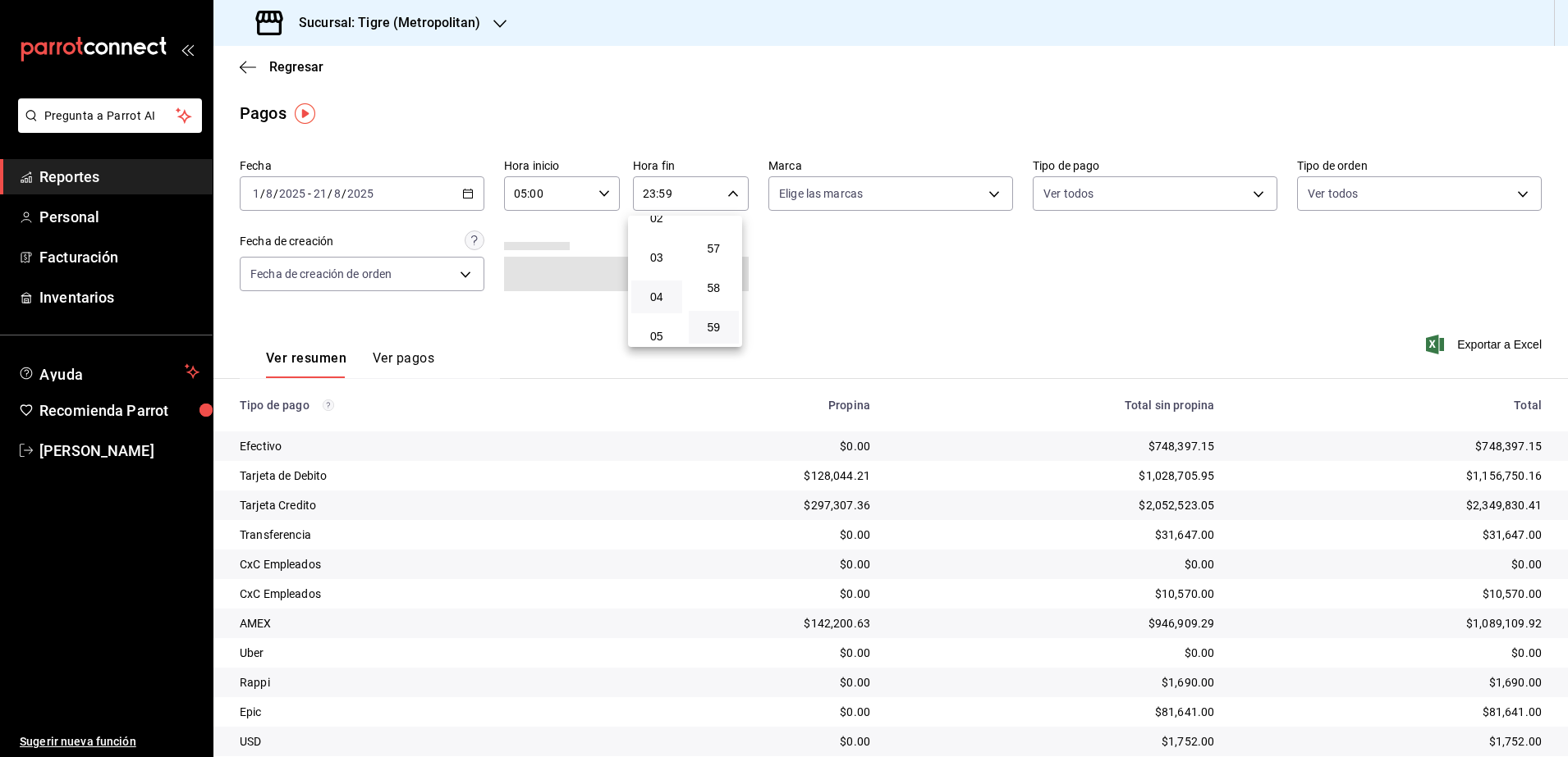
click at [669, 307] on button "04" at bounding box center [657, 296] width 51 height 33
type input "04:59"
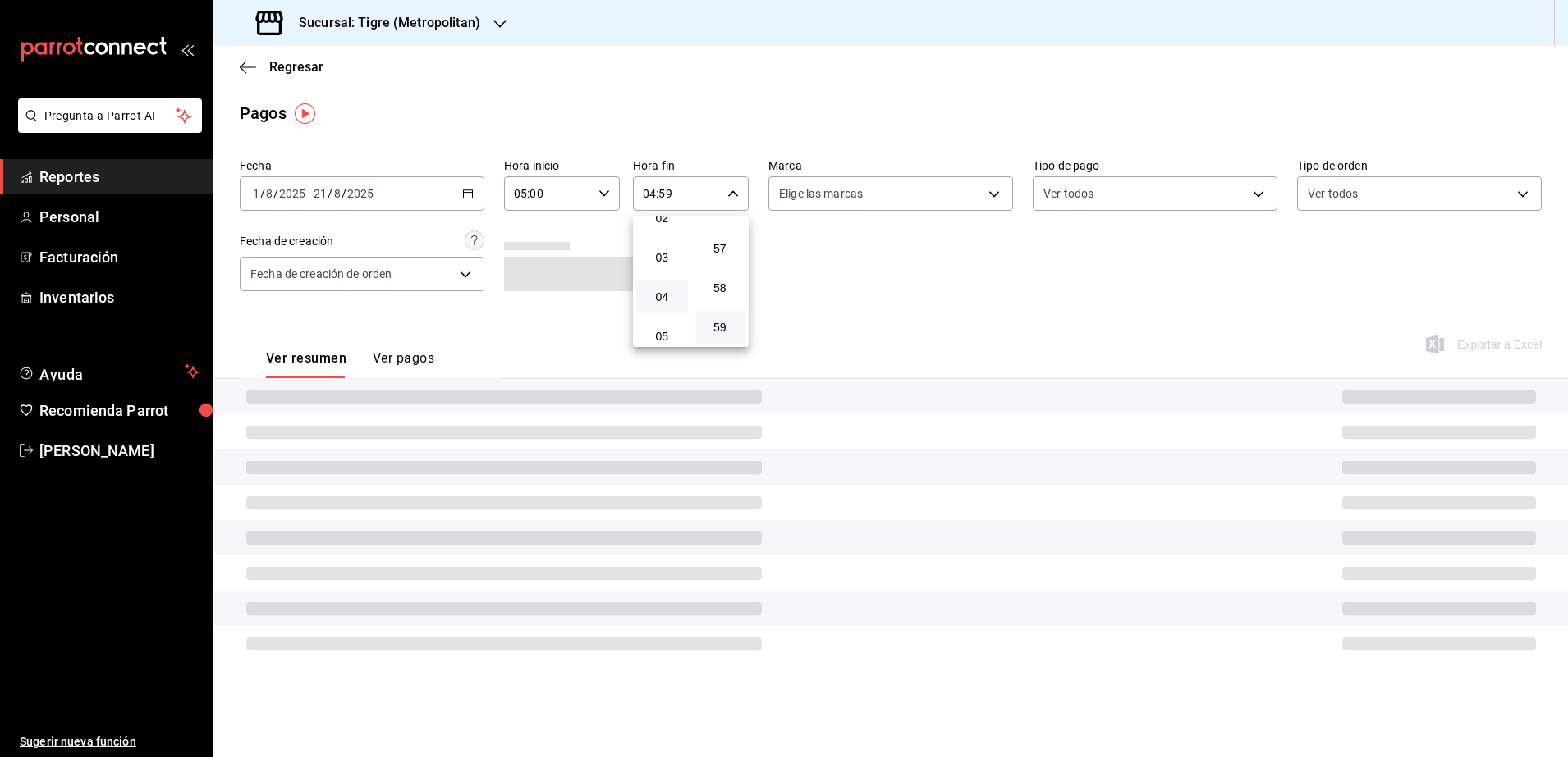
click at [900, 296] on div at bounding box center [784, 378] width 1568 height 757
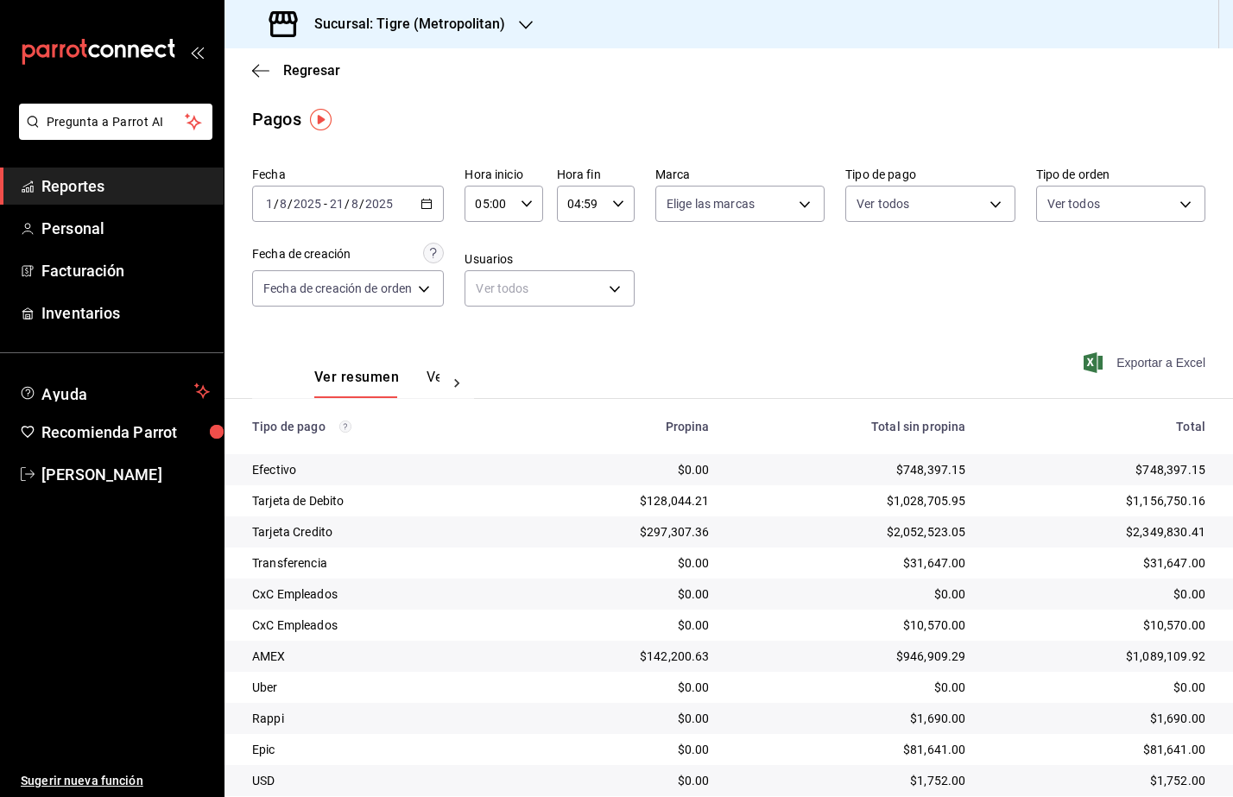
click at [1112, 366] on span "Exportar a Excel" at bounding box center [1146, 362] width 118 height 21
